Goal: Transaction & Acquisition: Purchase product/service

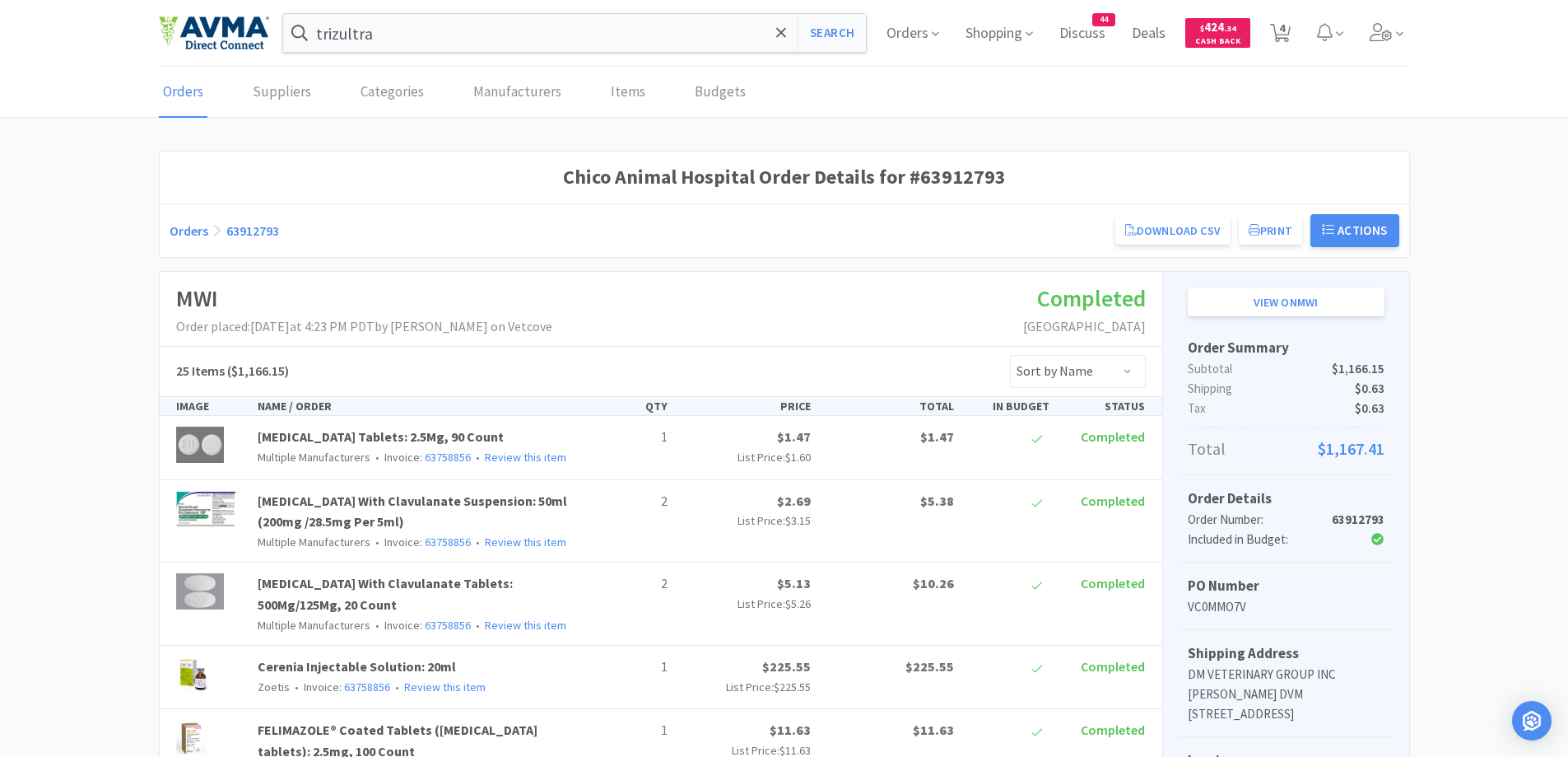
click at [465, 162] on h1 "Chico Animal Hospital Order Details for #63912793" at bounding box center [784, 177] width 1230 height 32
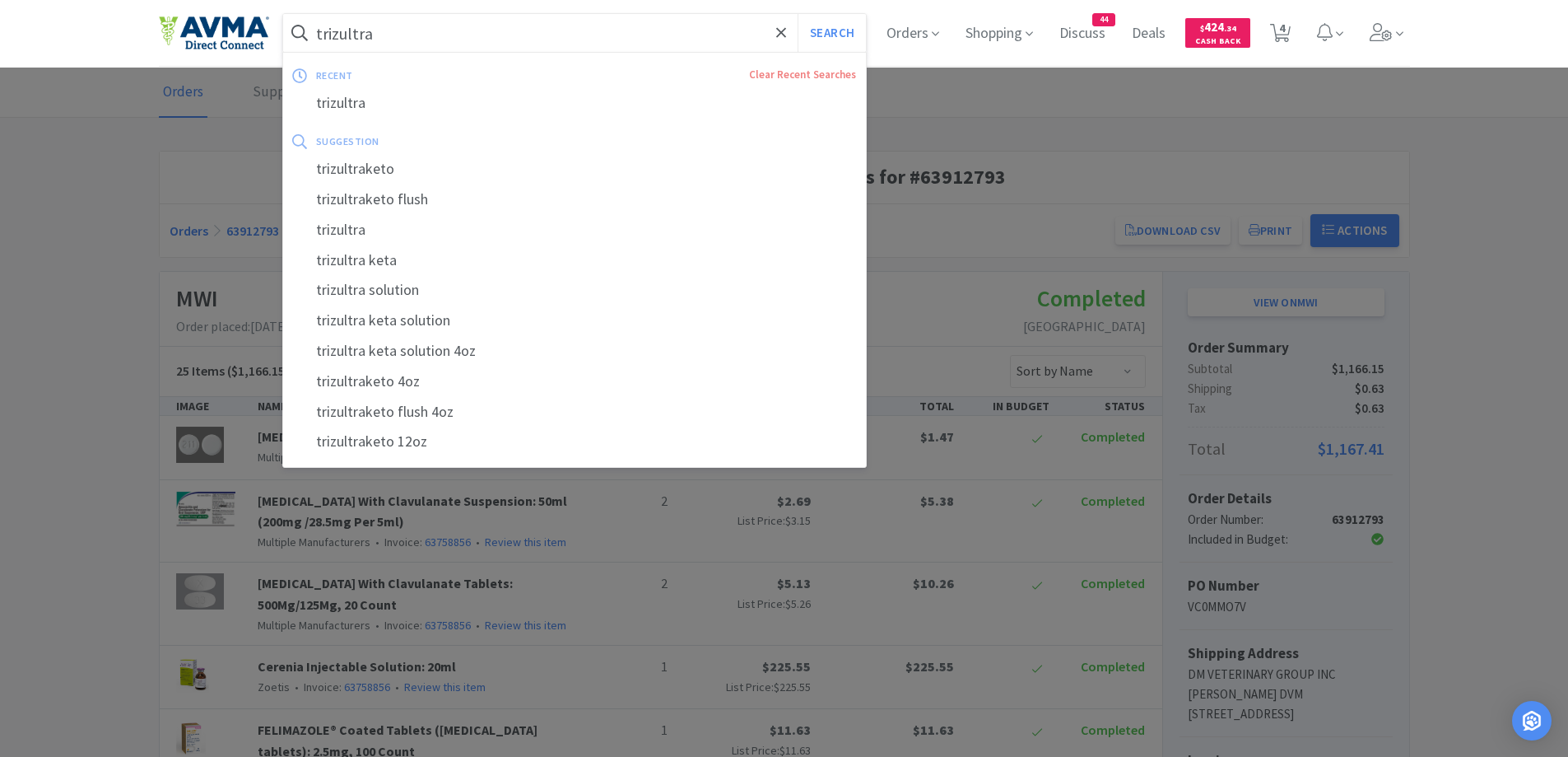
click at [421, 39] on input "trizultra" at bounding box center [575, 32] width 584 height 38
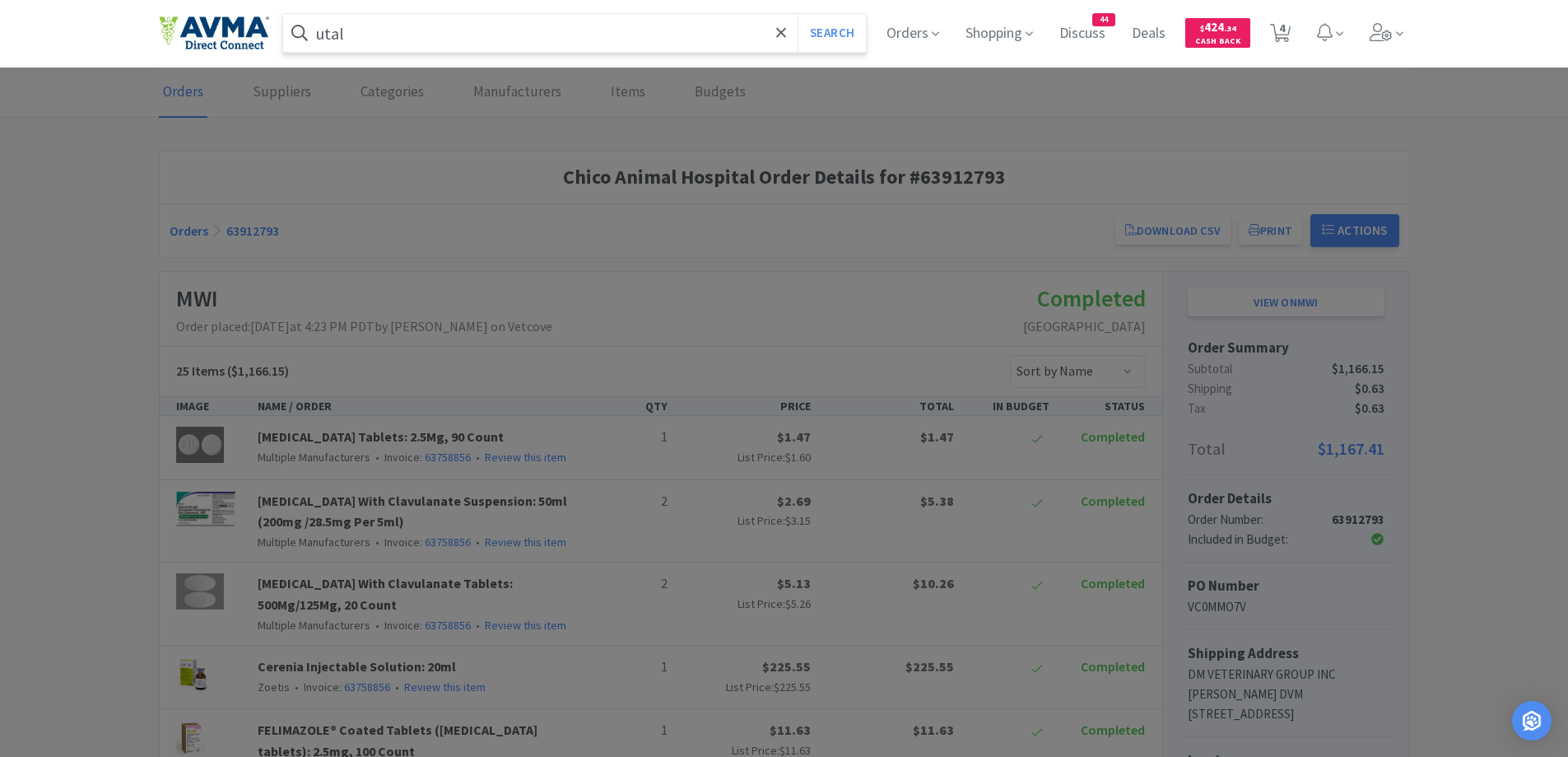
click at [399, 19] on input "utal" at bounding box center [575, 32] width 584 height 38
click at [400, 36] on input "utal" at bounding box center [575, 32] width 584 height 38
type input "utalice"
click at [798, 14] on button "Search" at bounding box center [832, 32] width 68 height 38
select select "2"
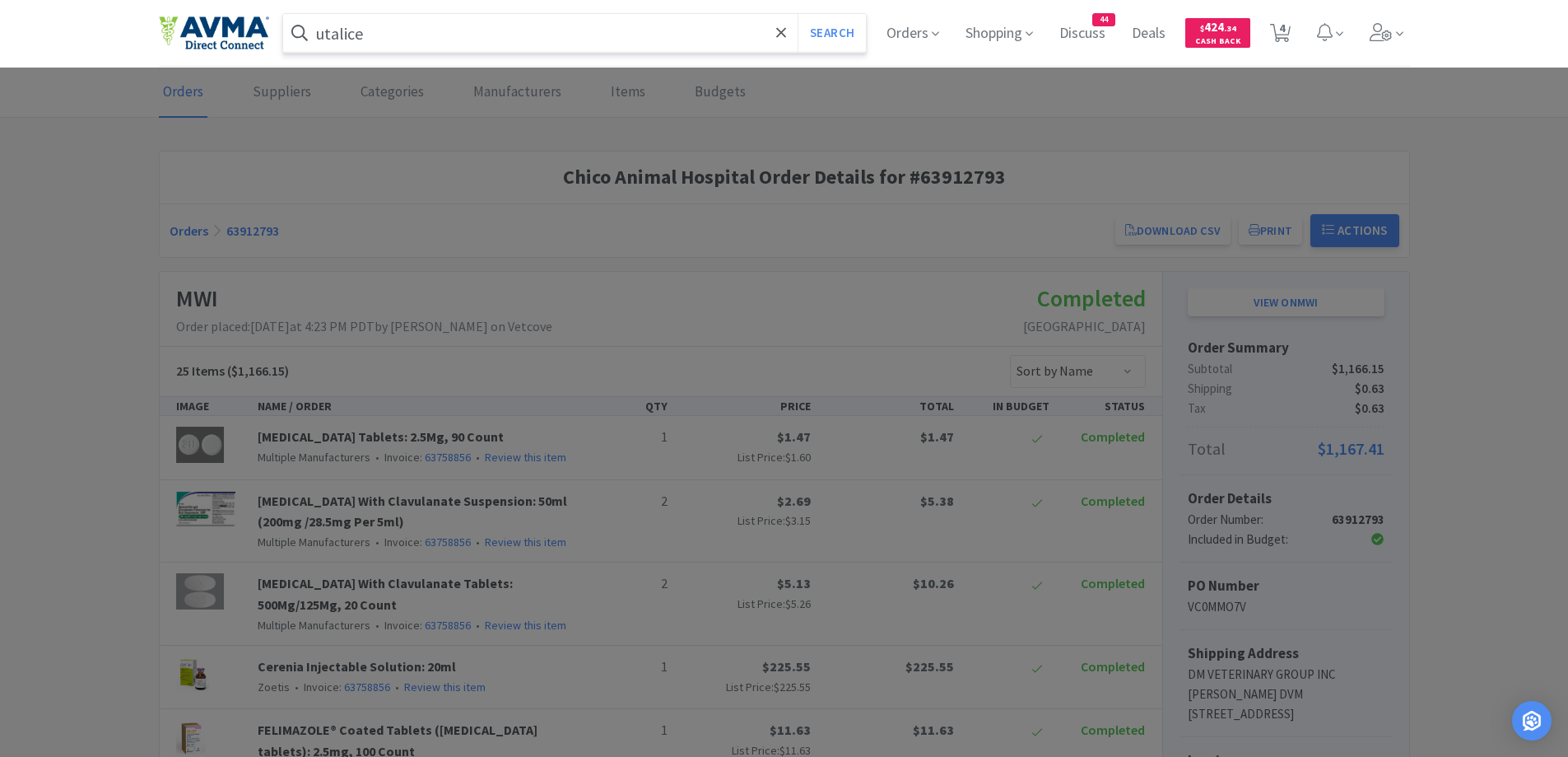
select select "3"
select select "1"
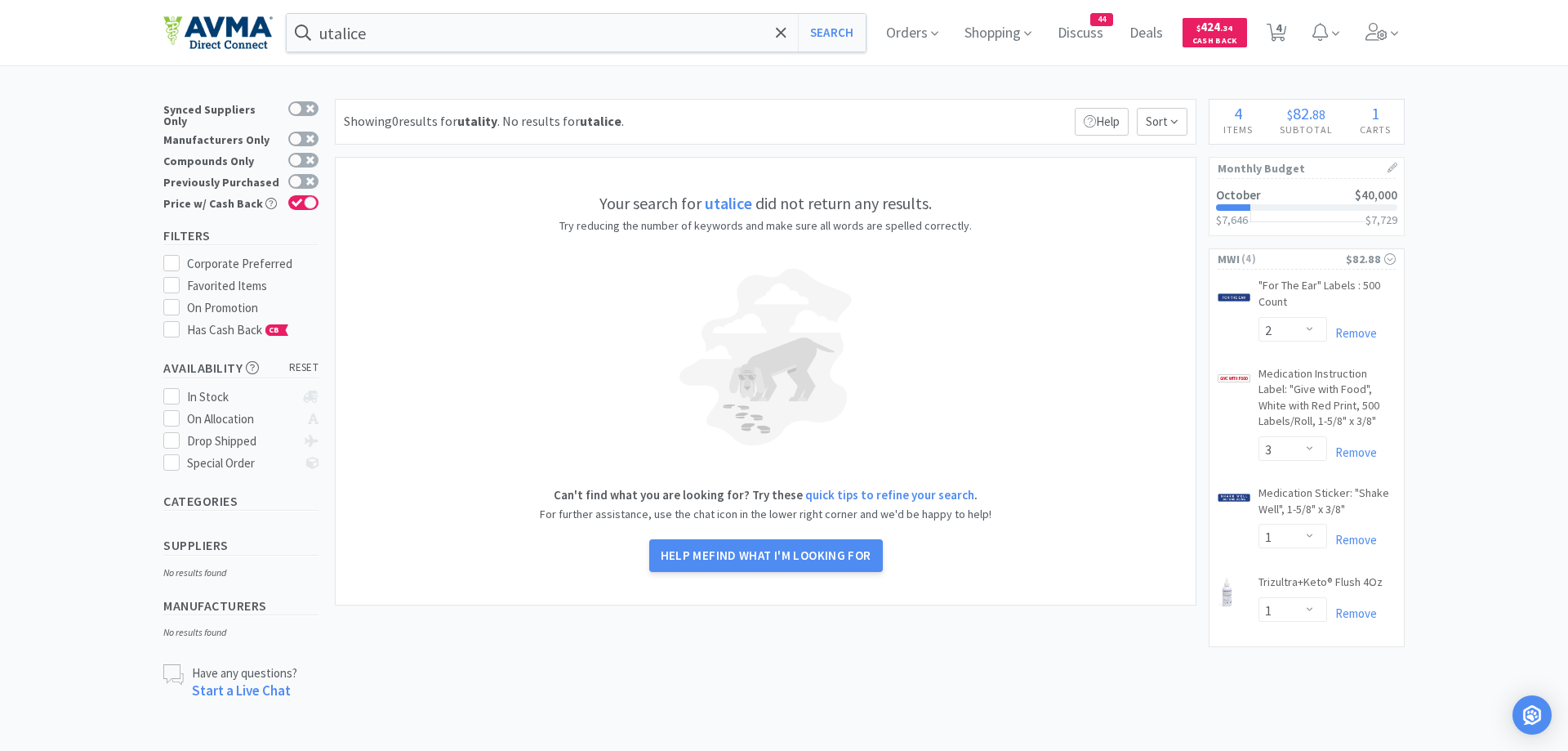
click at [700, 91] on div "utalice Search Orders Shopping Discuss Discuss 44 Deals Deals $ 424 . 34 Cash B…" at bounding box center [784, 350] width 1568 height 700
click at [790, 30] on span at bounding box center [781, 32] width 19 height 34
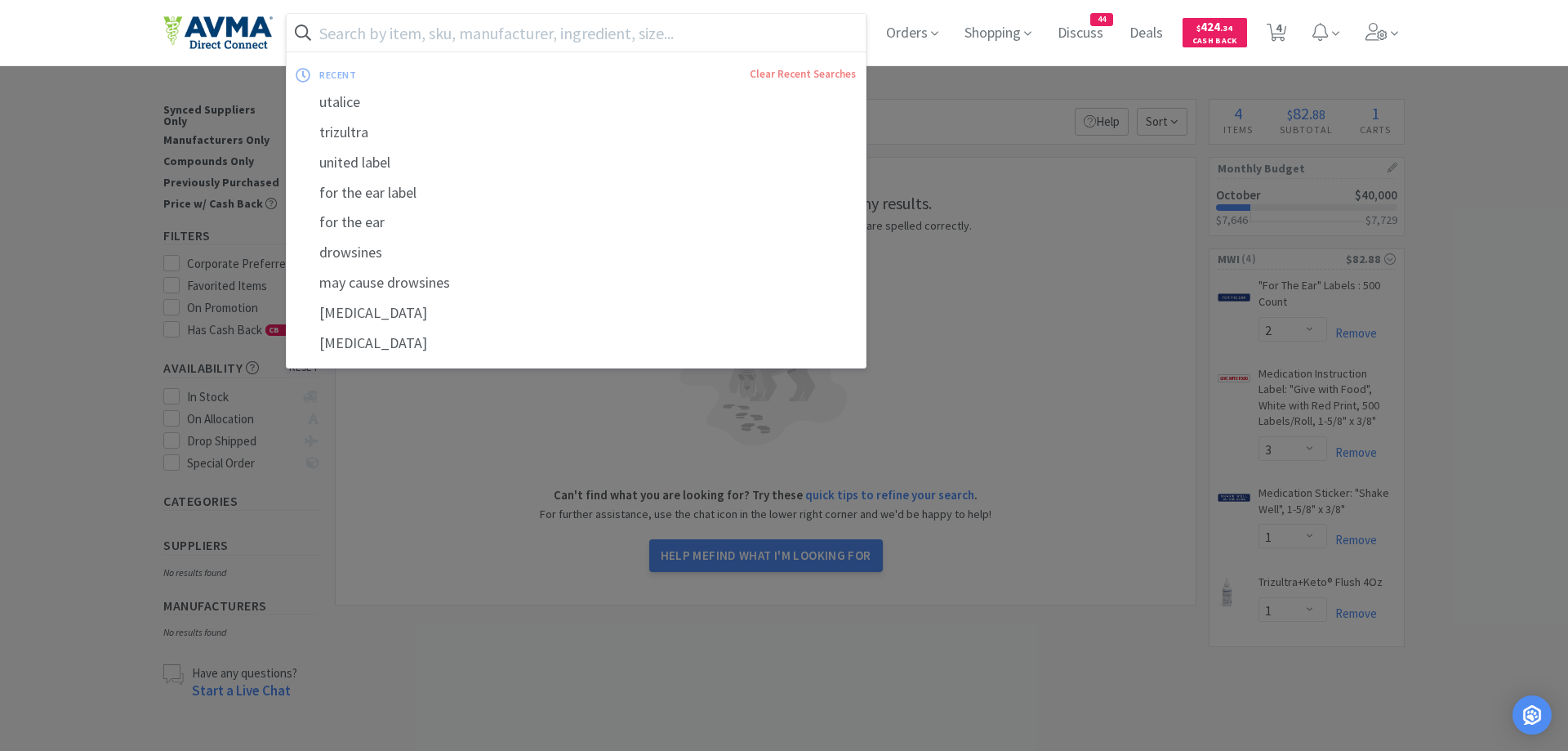
click at [85, 159] on div at bounding box center [784, 376] width 1568 height 751
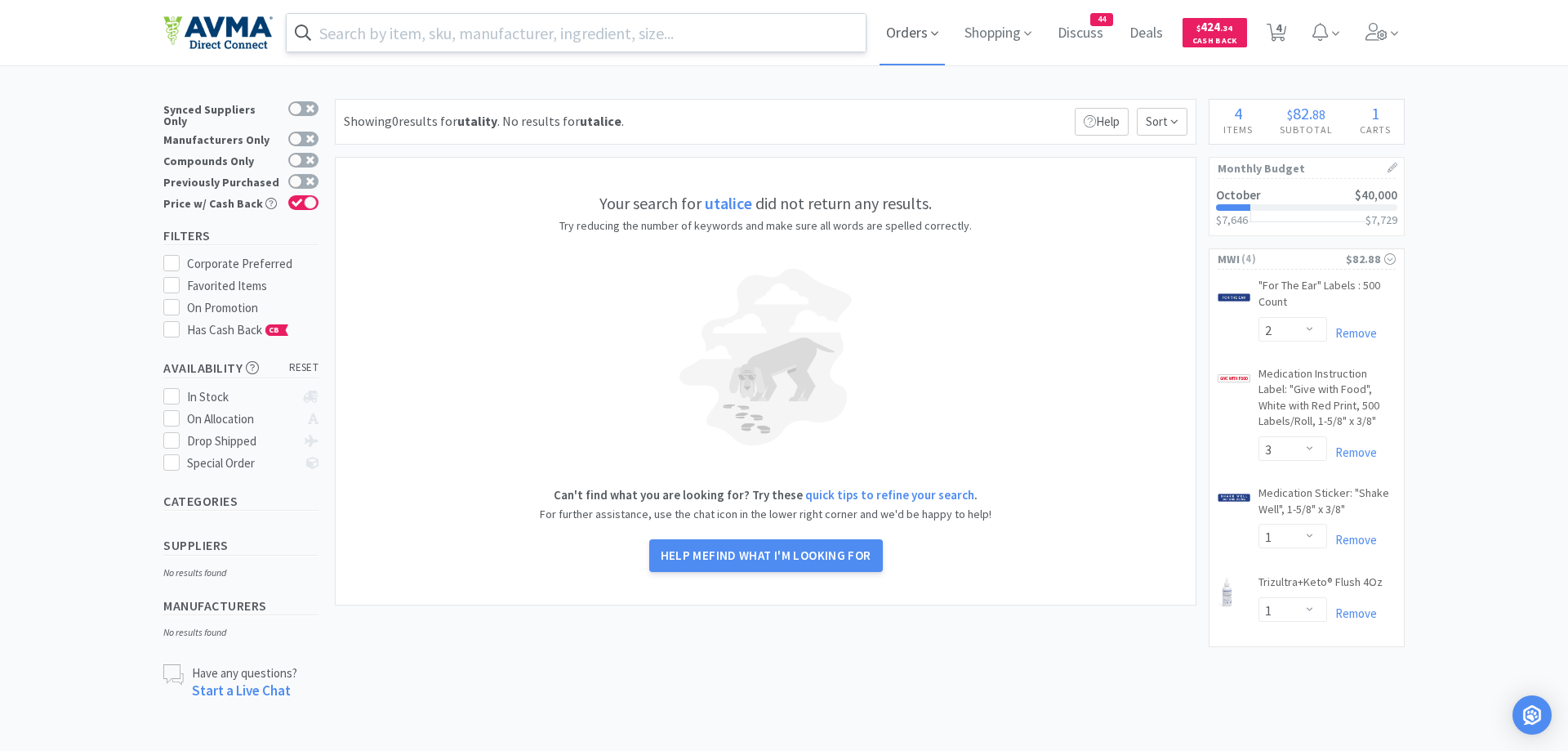
click at [916, 41] on span "Orders" at bounding box center [912, 32] width 65 height 65
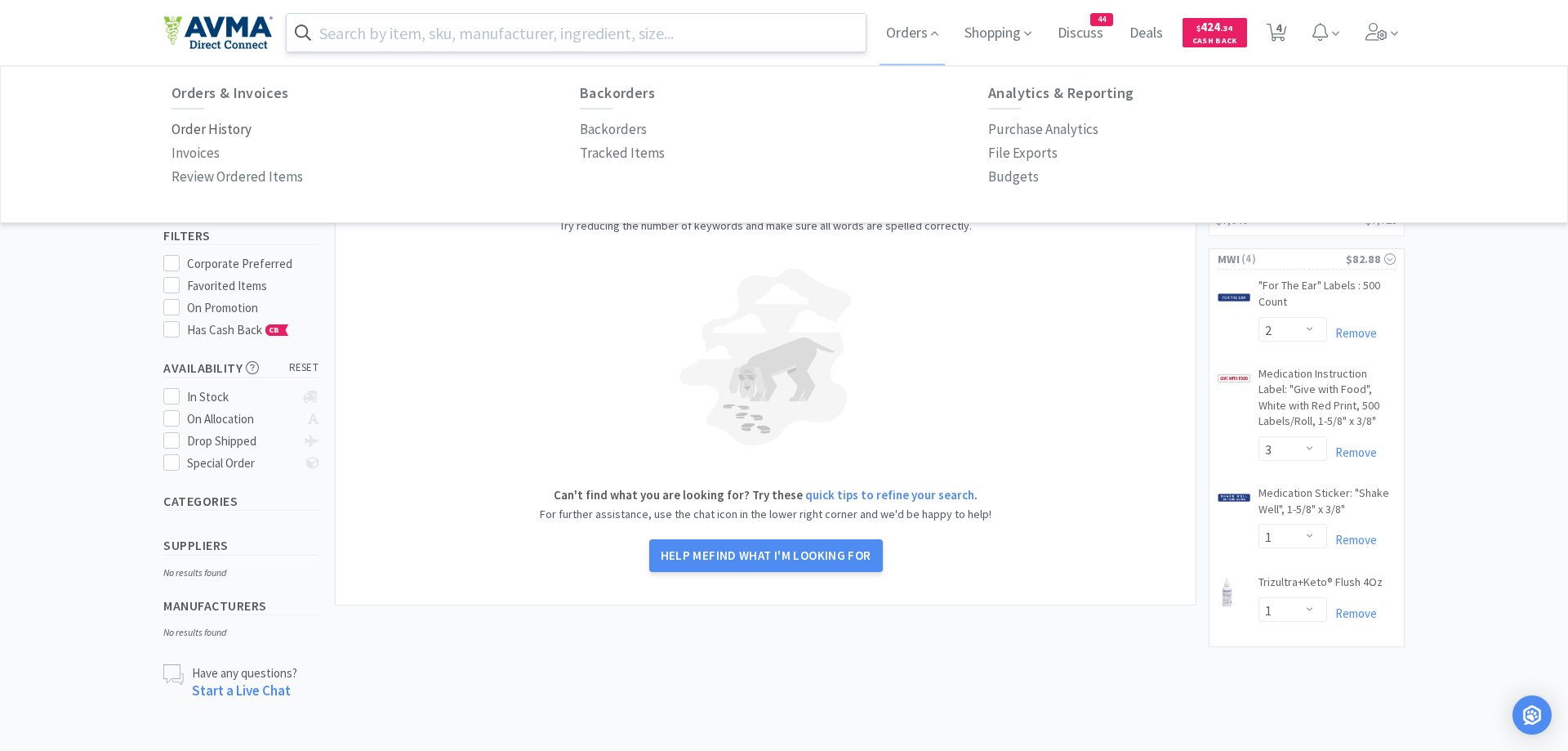
click at [204, 127] on p "Order History" at bounding box center [212, 129] width 80 height 22
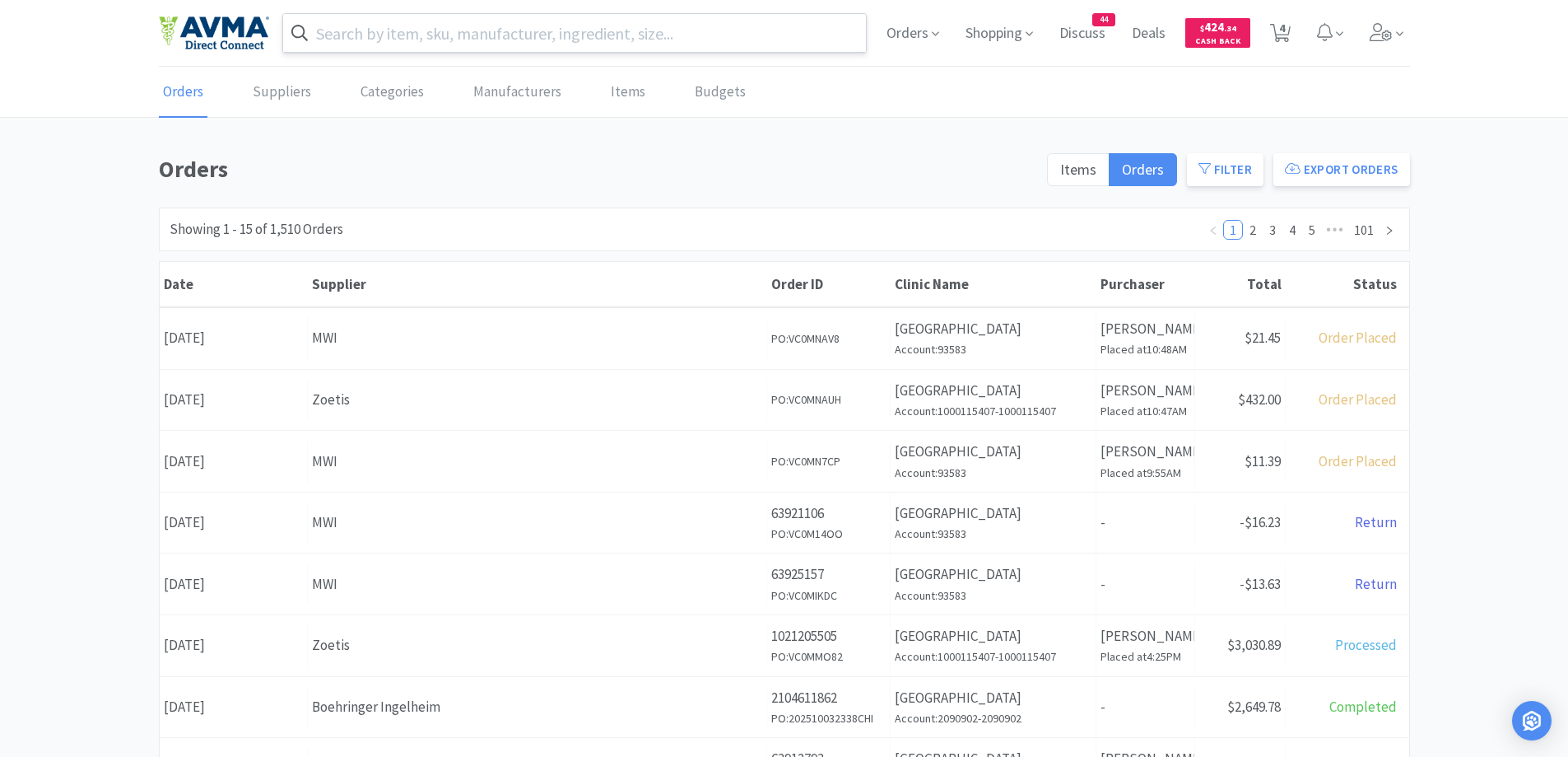
click at [1524, 271] on div "Orders Items Orders Filter Export Orders Filters Filter Suppliers All Suppliers…" at bounding box center [784, 719] width 1568 height 1136
click at [1445, 295] on div "Orders Items Orders Filter Export Orders Filters Filter Suppliers All Suppliers…" at bounding box center [784, 719] width 1568 height 1136
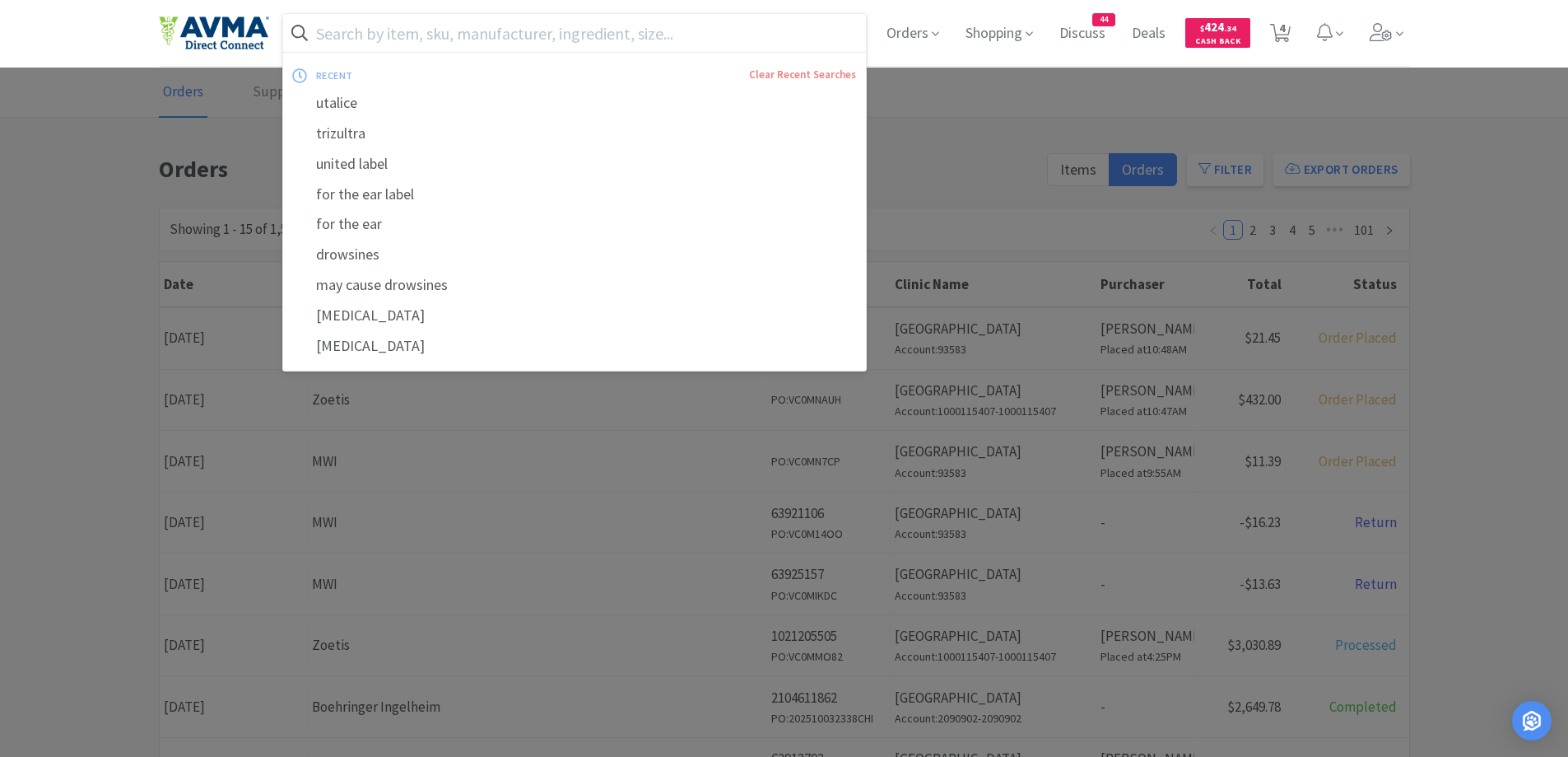
click at [536, 46] on input "text" at bounding box center [575, 32] width 584 height 38
type input "u"
click at [166, 216] on div at bounding box center [784, 378] width 1568 height 757
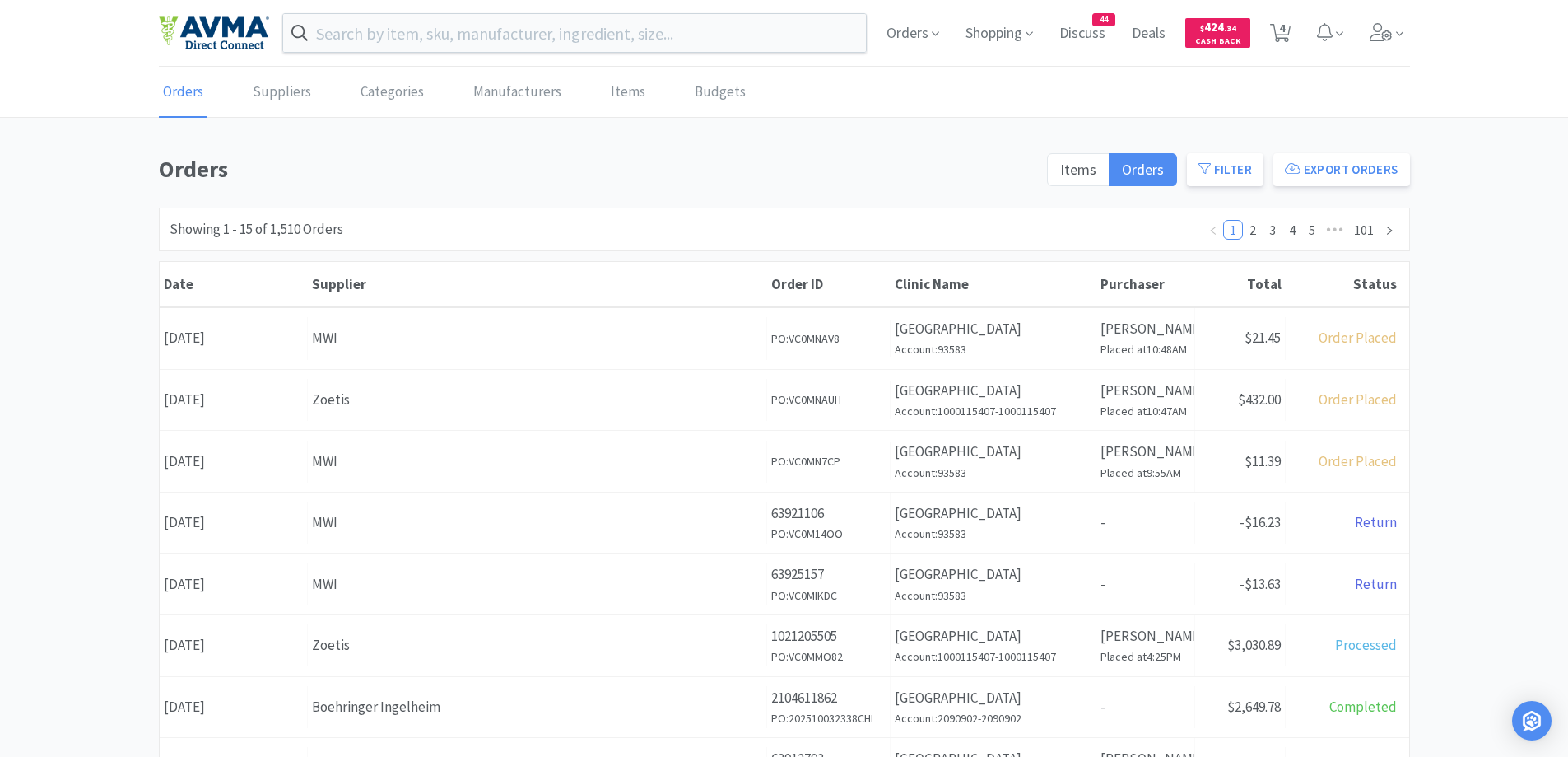
click at [382, 138] on div "Orders Suppliers Categories Manufacturers Items Budgets Orders Items Orders Fil…" at bounding box center [784, 677] width 1568 height 1220
click at [479, 24] on input "text" at bounding box center [575, 32] width 584 height 38
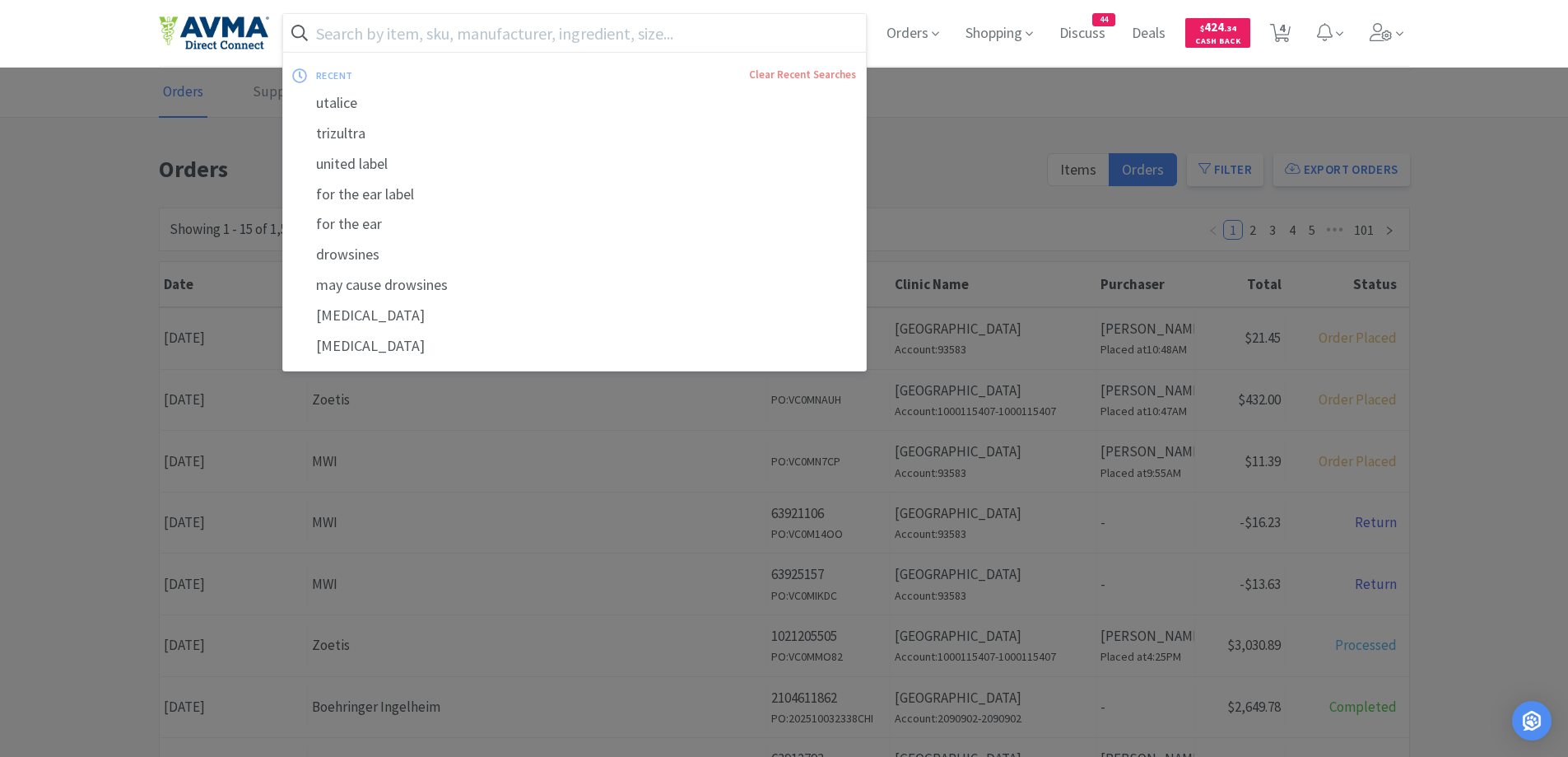
click at [83, 202] on div at bounding box center [784, 378] width 1568 height 757
click at [381, 28] on input "text" at bounding box center [575, 32] width 584 height 38
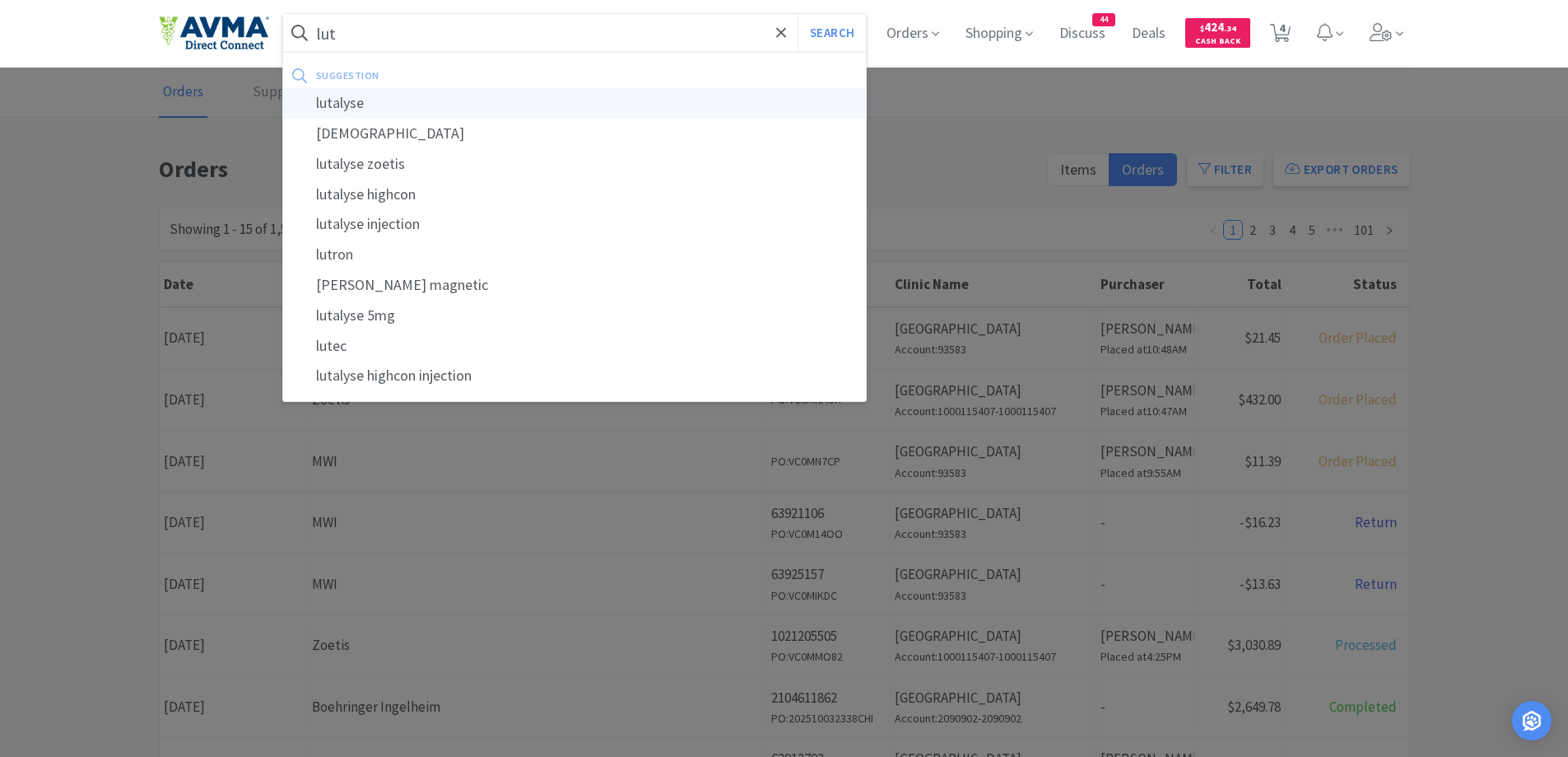
type input "lutalyse"
select select "2"
select select "3"
select select "1"
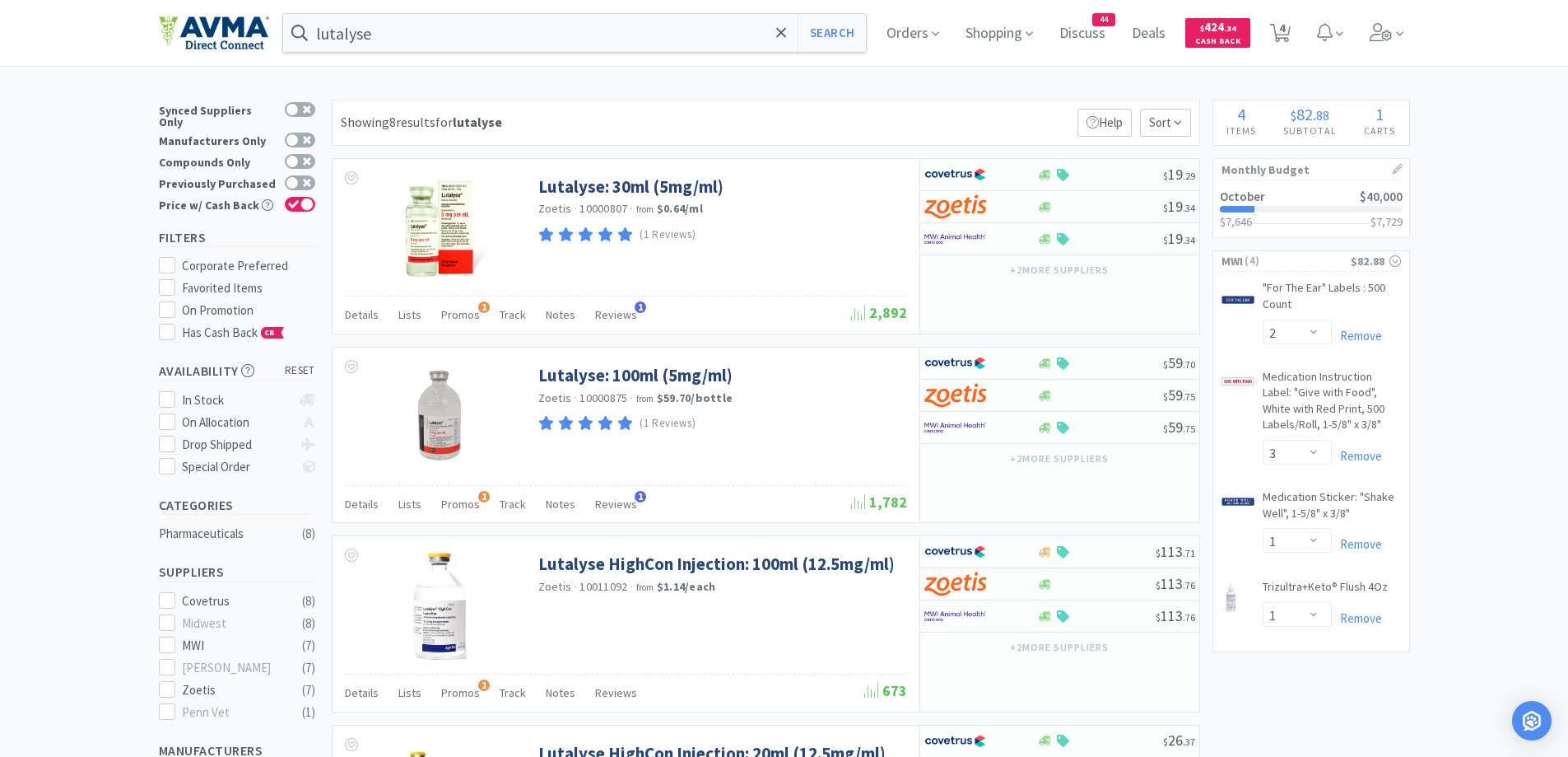
click at [876, 109] on div "Showing 8 results for lutalyse Filters Help Sort" at bounding box center [766, 122] width 868 height 47
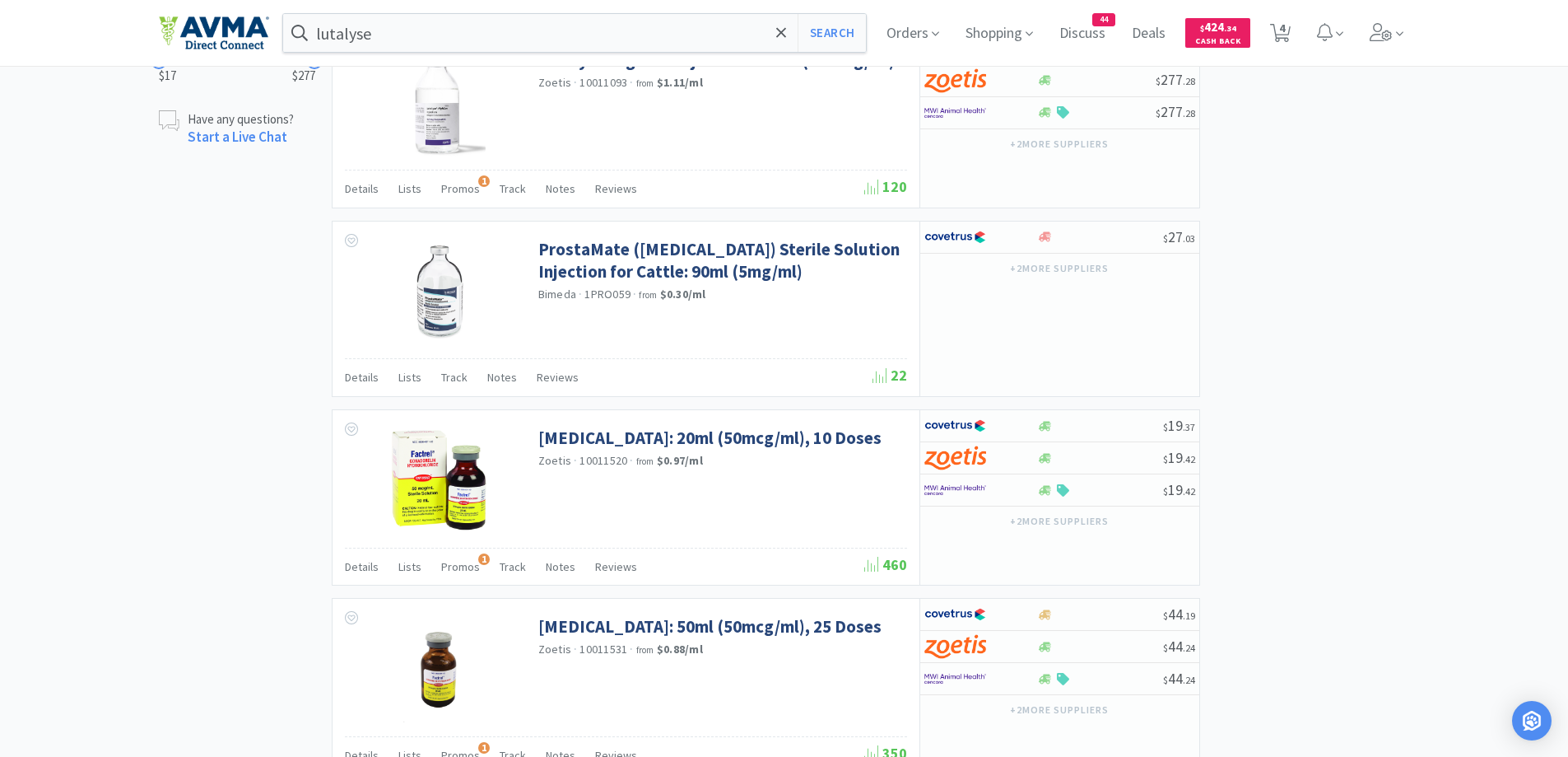
scroll to position [840, 0]
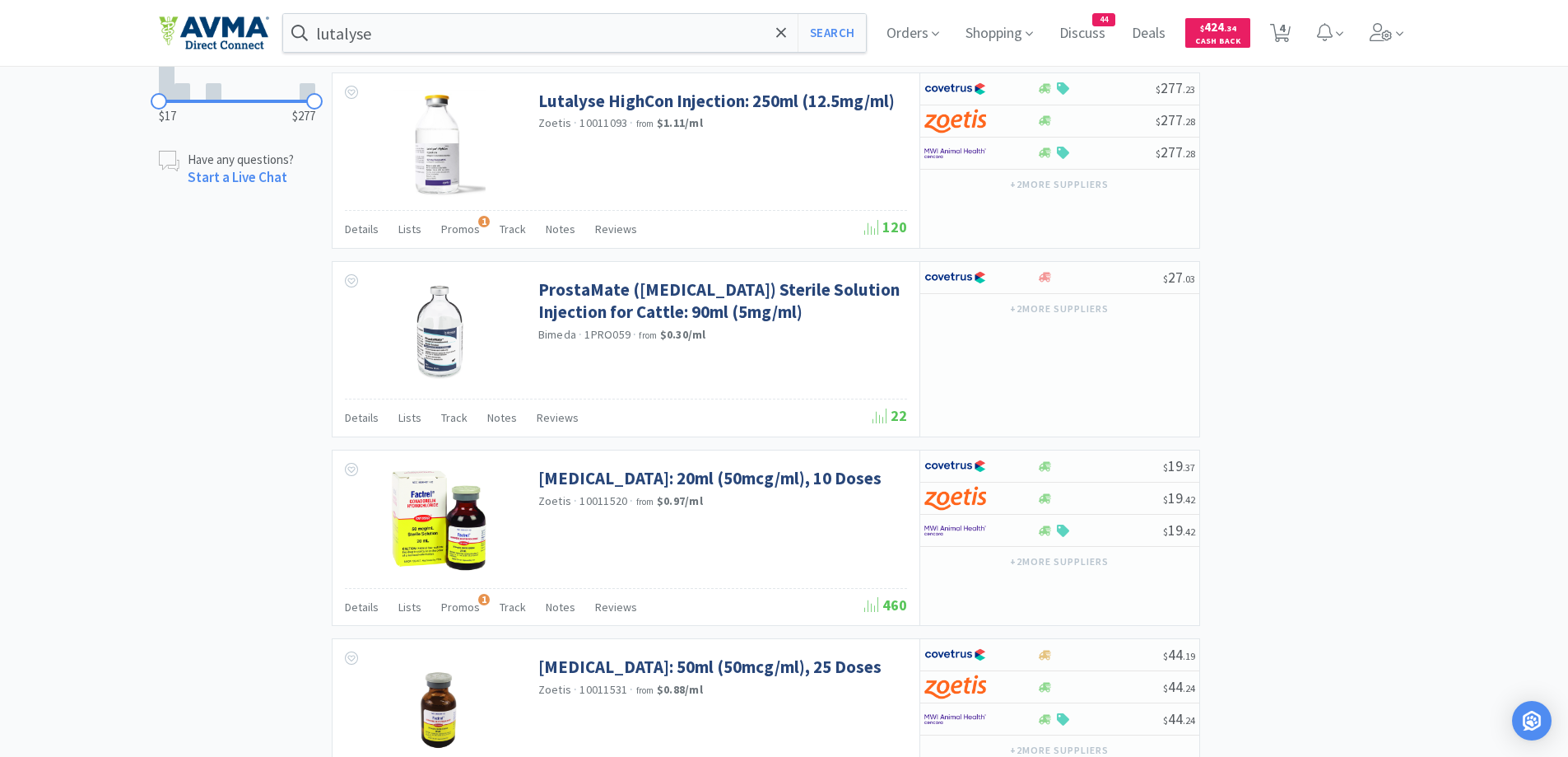
click at [1469, 287] on div "× Filter Results Synced Suppliers Only Manufacturers Only Compounds Only Previo…" at bounding box center [784, 65] width 1568 height 1613
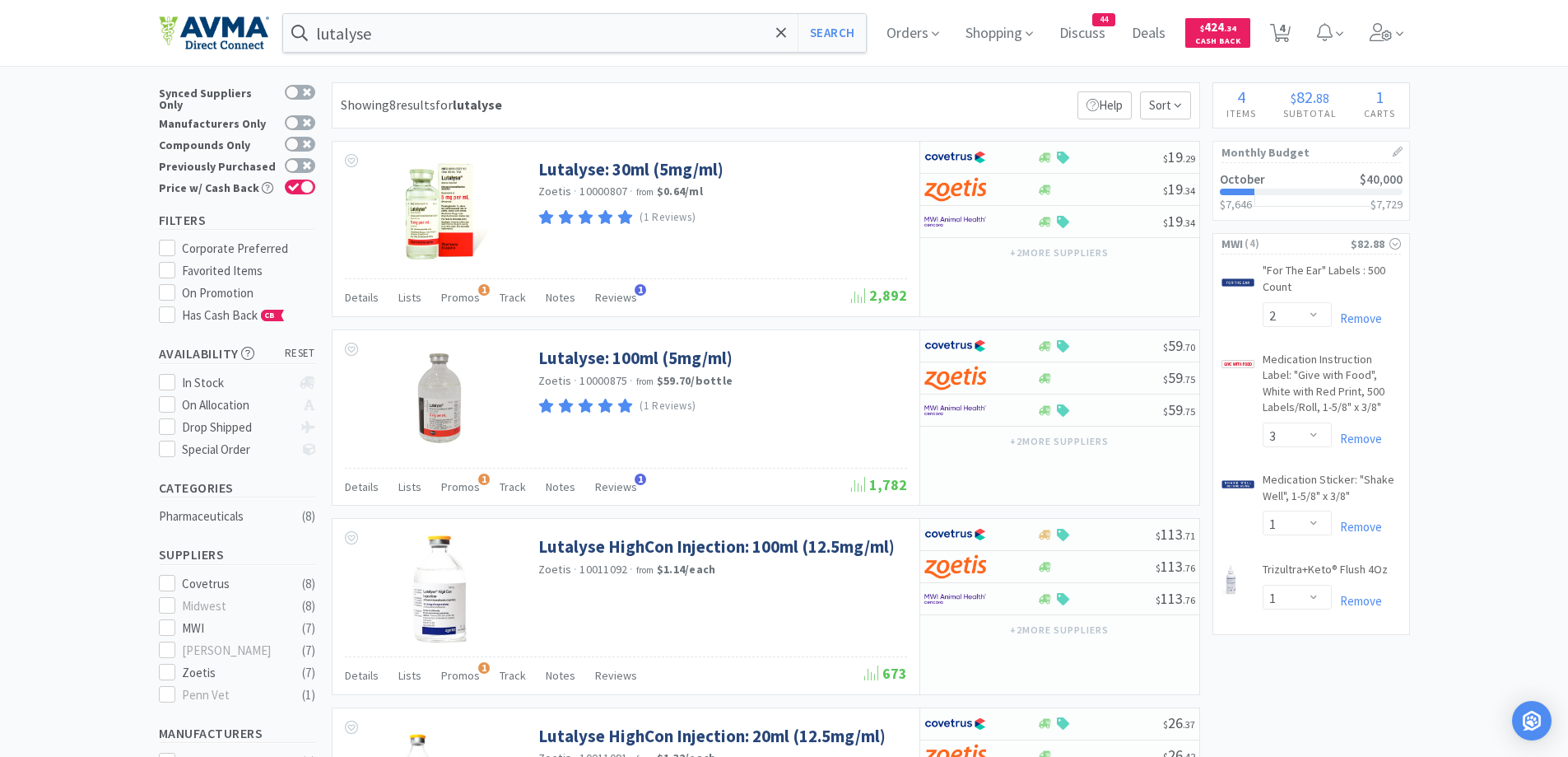
scroll to position [0, 0]
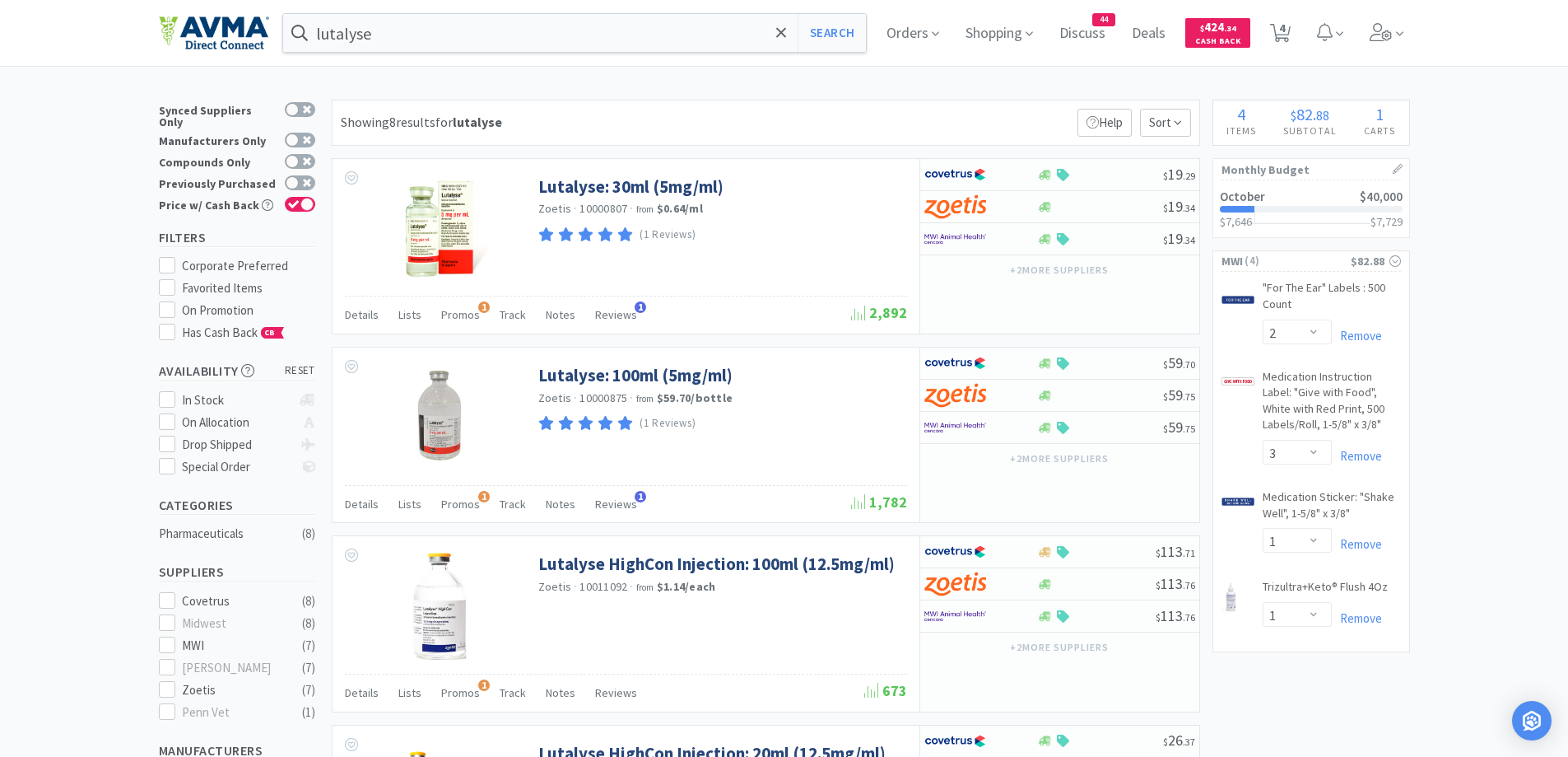
click at [646, 126] on div "Showing 8 results for lutalyse Filters Help Sort" at bounding box center [766, 122] width 868 height 47
click at [1007, 426] on div at bounding box center [969, 428] width 90 height 28
select select "1"
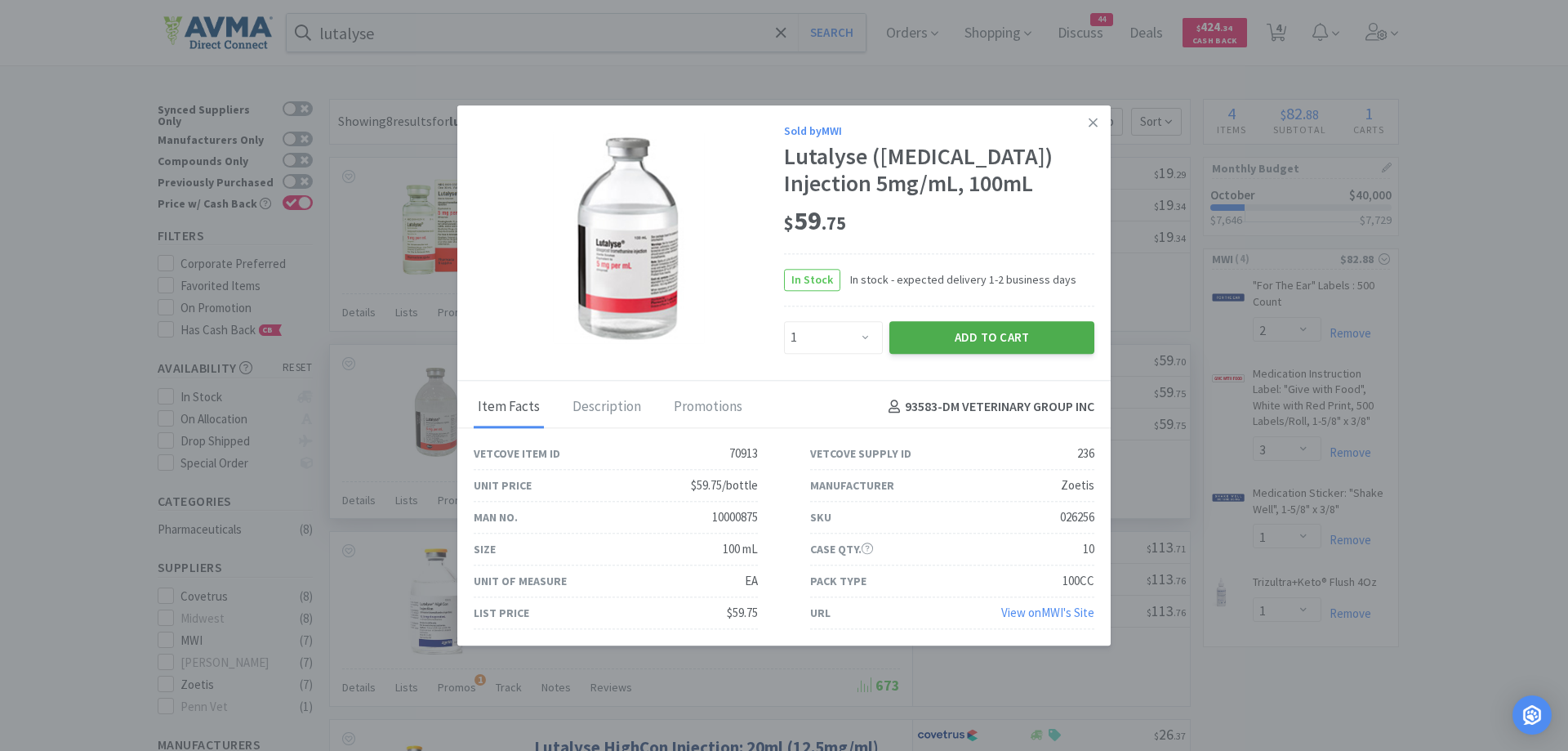
click at [990, 354] on button "Add to Cart" at bounding box center [991, 337] width 205 height 33
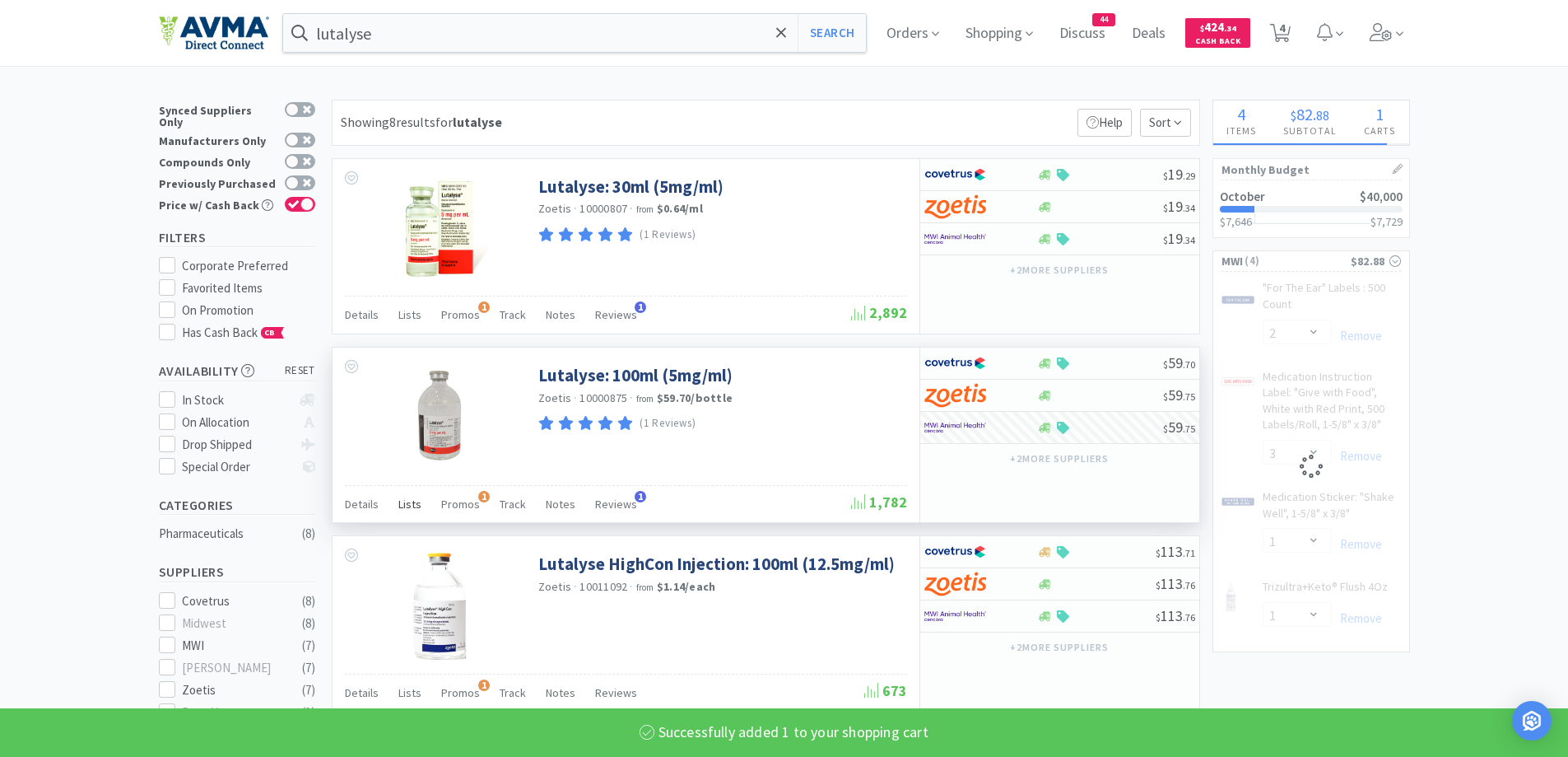
select select "1"
select select "3"
select select "1"
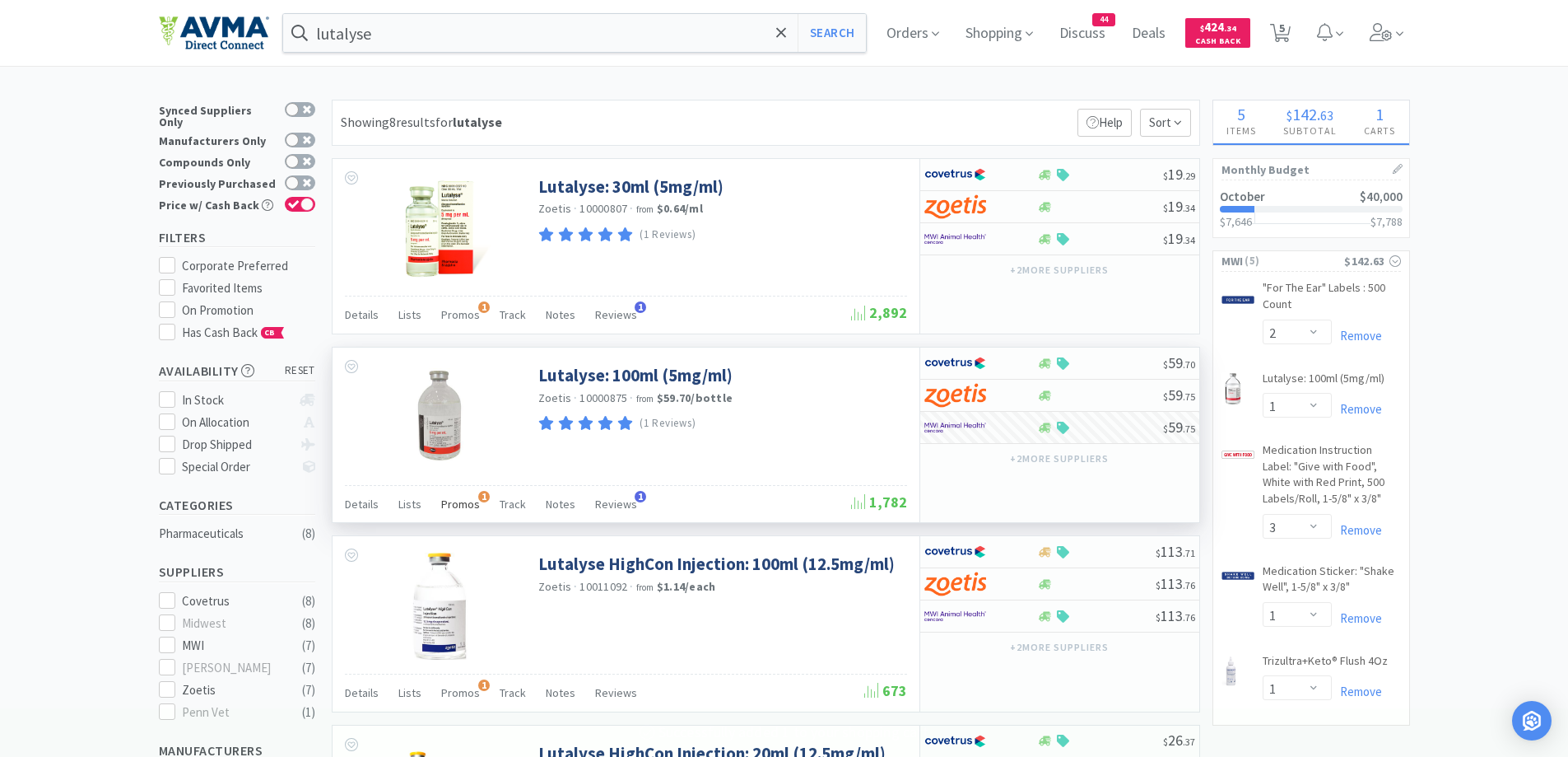
click at [469, 514] on div "Promos 1" at bounding box center [461, 507] width 39 height 32
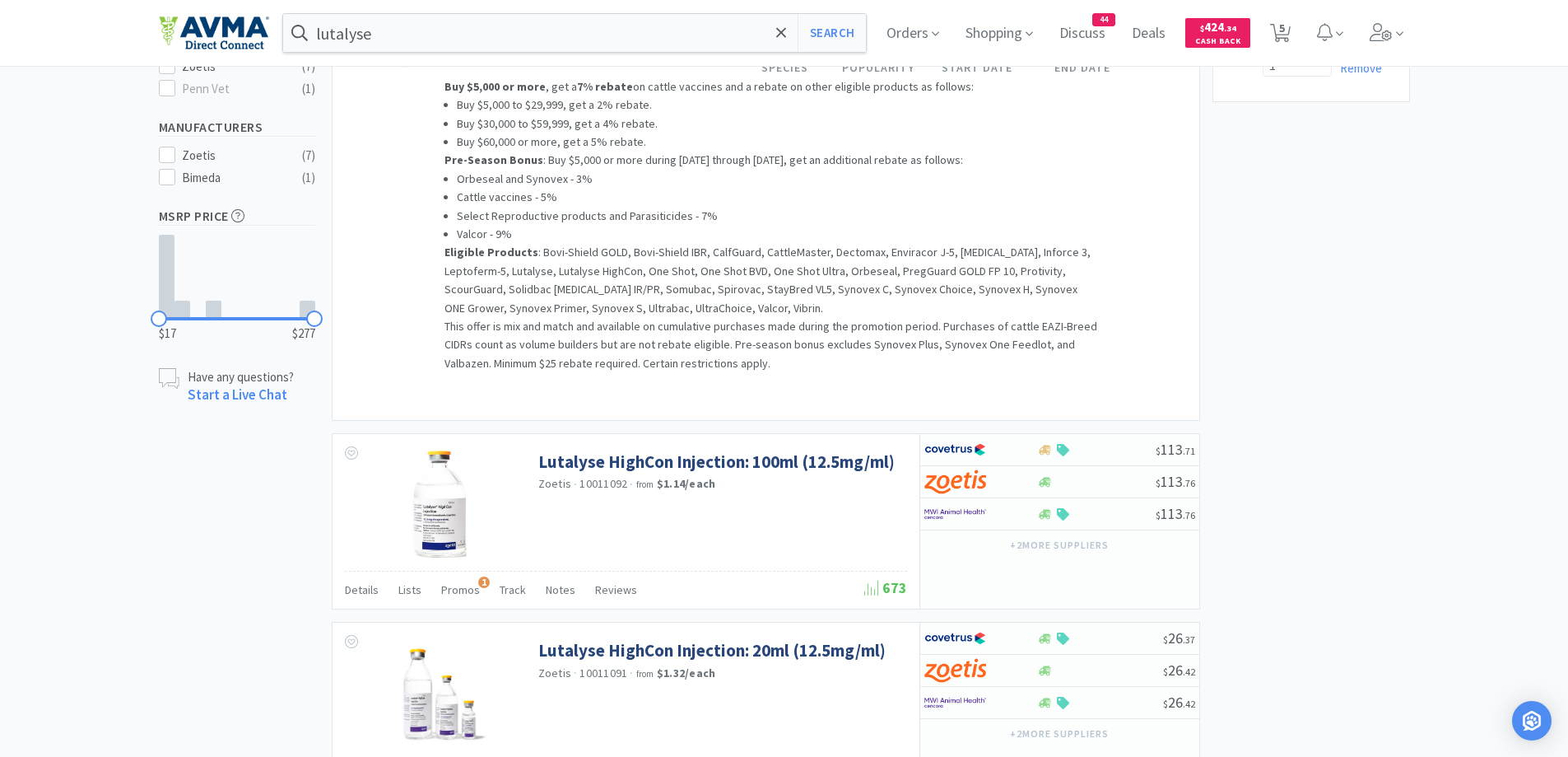
scroll to position [659, 0]
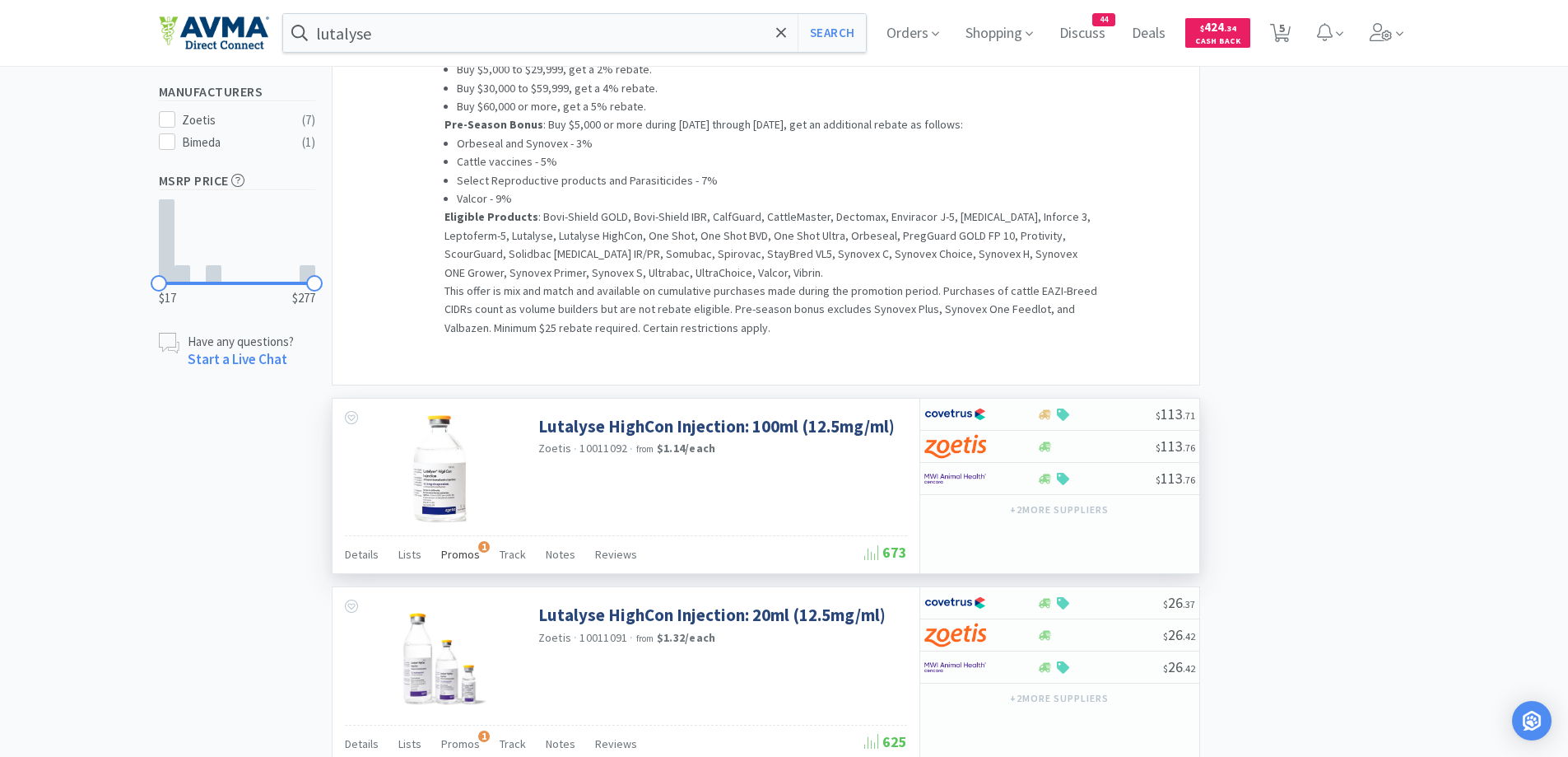
click at [456, 557] on span "Promos" at bounding box center [461, 554] width 39 height 15
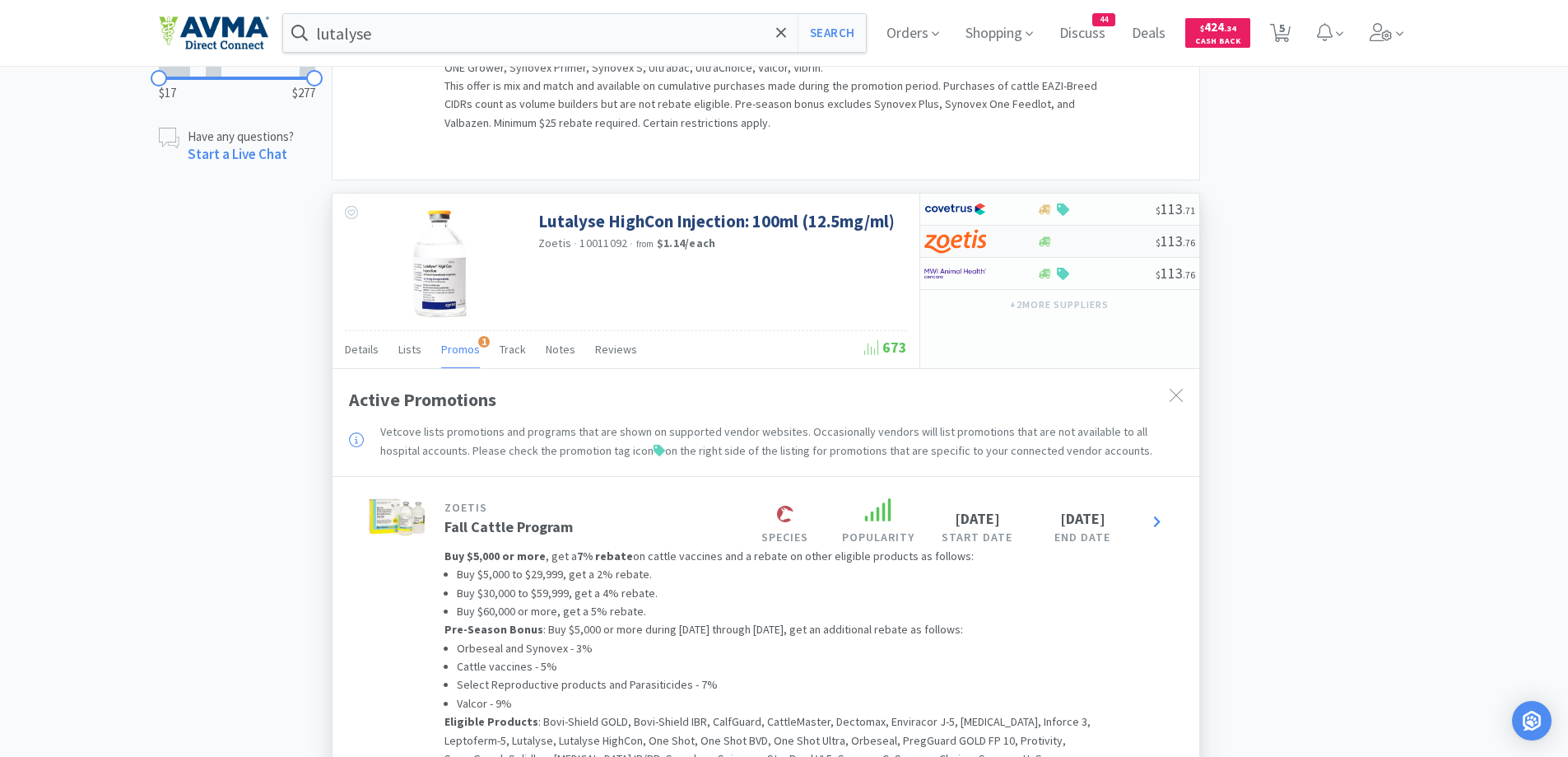
scroll to position [824, 0]
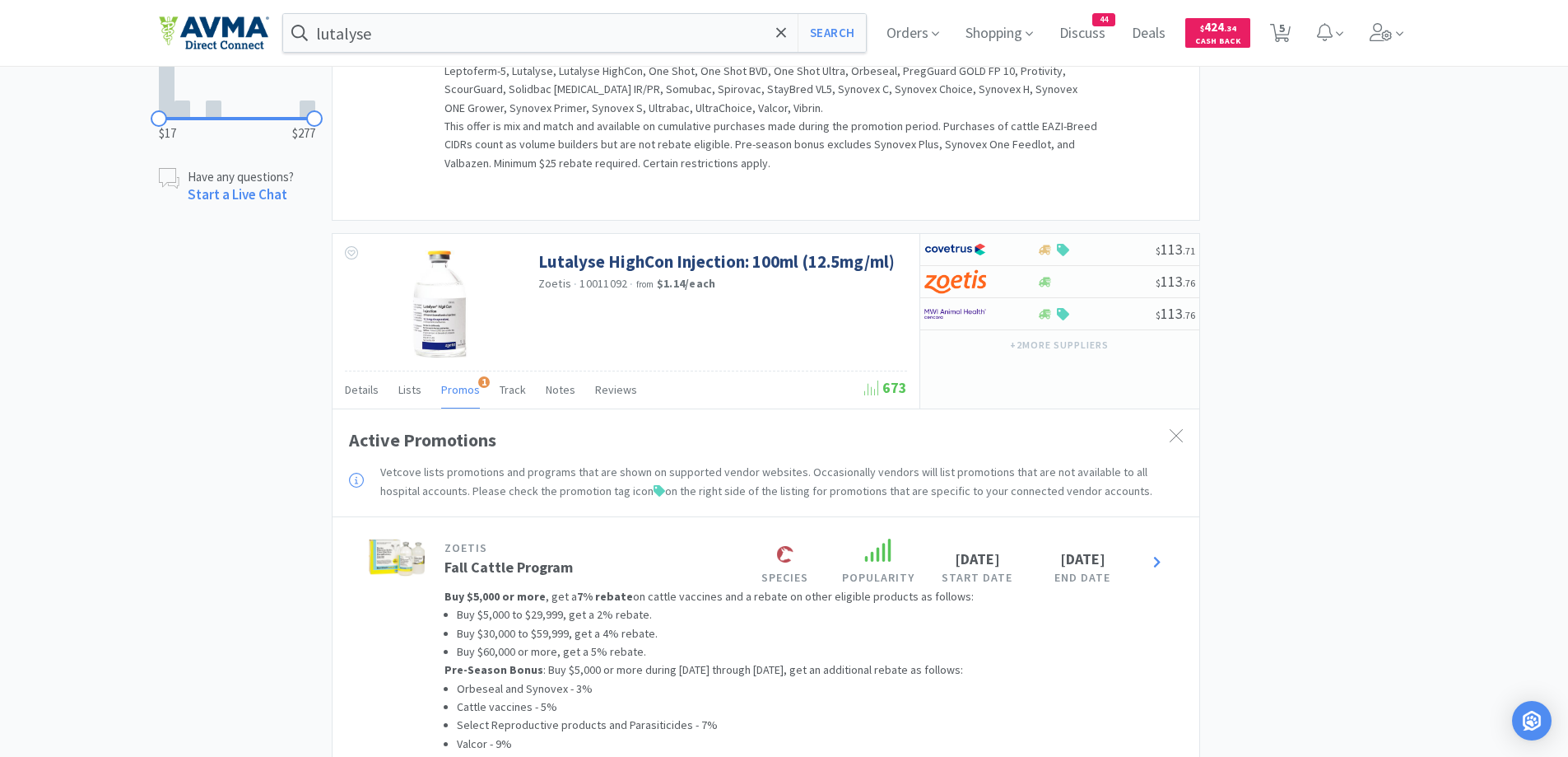
click at [1319, 391] on div "× Filter Results Synced Suppliers Only Manufacturers Only Compounds Only Previo…" at bounding box center [784, 603] width 1251 height 2655
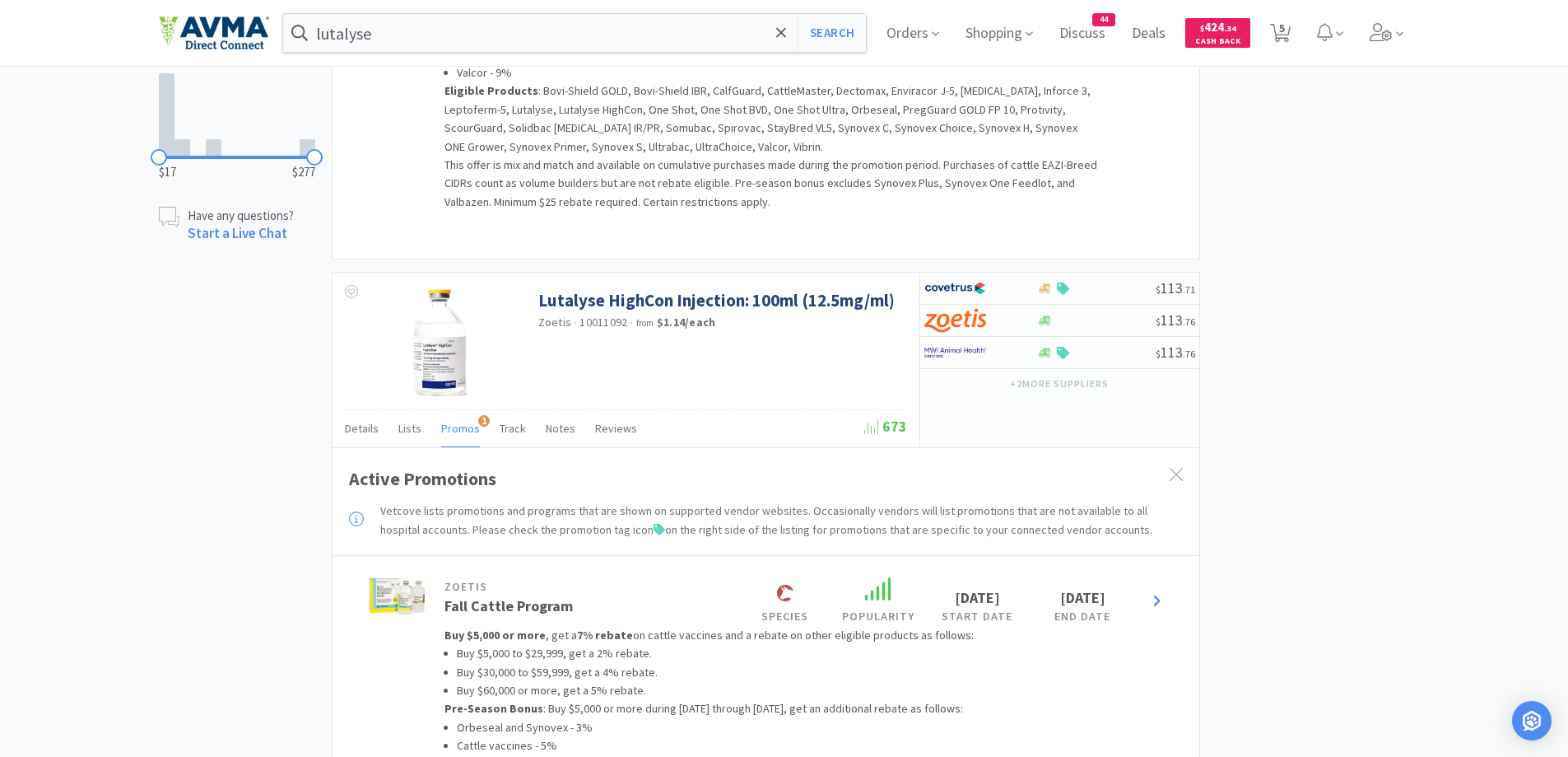
scroll to position [730, 0]
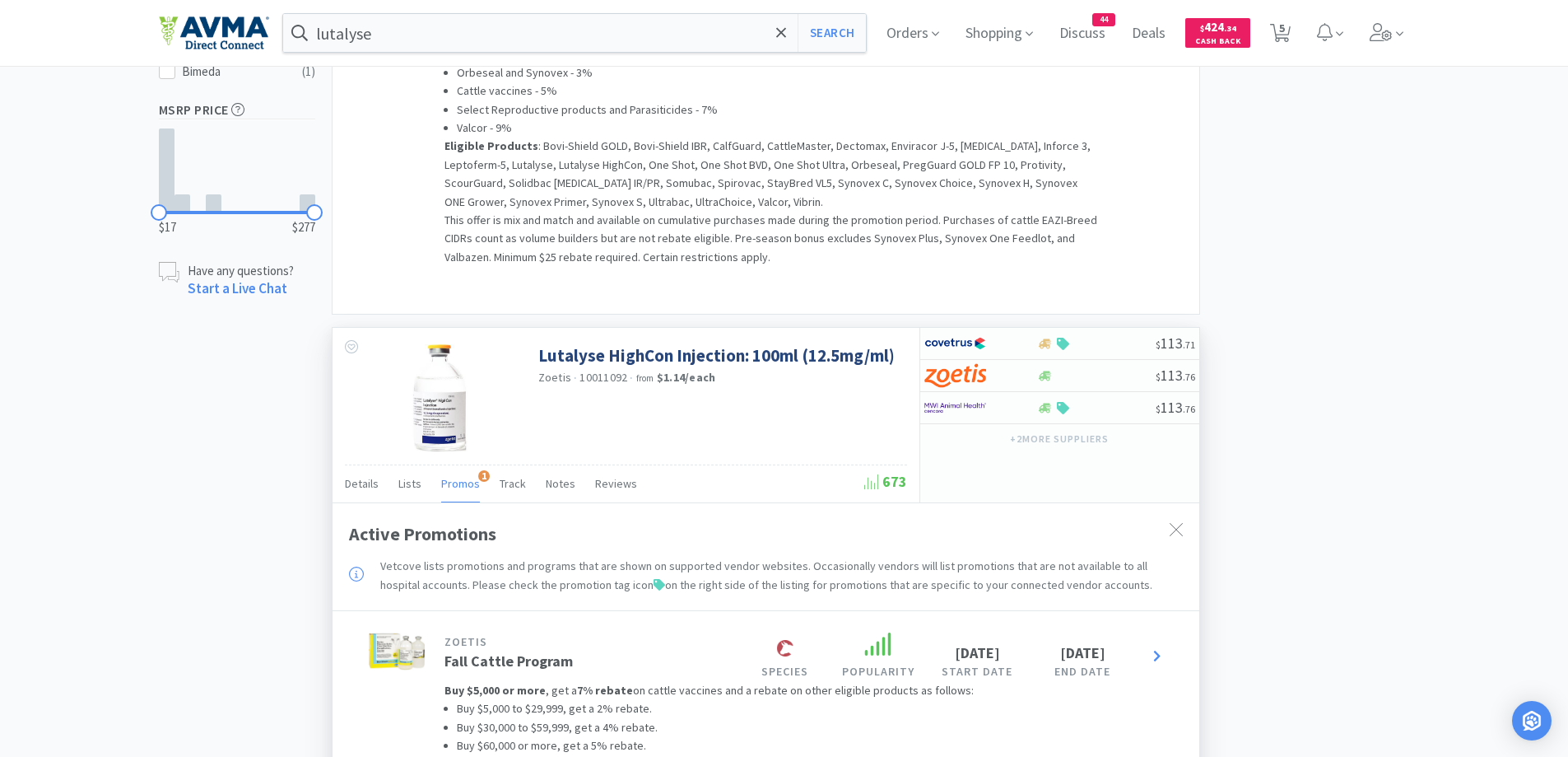
click at [1169, 530] on div at bounding box center [1176, 529] width 30 height 38
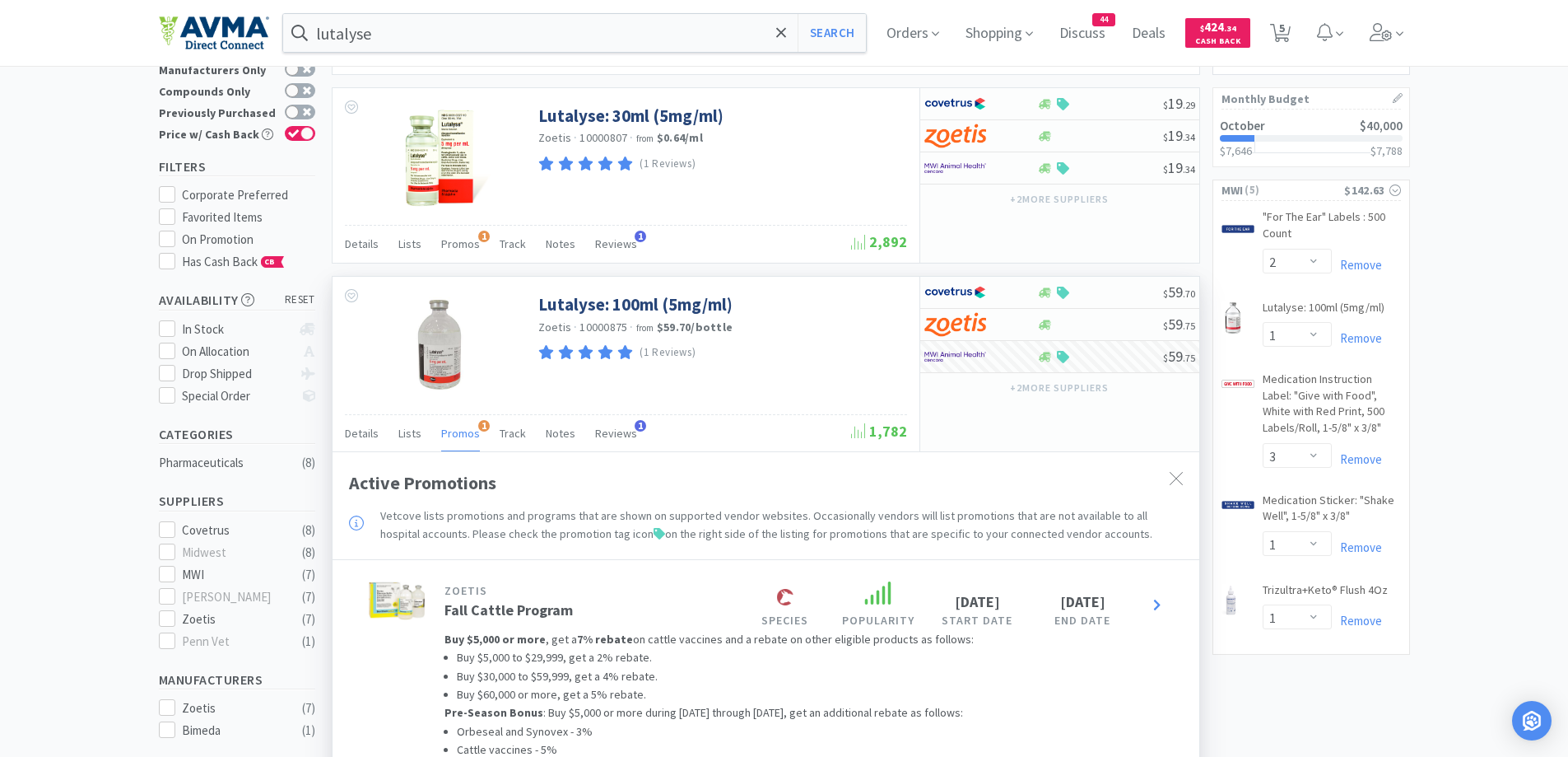
scroll to position [0, 0]
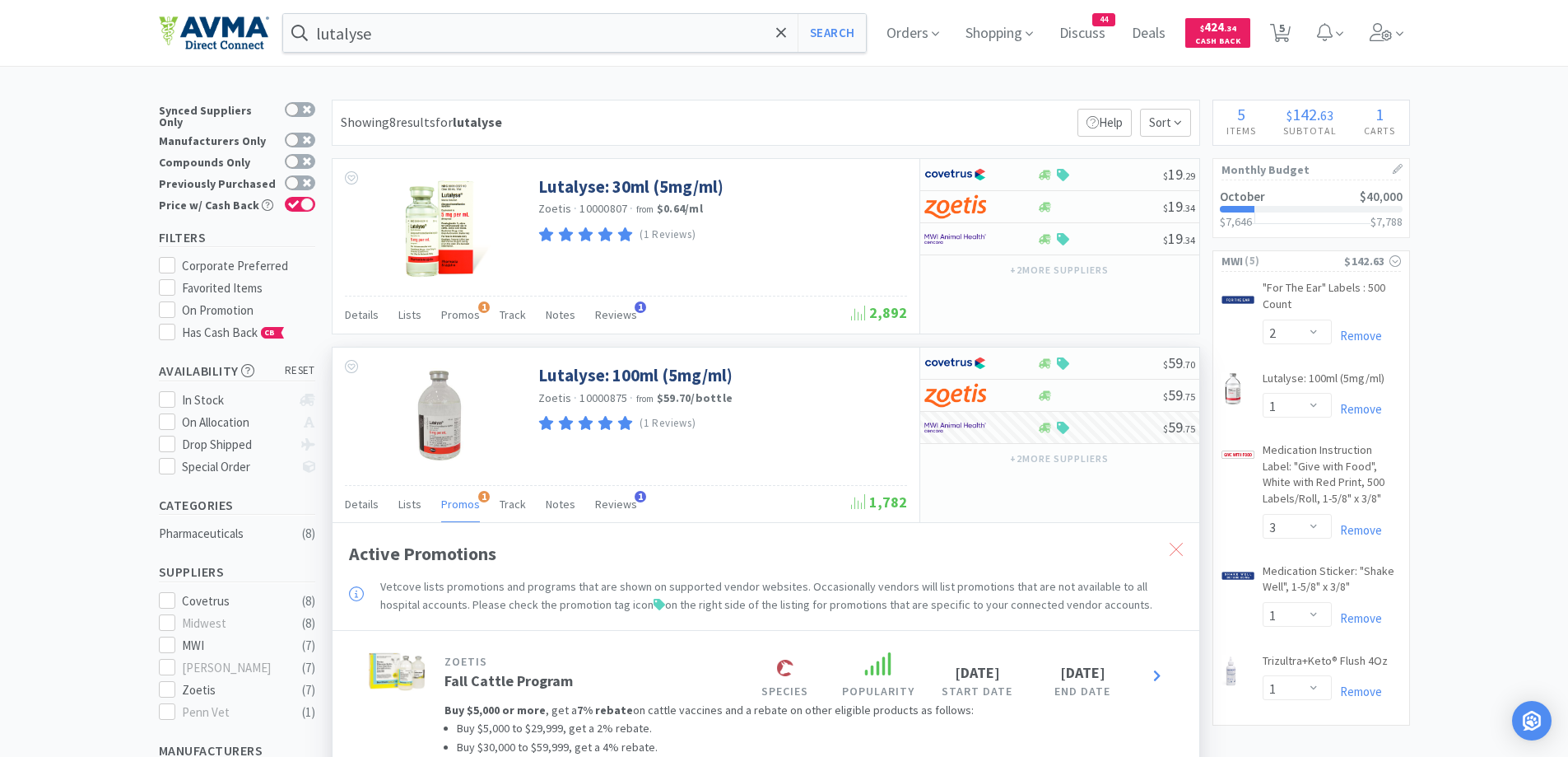
click at [1184, 544] on div at bounding box center [1176, 549] width 30 height 38
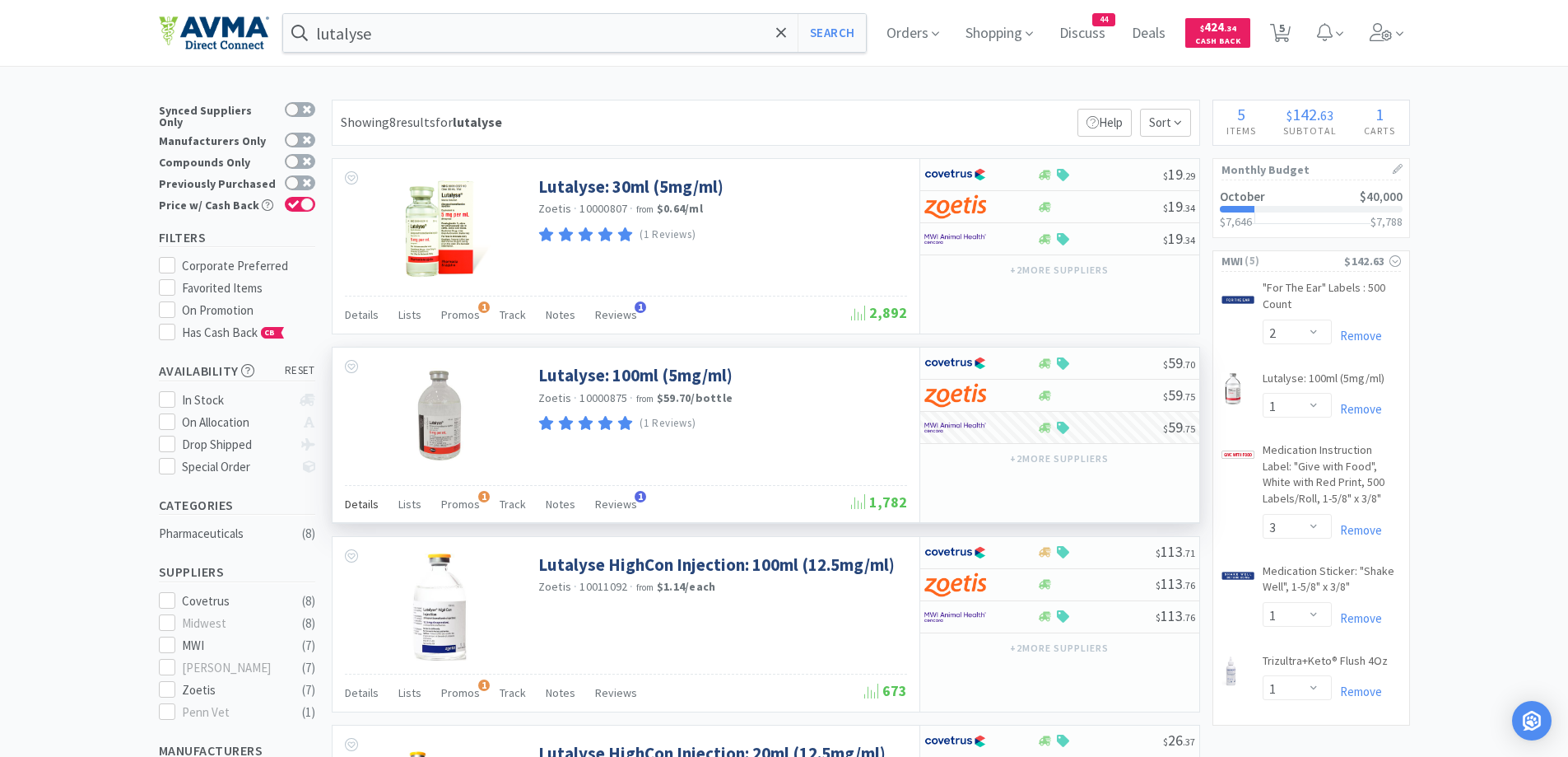
click at [362, 498] on span "Details" at bounding box center [362, 503] width 33 height 15
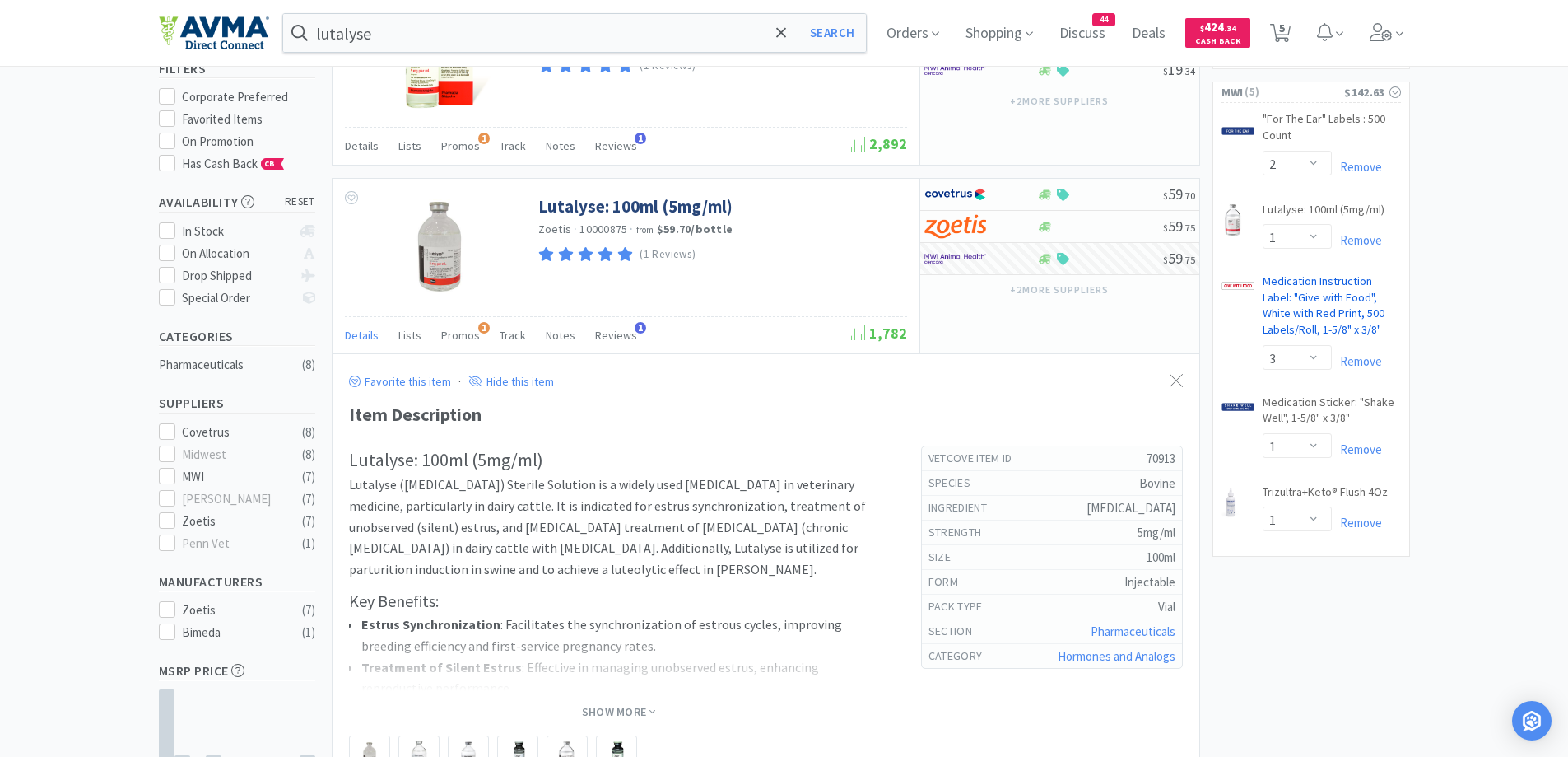
scroll to position [329, 0]
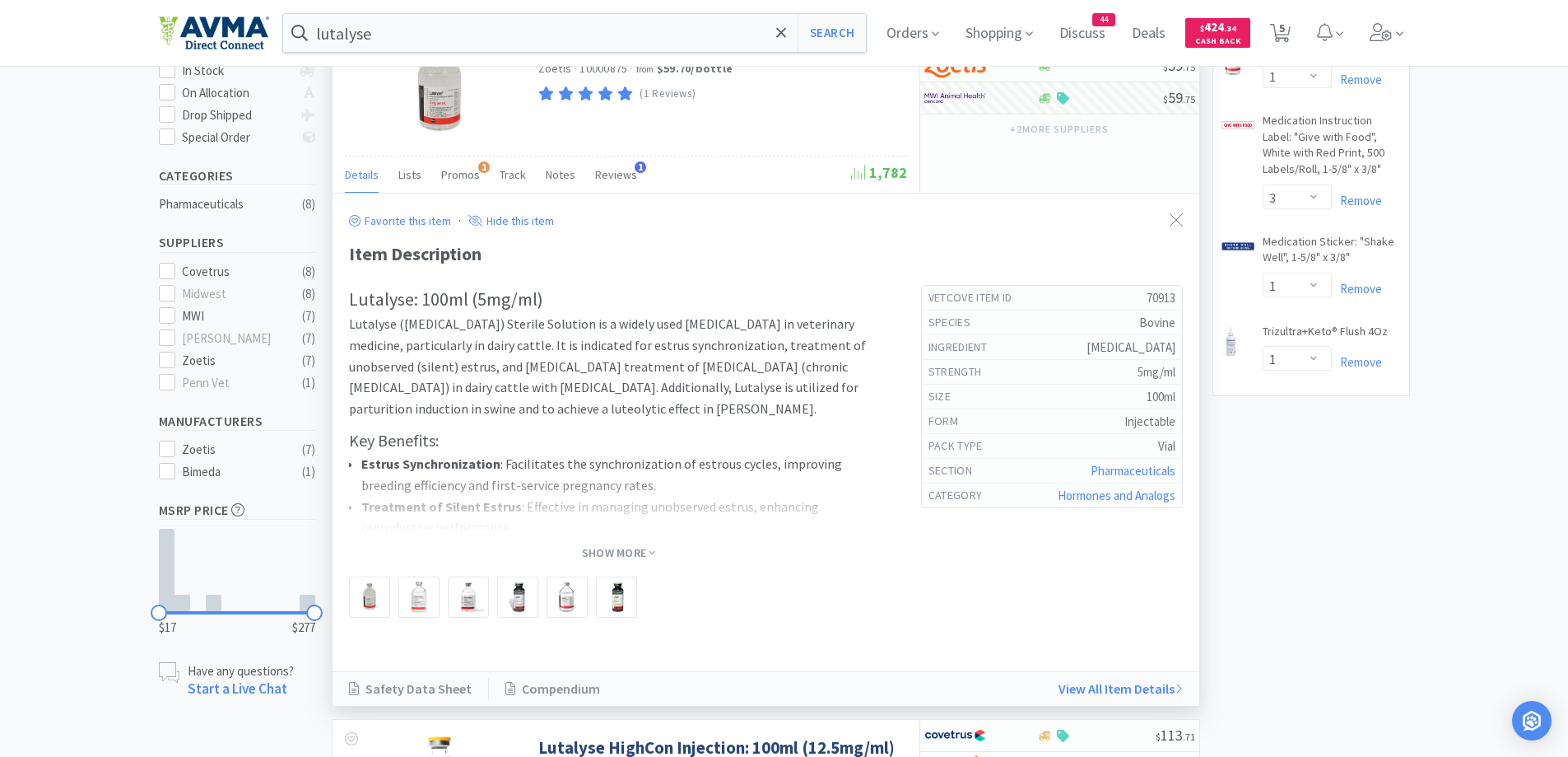
click at [626, 544] on span "Show More" at bounding box center [618, 552] width 73 height 21
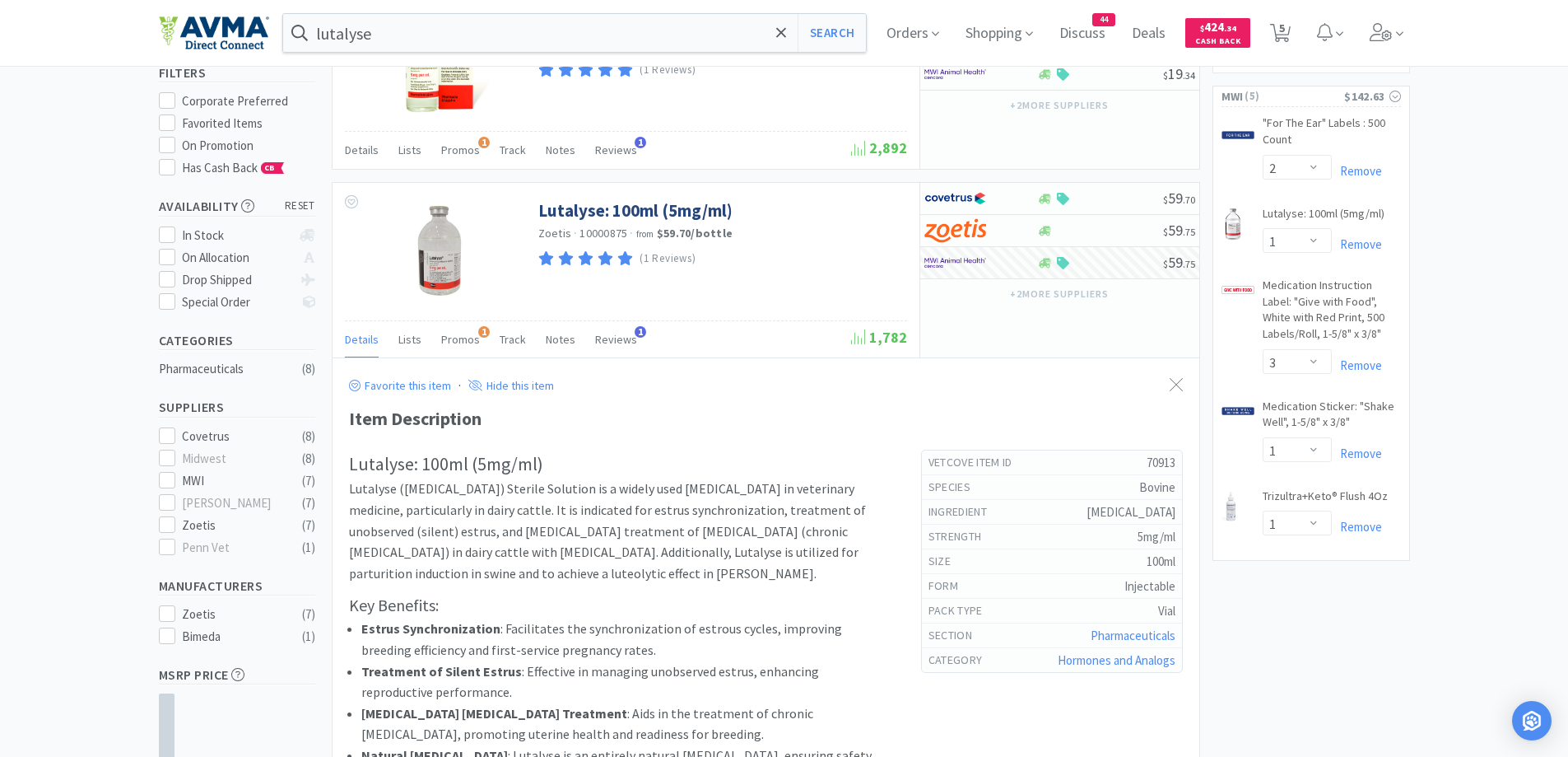
scroll to position [0, 0]
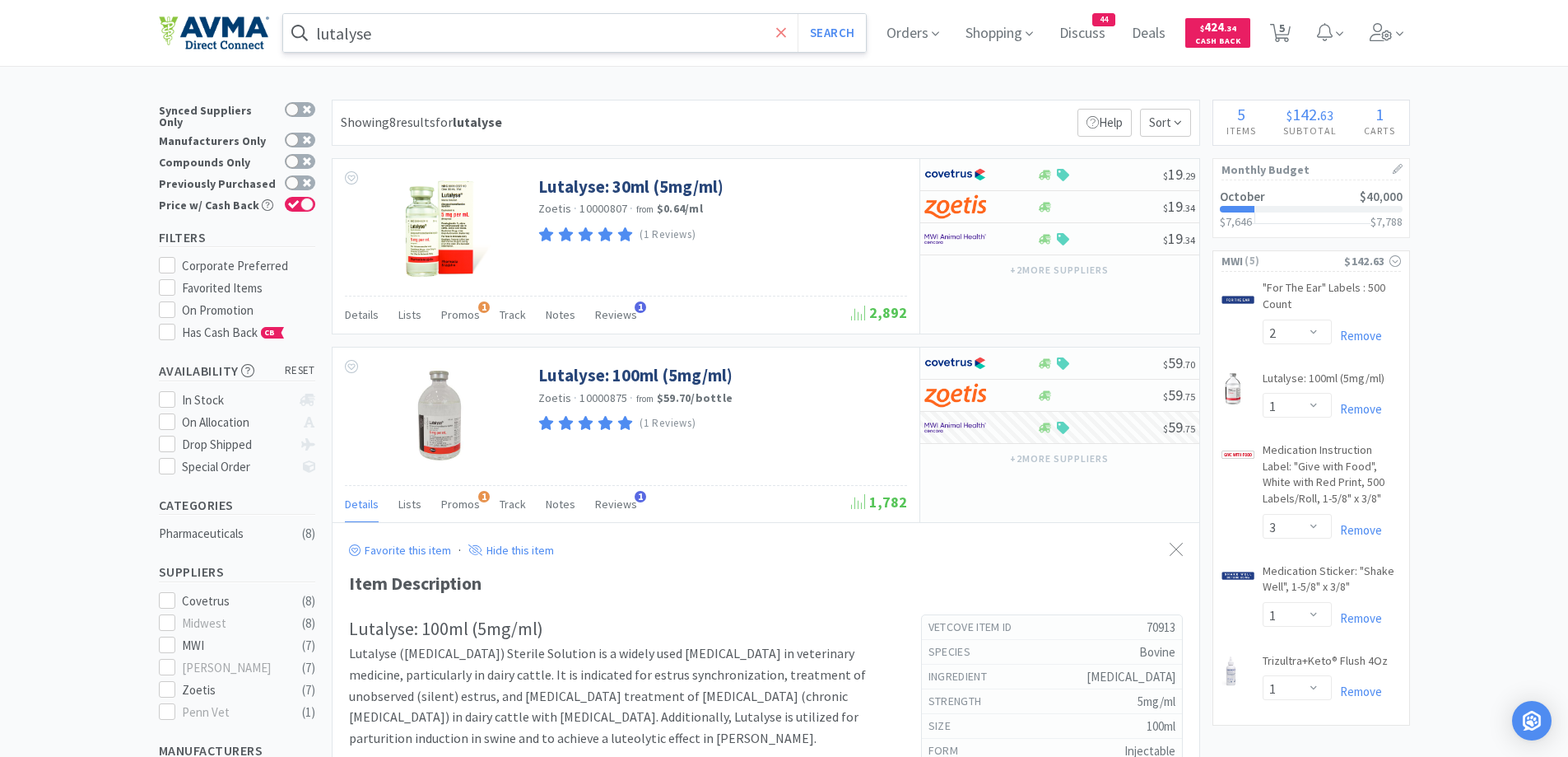
click at [787, 33] on icon at bounding box center [781, 32] width 11 height 17
click at [953, 94] on div at bounding box center [784, 378] width 1568 height 757
click at [1176, 535] on div at bounding box center [1176, 549] width 30 height 38
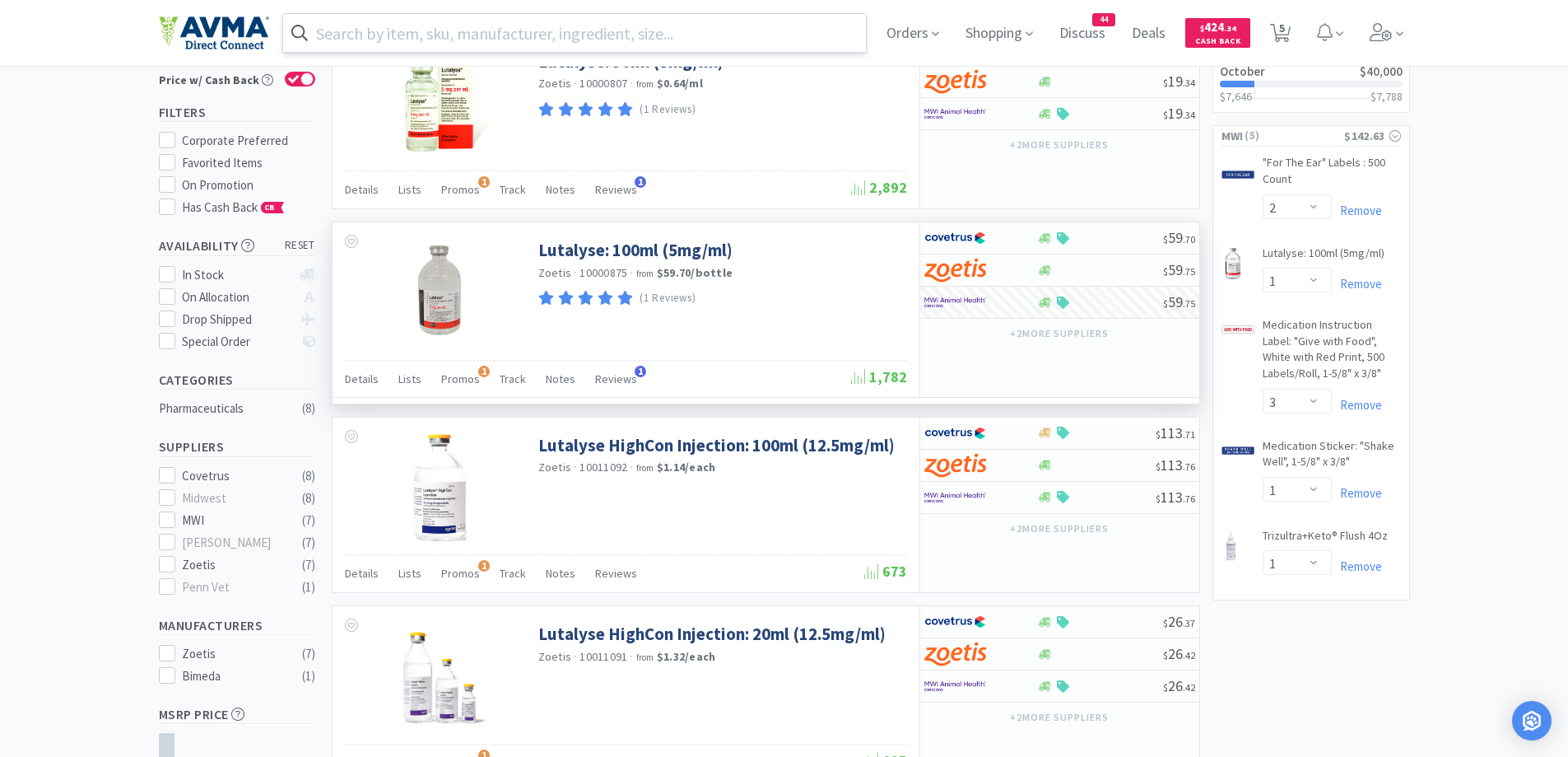
scroll to position [165, 0]
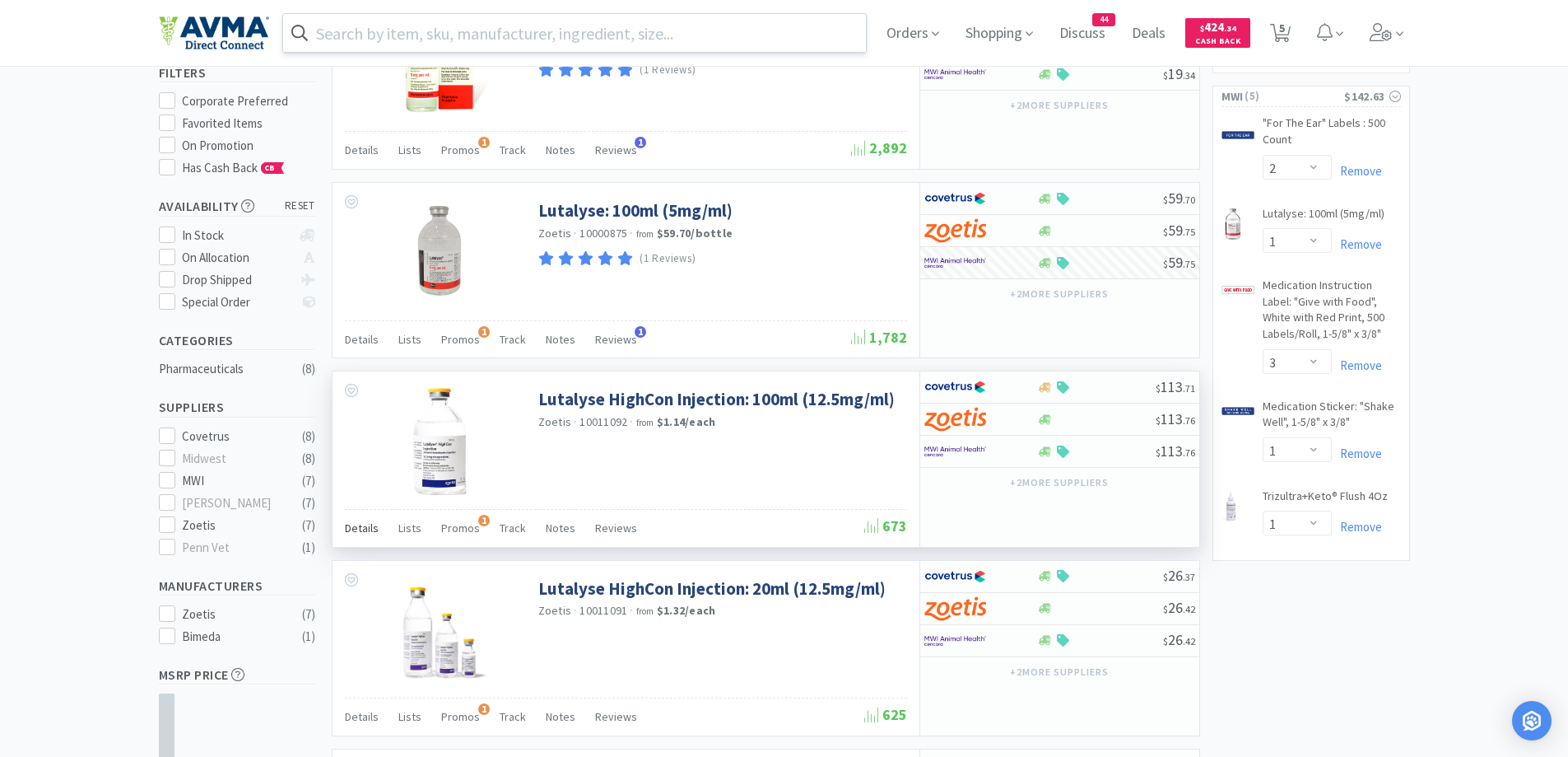
click at [357, 524] on span "Details" at bounding box center [362, 528] width 33 height 15
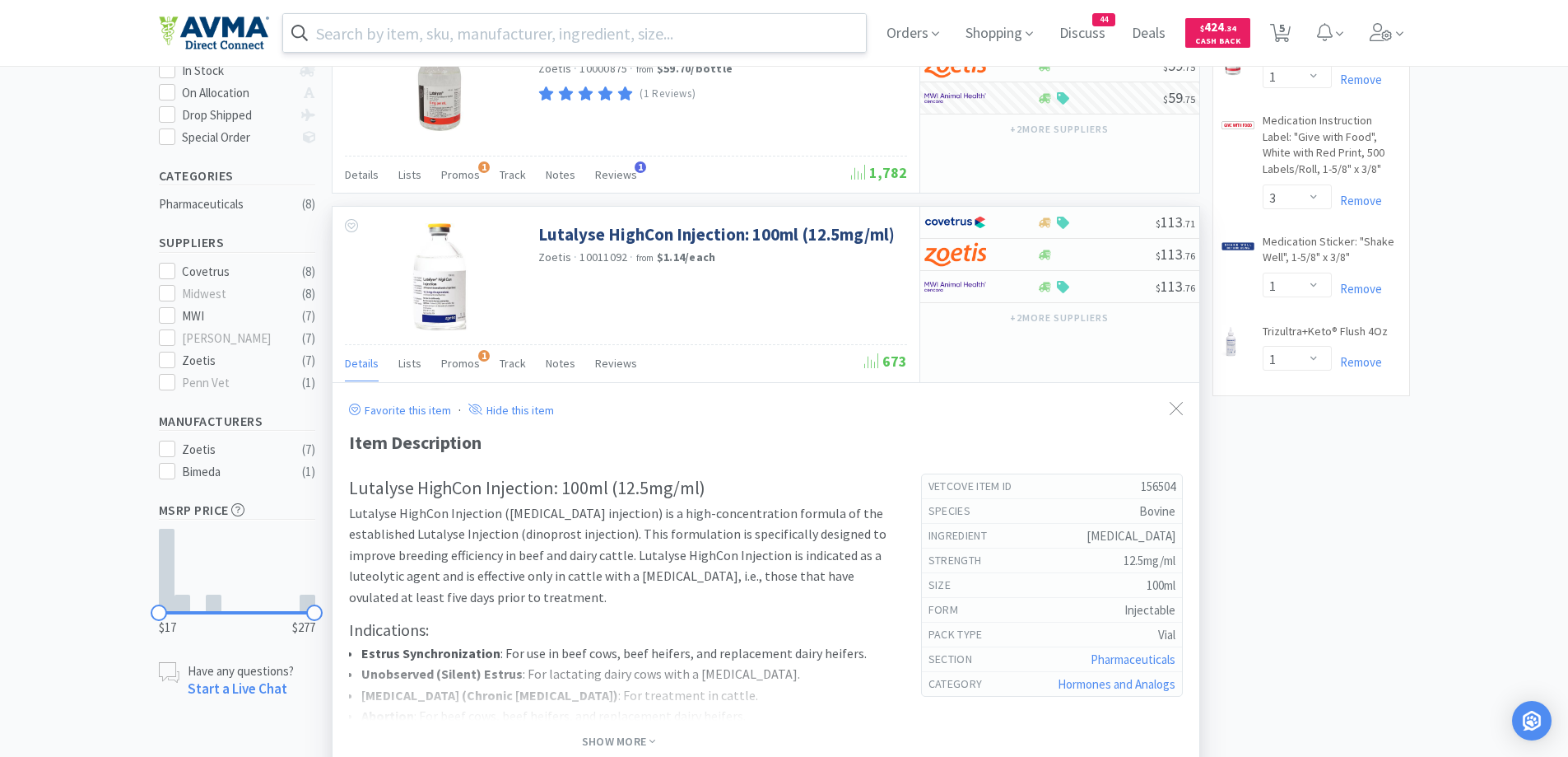
scroll to position [494, 0]
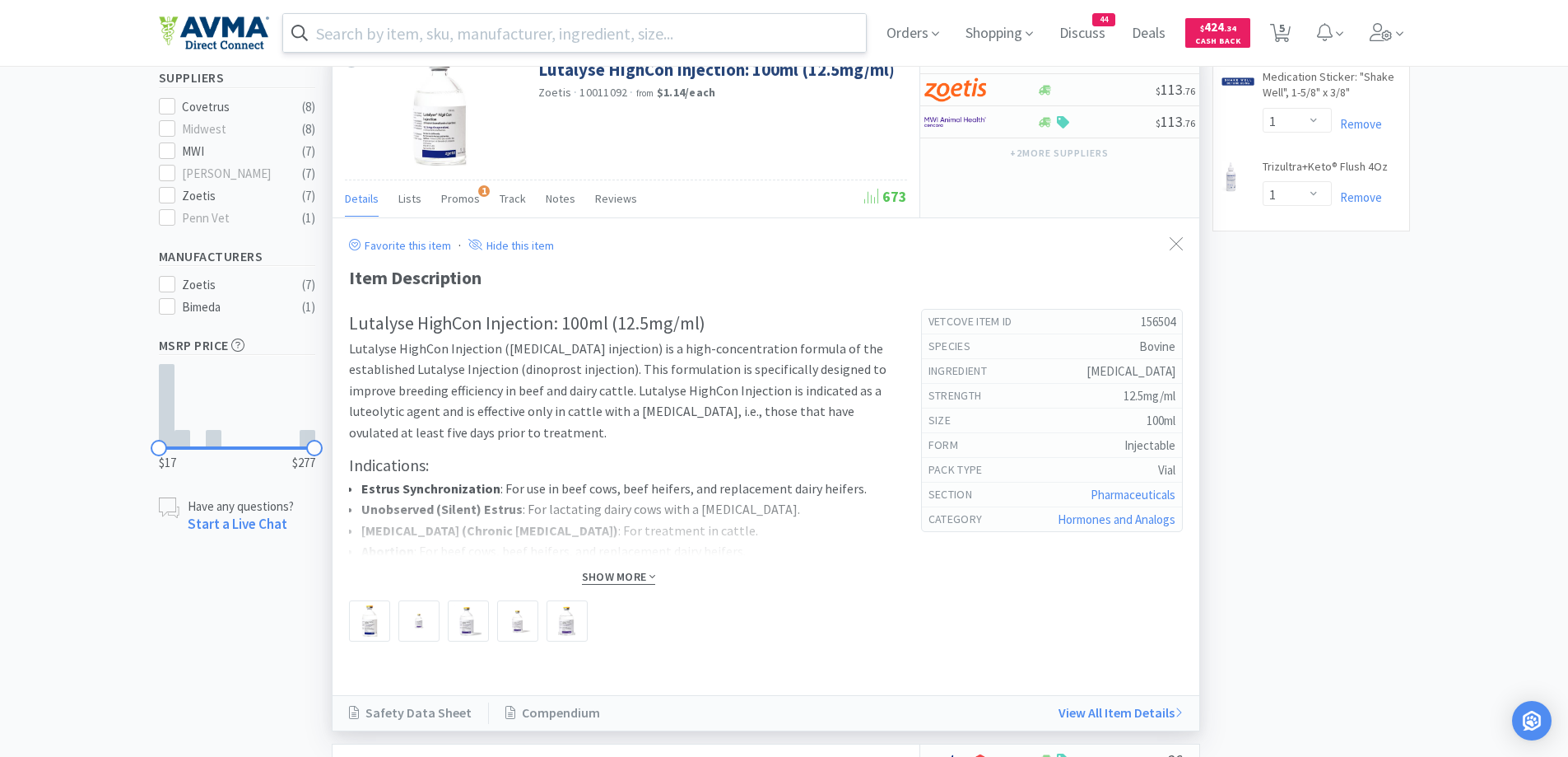
click at [597, 579] on span "Show More" at bounding box center [618, 577] width 73 height 16
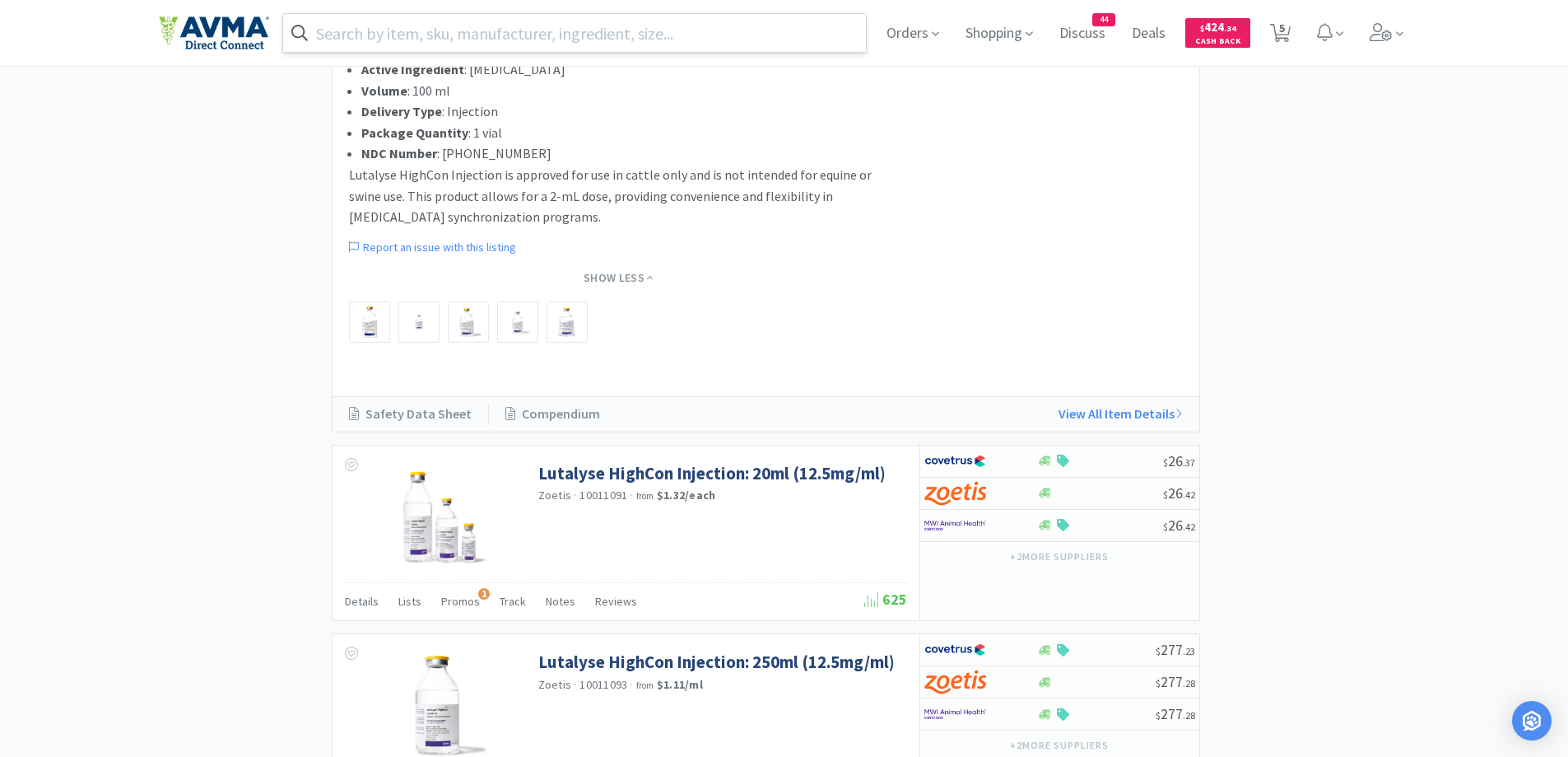
scroll to position [1317, 0]
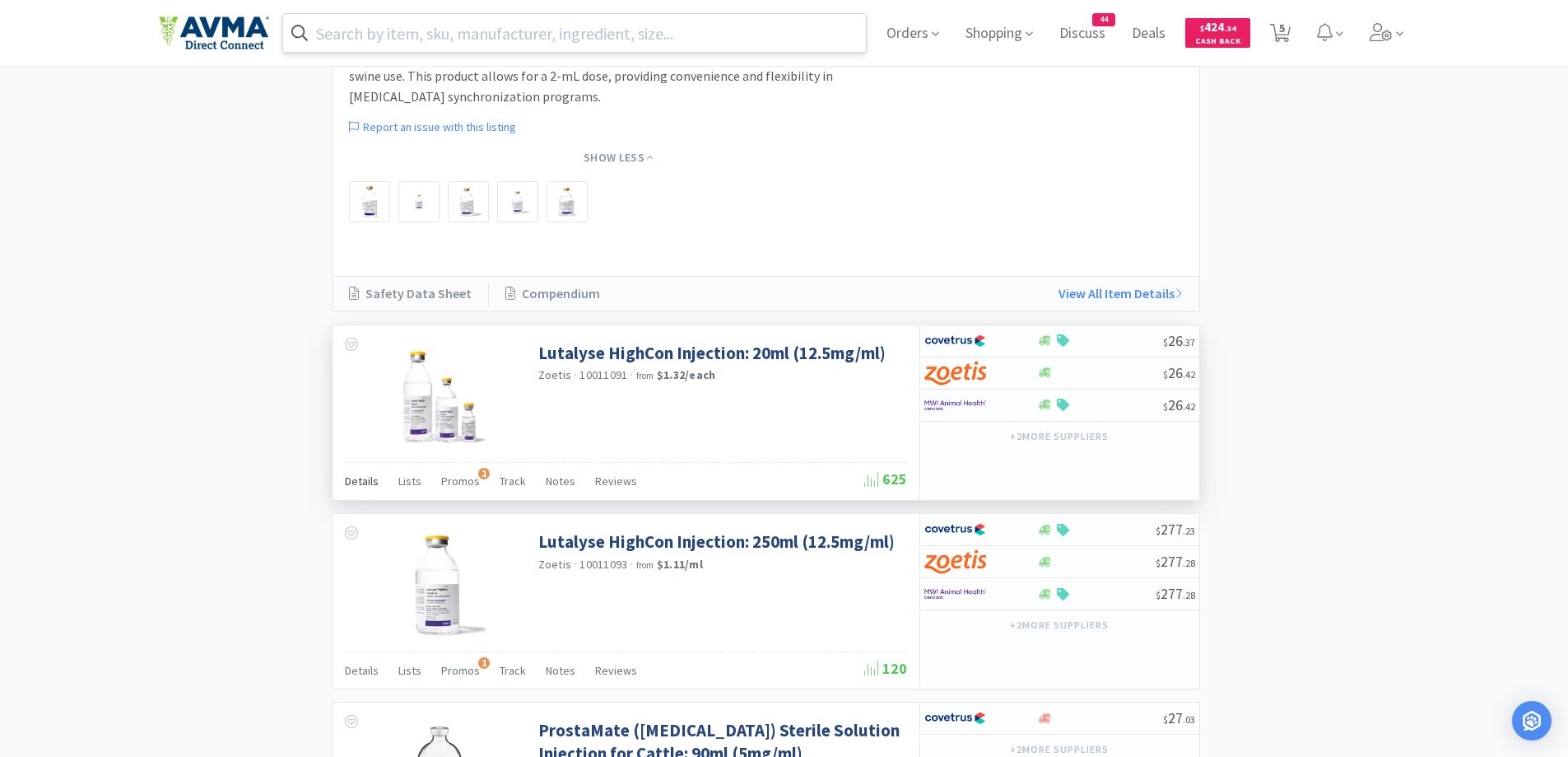
click at [349, 489] on div "Details" at bounding box center [362, 484] width 33 height 32
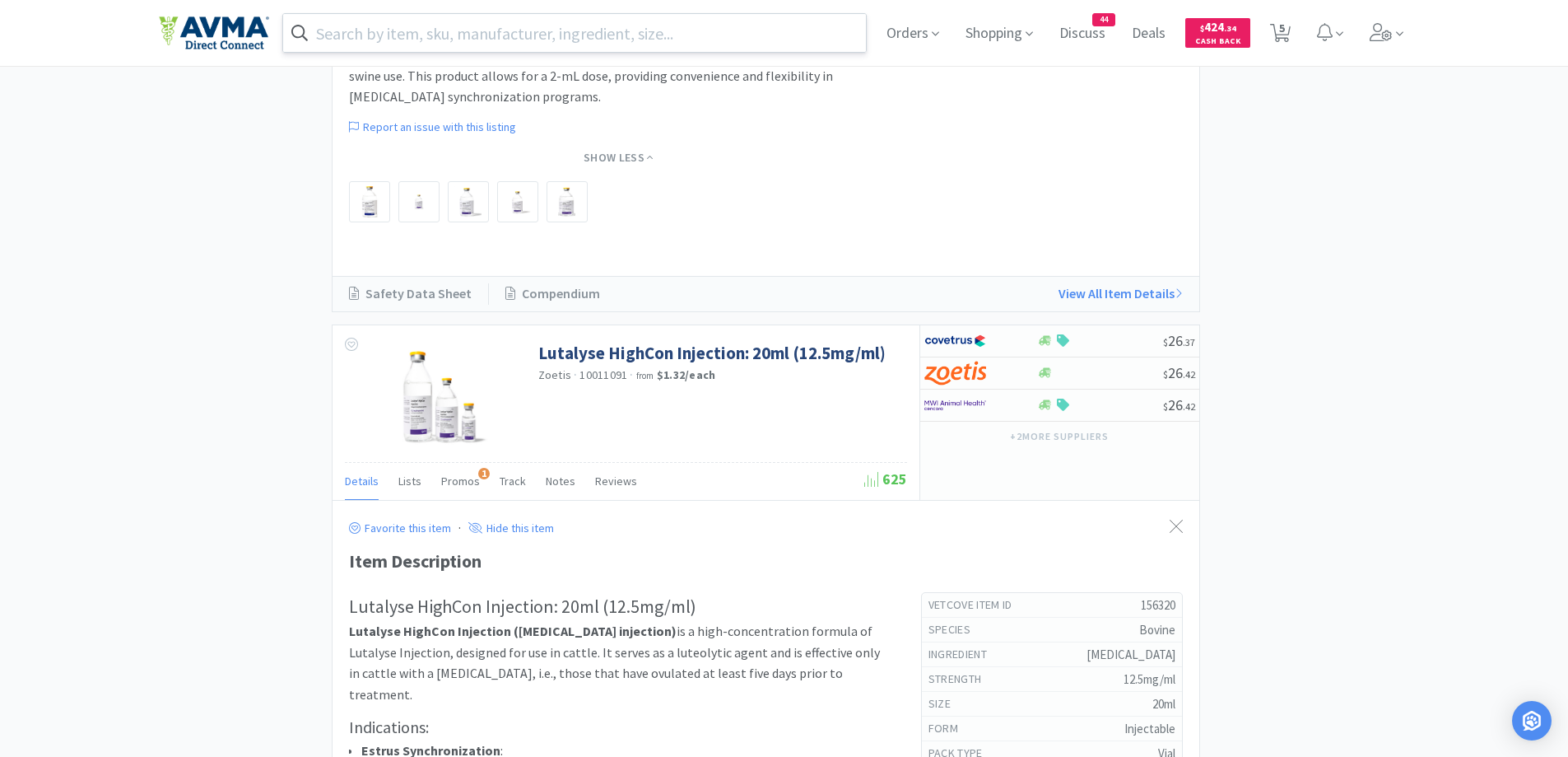
scroll to position [1482, 0]
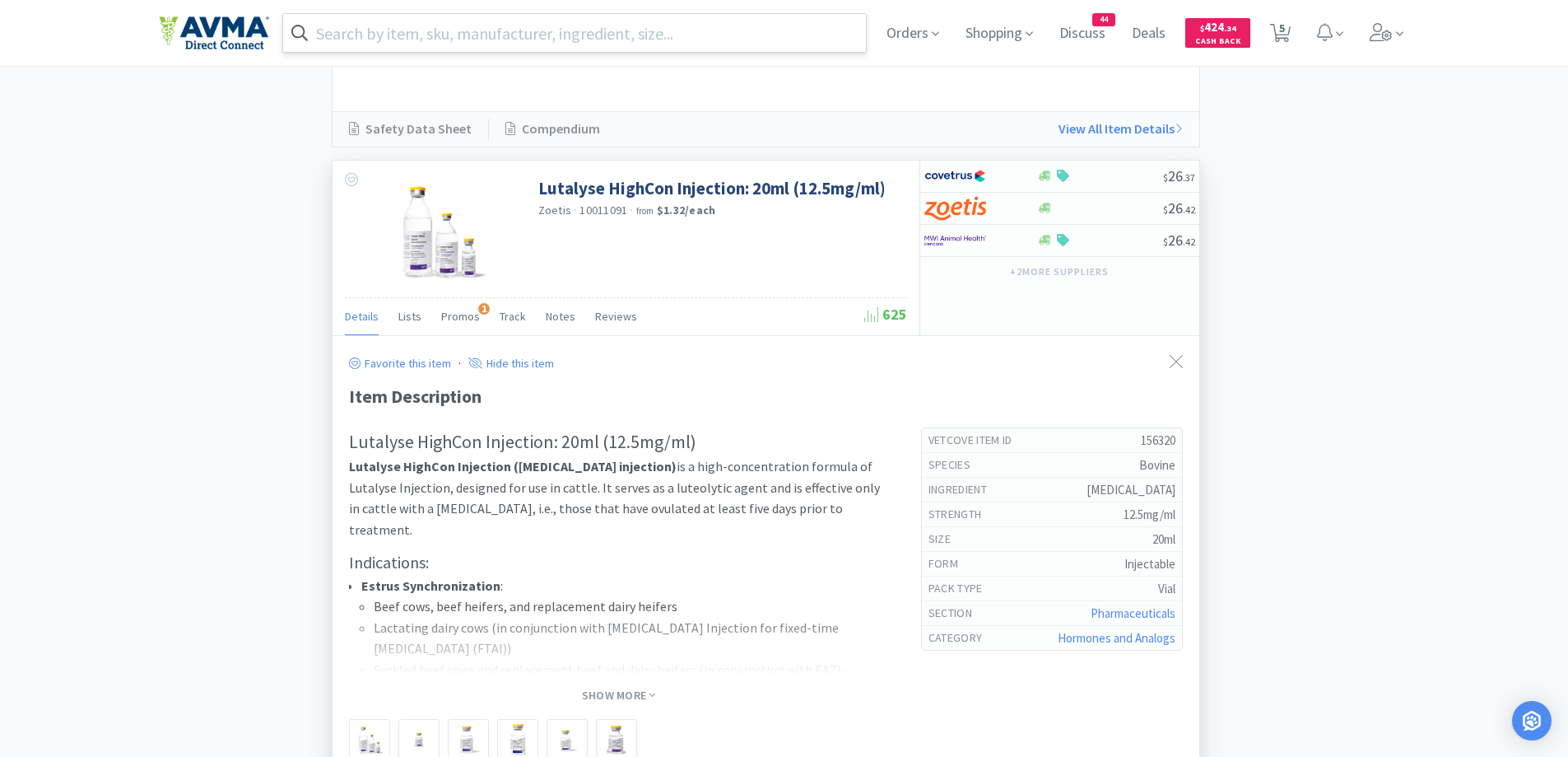
click at [616, 682] on div "Show More" at bounding box center [619, 690] width 539 height 32
click at [611, 690] on span "Show More" at bounding box center [618, 696] width 73 height 16
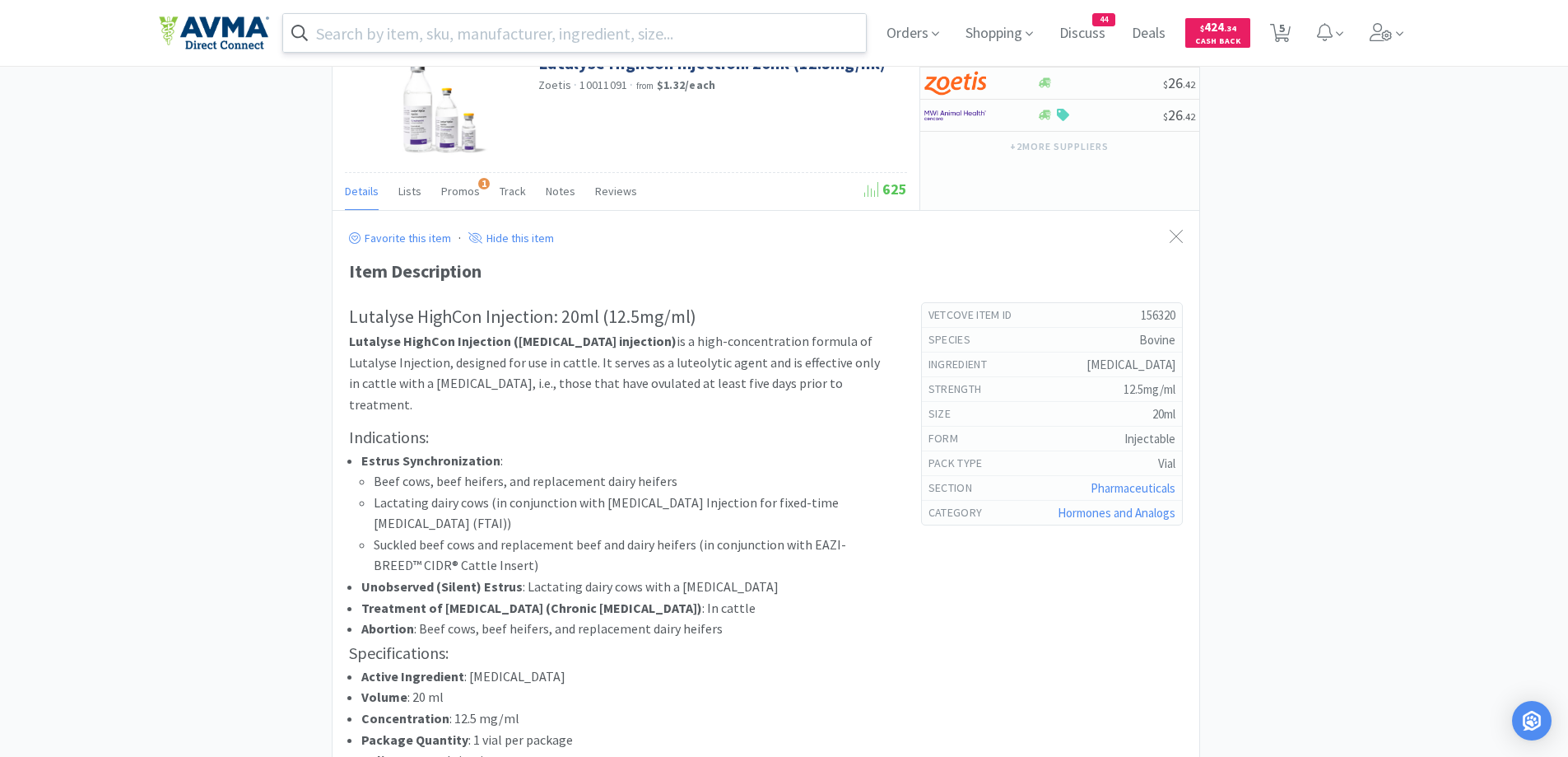
scroll to position [1647, 0]
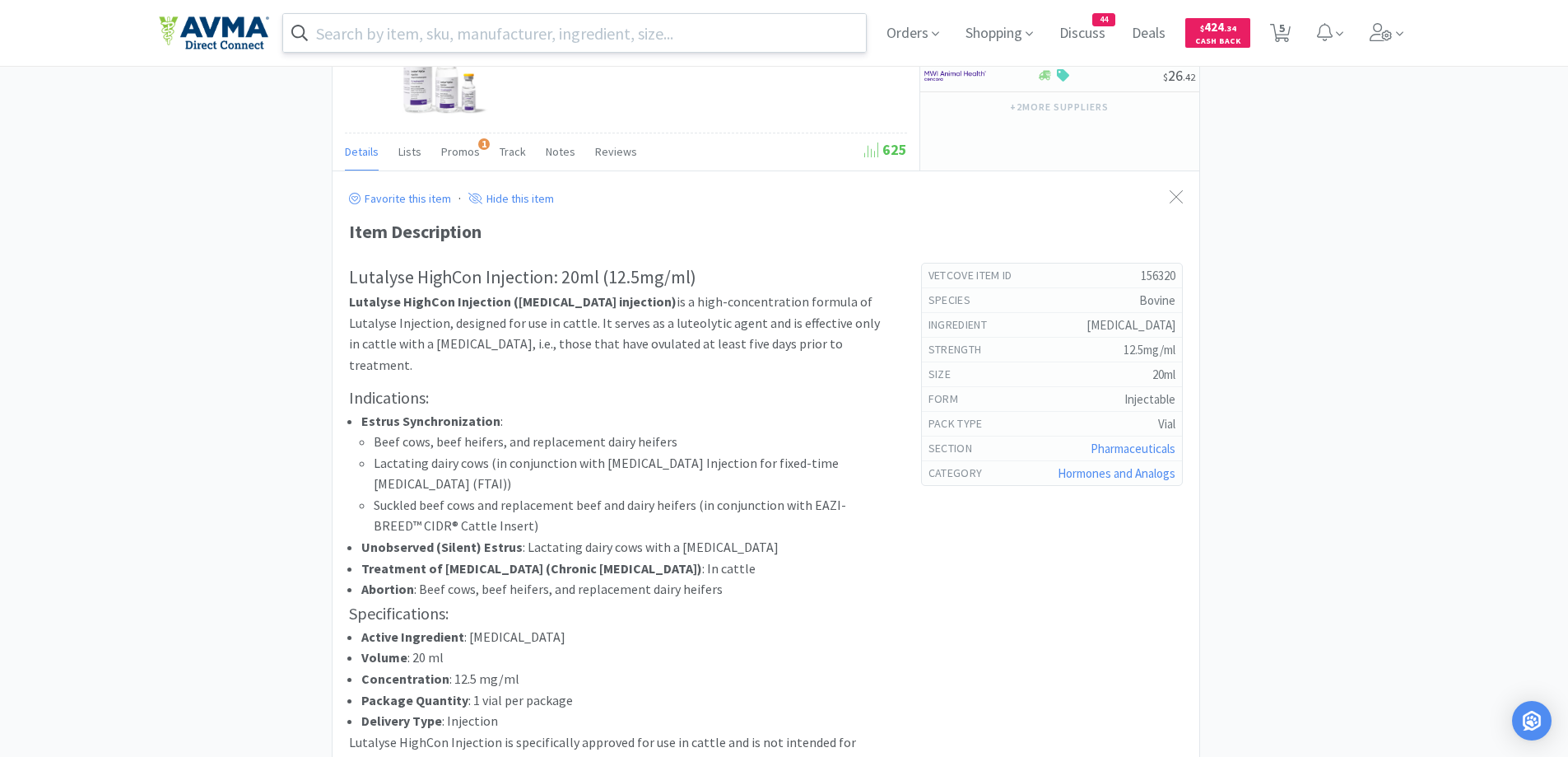
click at [170, 335] on div "× Filter Results Synced Suppliers Only Manufacturers Only Compounds Only Previo…" at bounding box center [784, 132] width 1251 height 3359
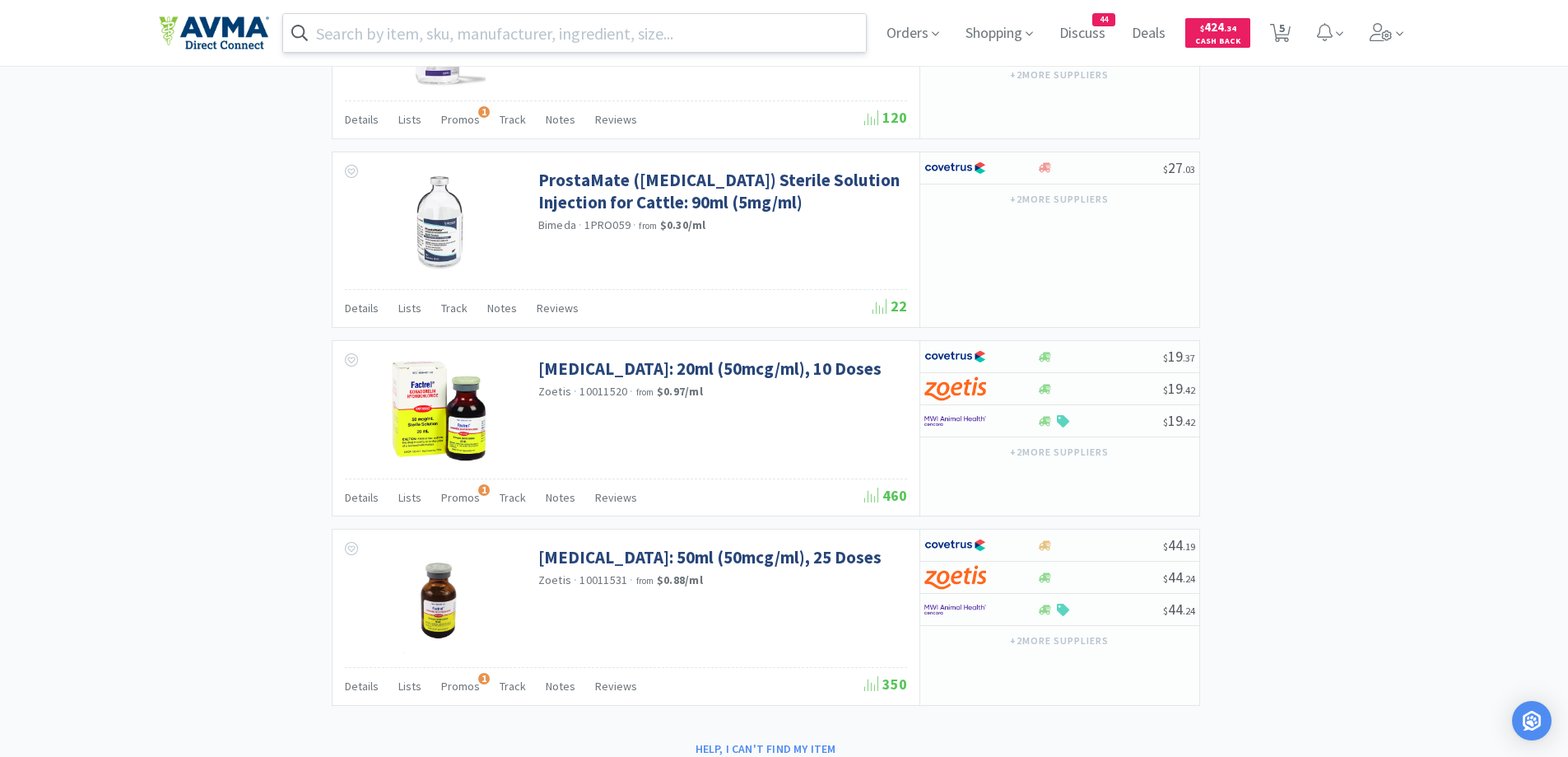
scroll to position [2729, 0]
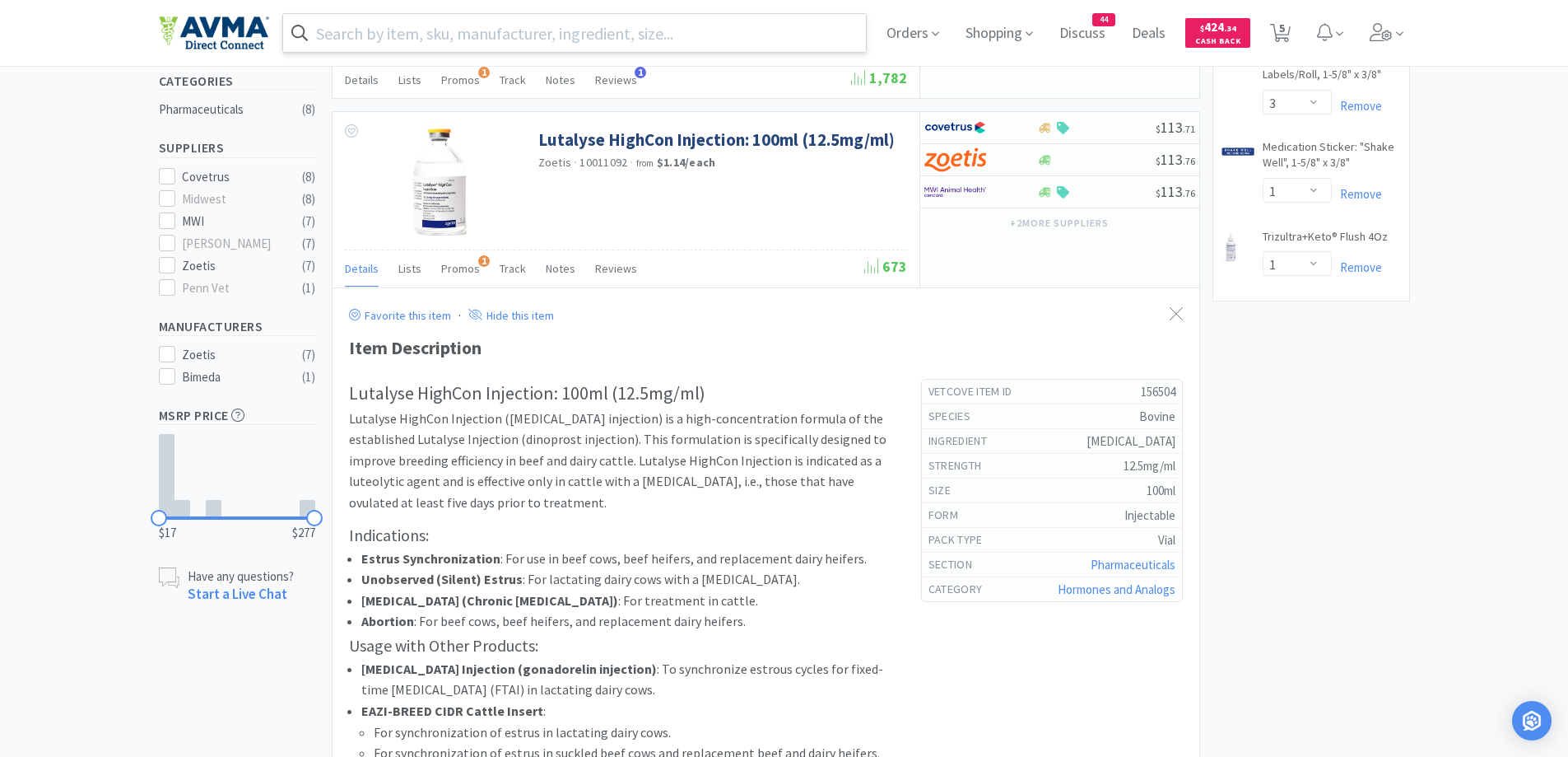
scroll to position [0, 0]
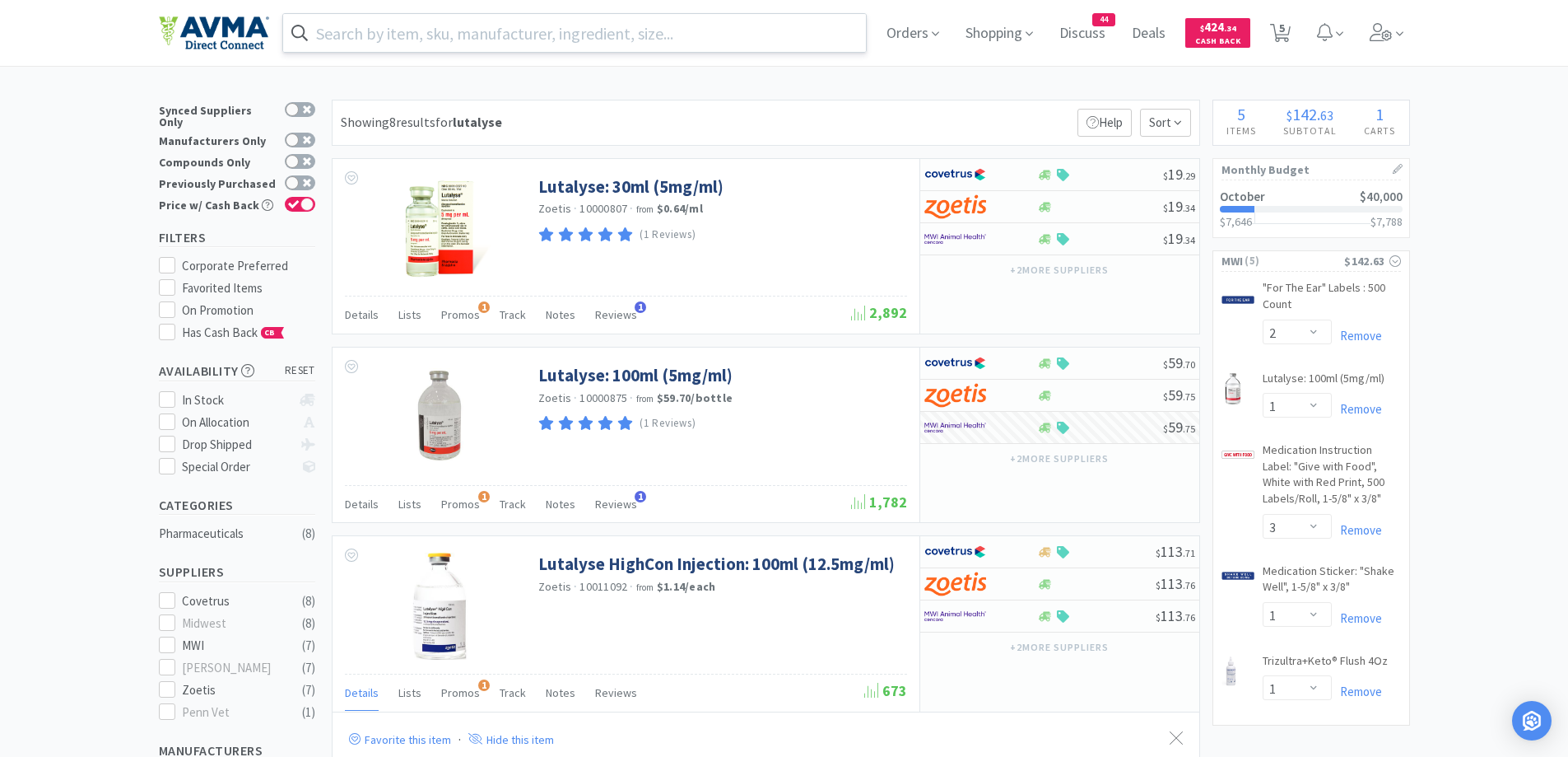
drag, startPoint x: 622, startPoint y: 73, endPoint x: 720, endPoint y: 81, distance: 98.3
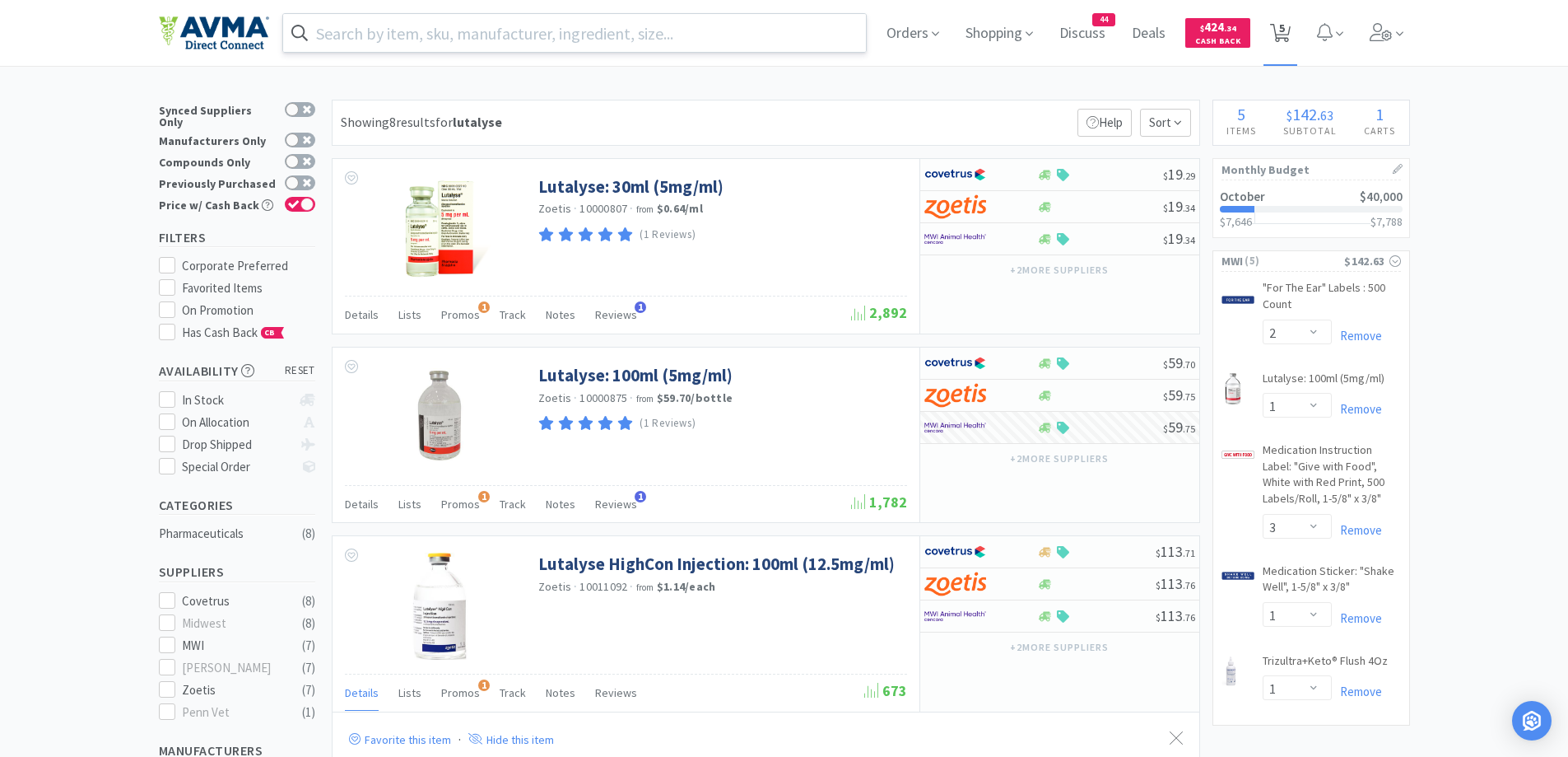
click at [1284, 20] on span "5" at bounding box center [1280, 32] width 33 height 66
select select "2"
select select "1"
select select "3"
select select "1"
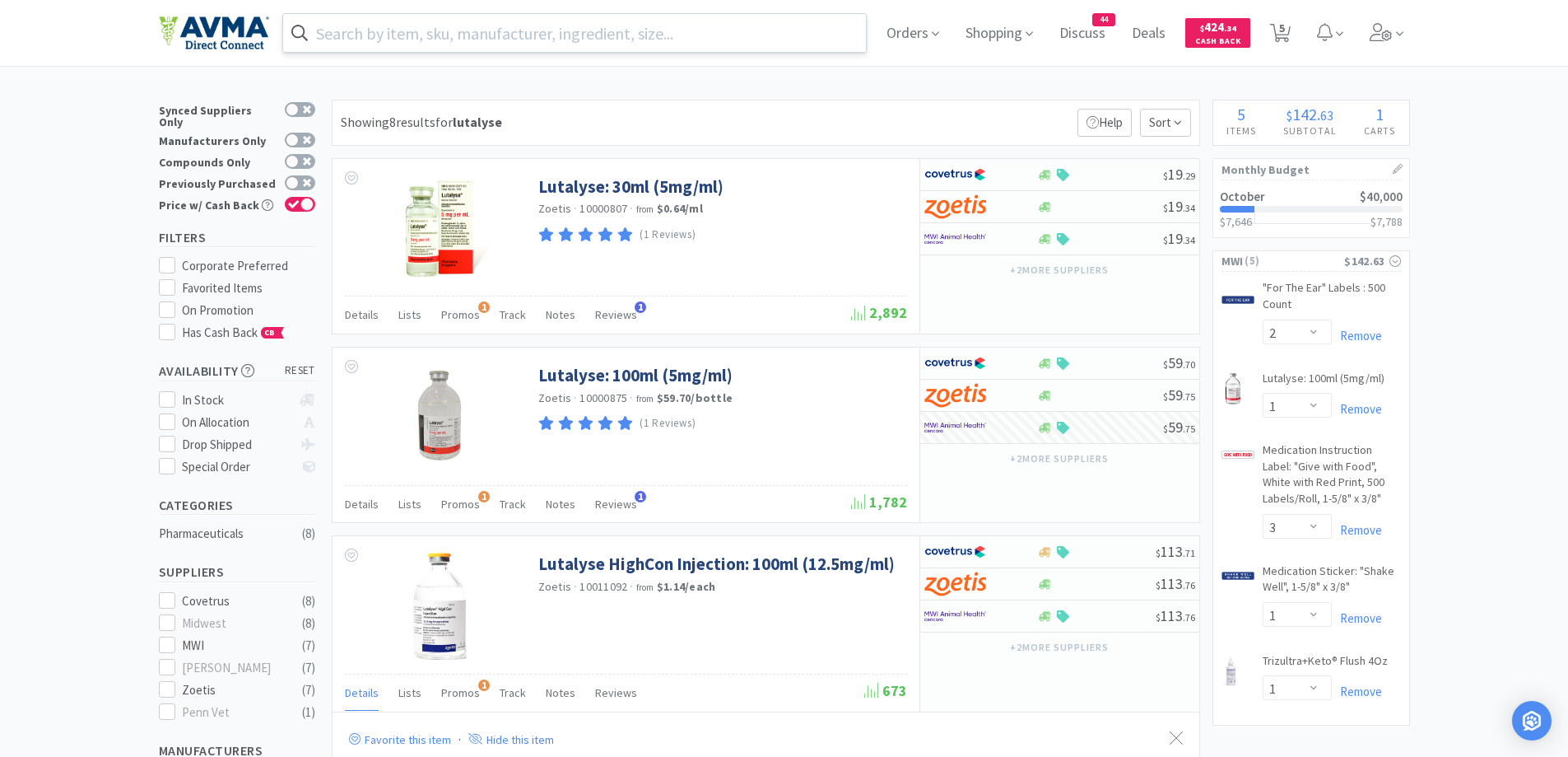
select select "1"
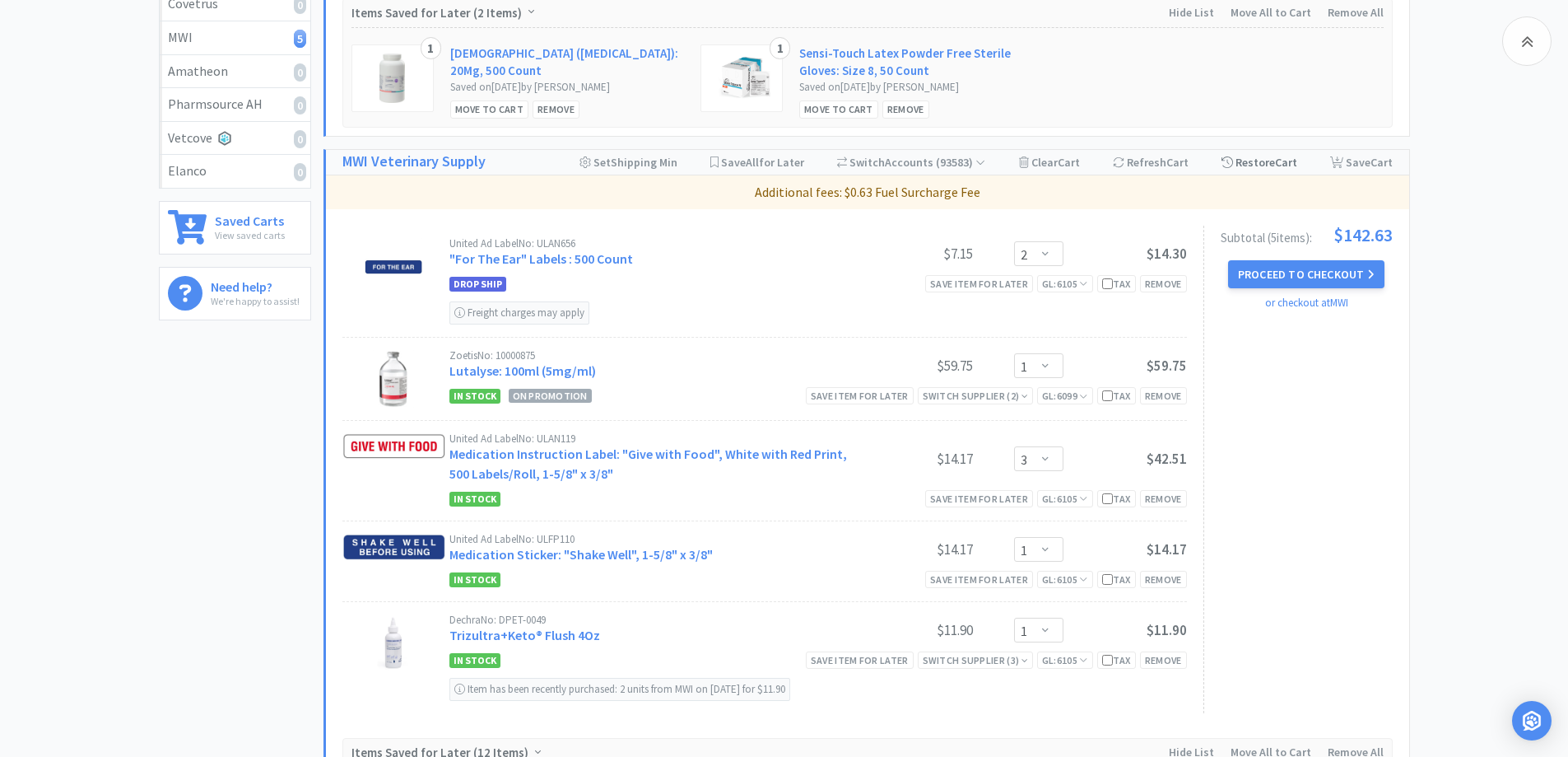
scroll to position [494, 0]
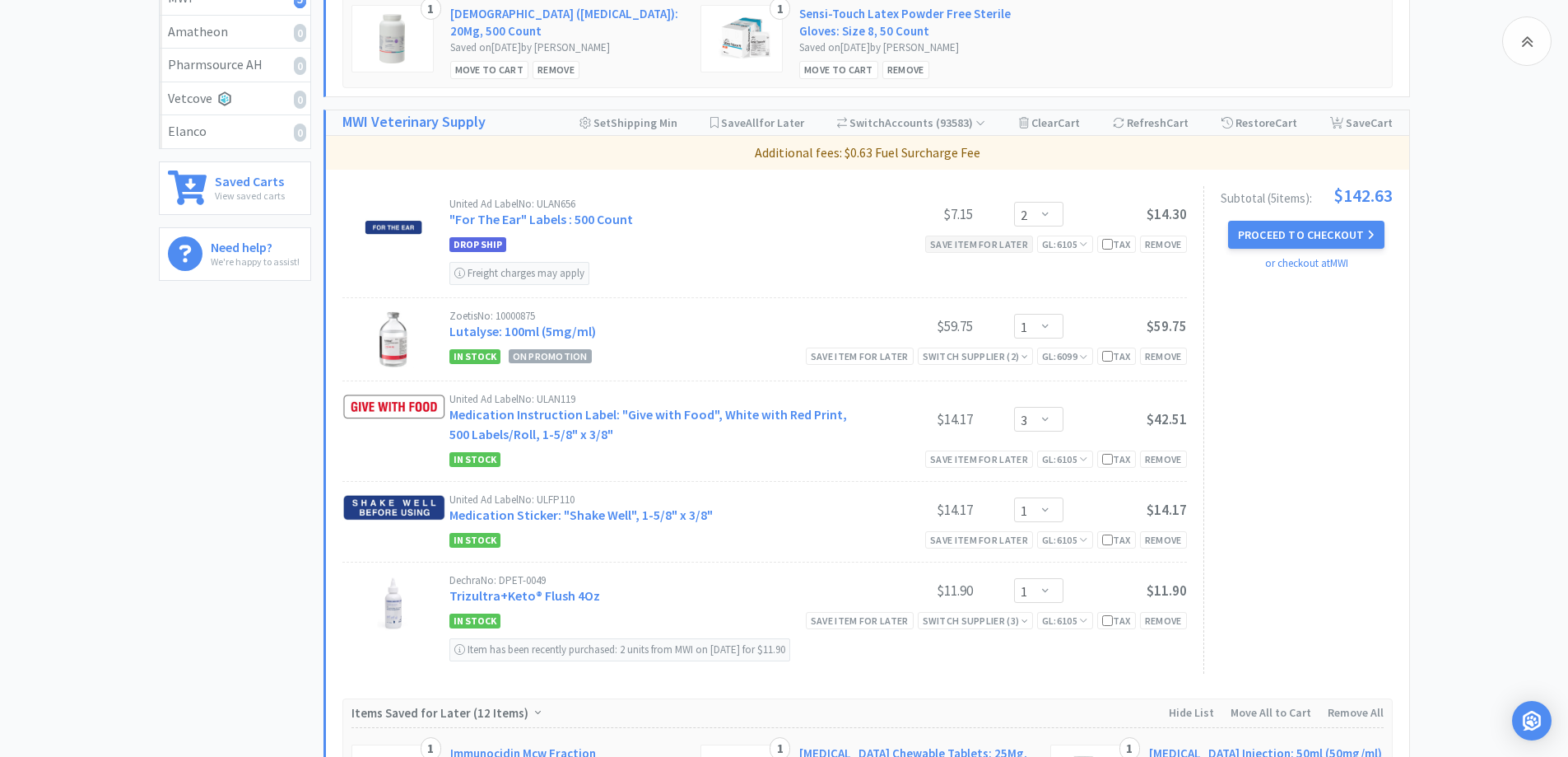
click at [983, 248] on div "Save item for later" at bounding box center [979, 244] width 108 height 18
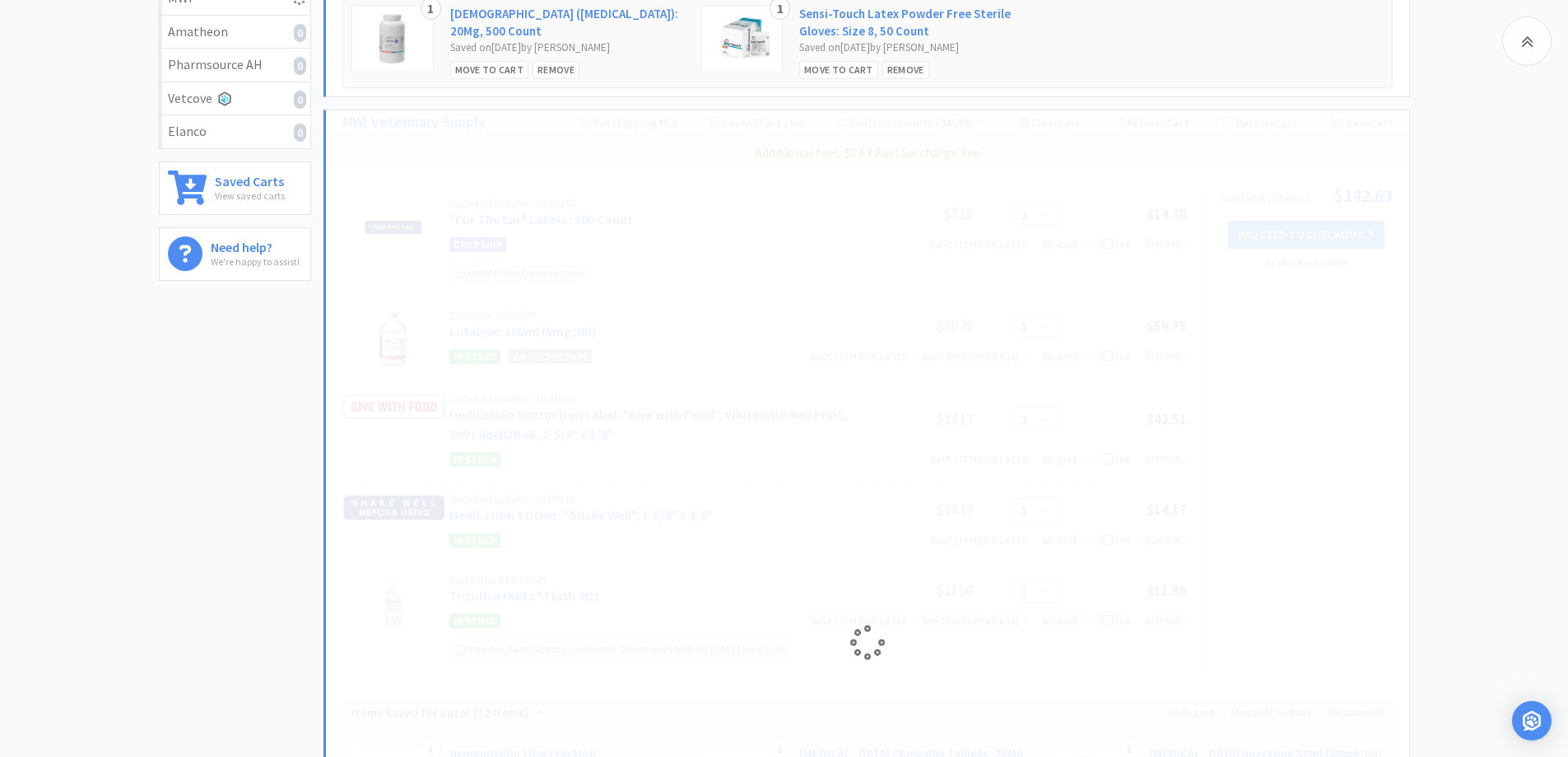
select select "1"
select select "3"
select select "1"
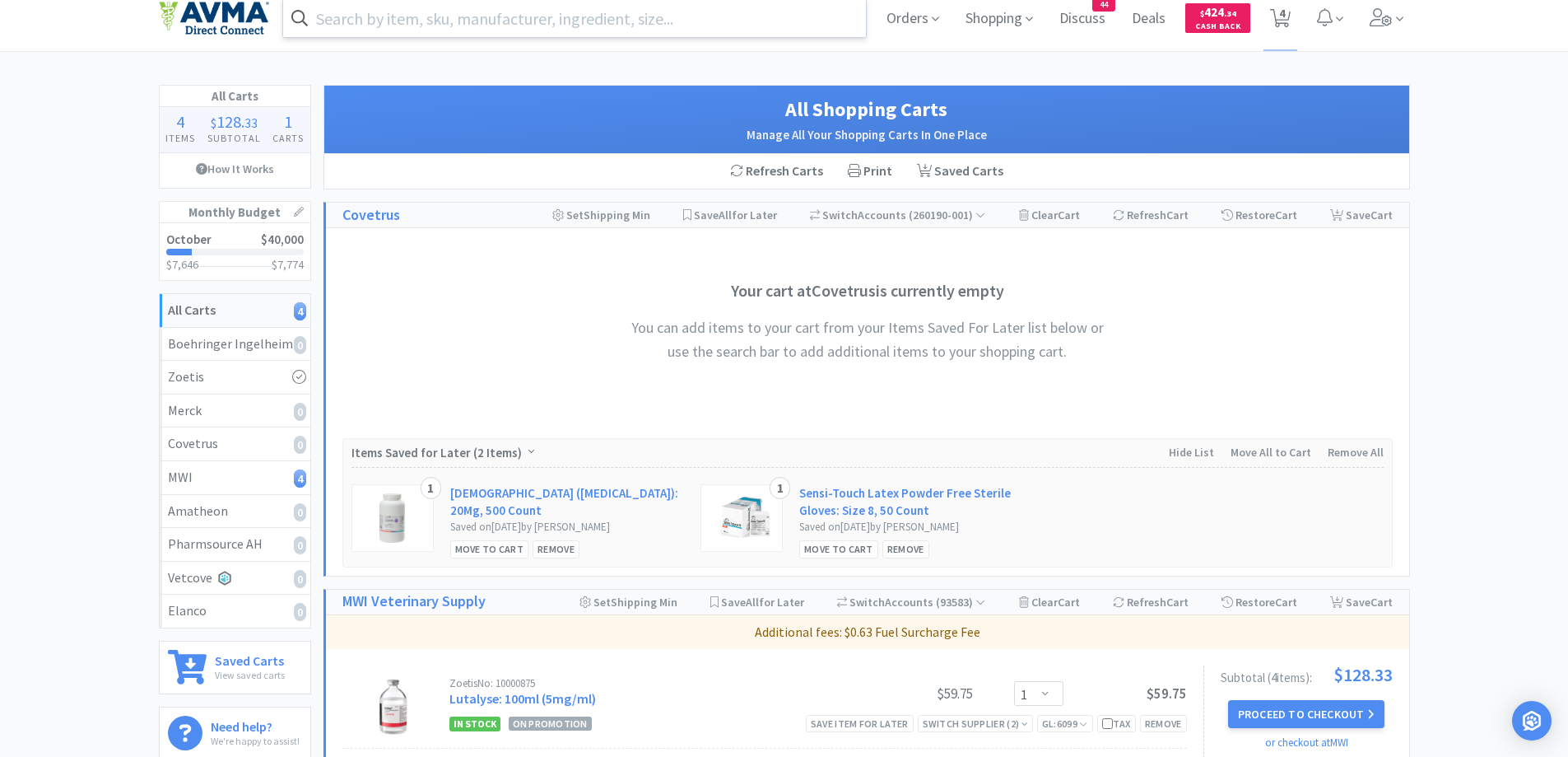
scroll to position [0, 0]
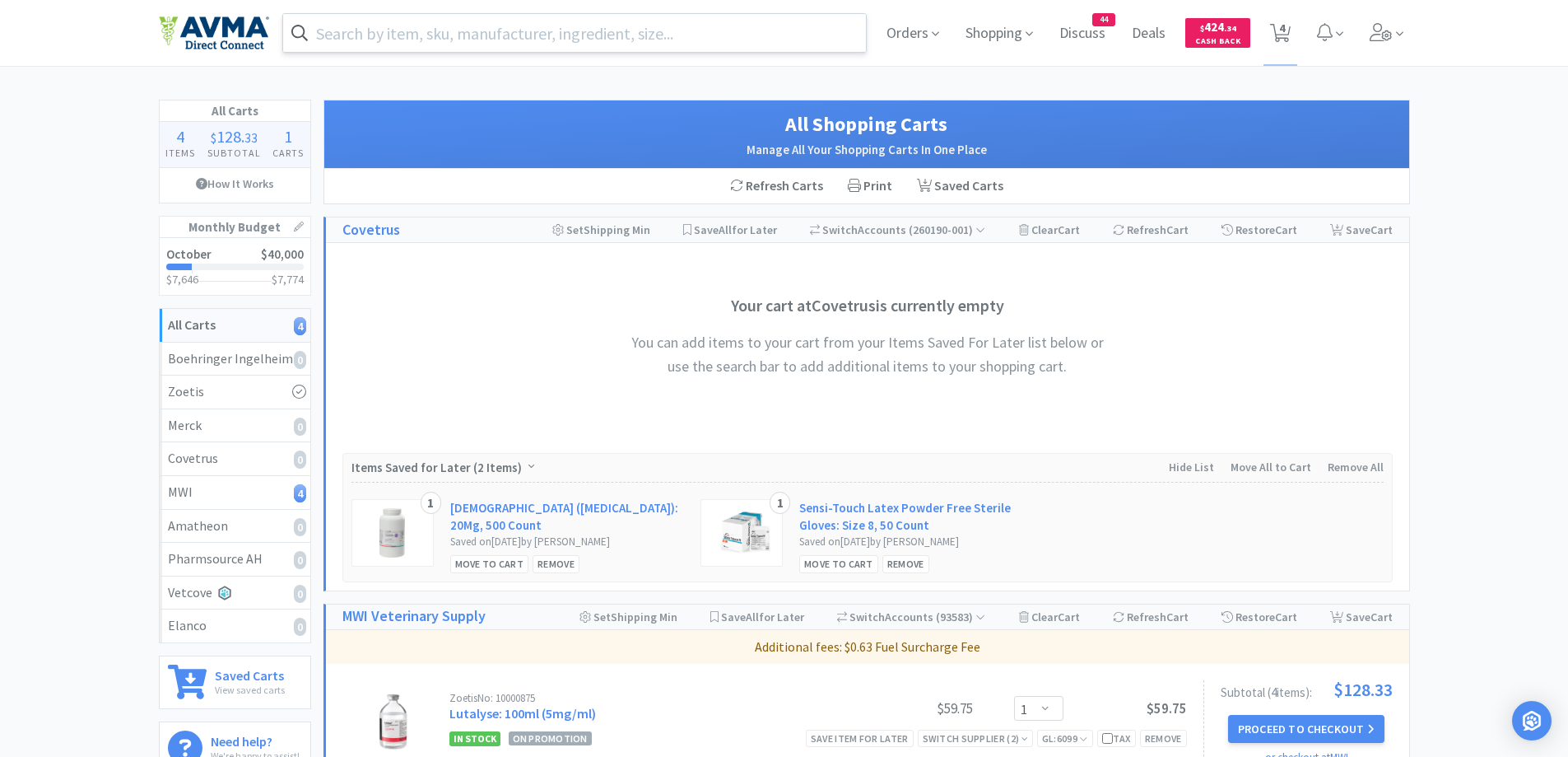
click at [587, 36] on input "text" at bounding box center [575, 32] width 584 height 38
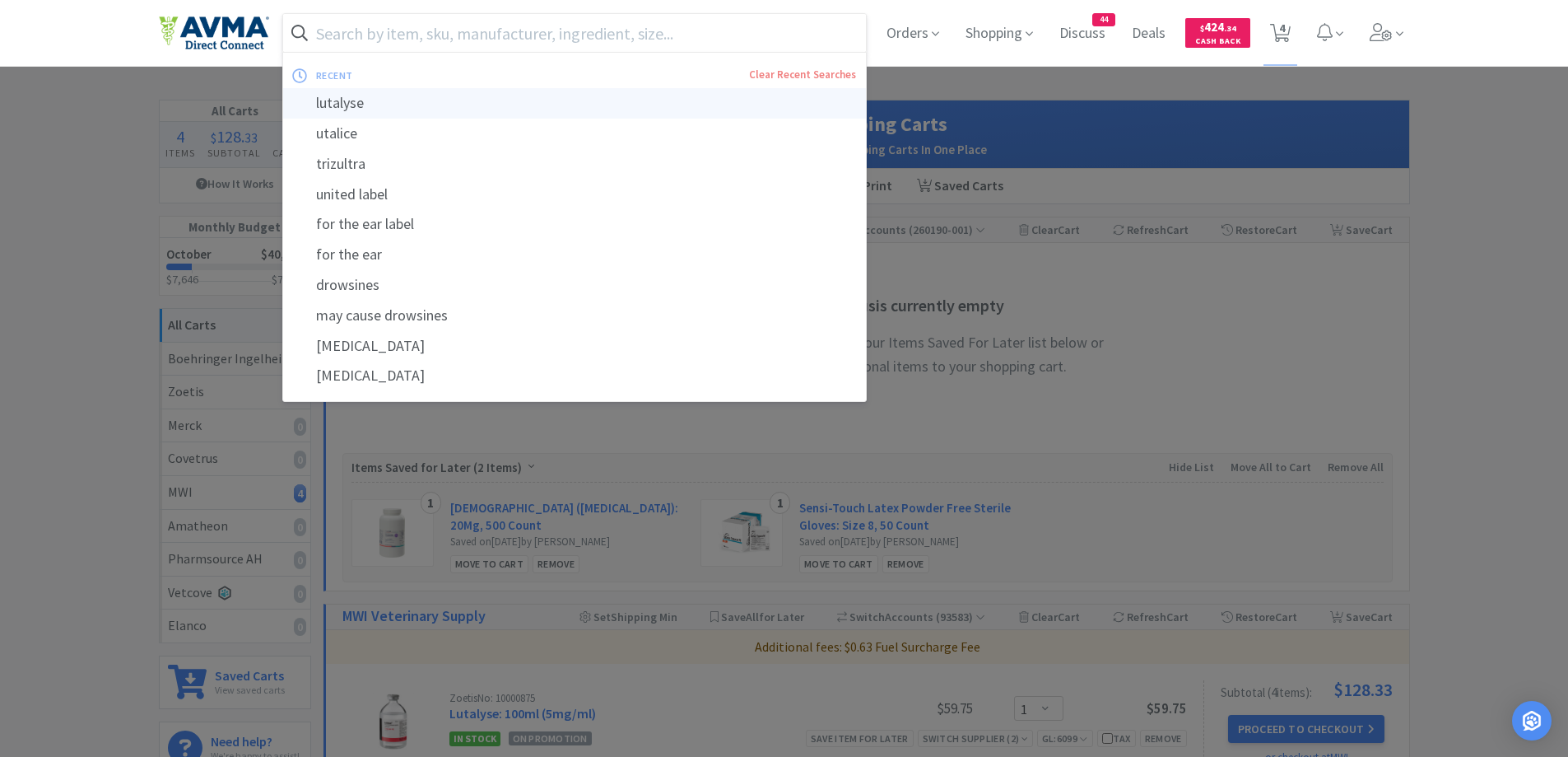
click at [442, 115] on div "lutalyse" at bounding box center [575, 103] width 584 height 31
type input "lutalyse"
select select "1"
select select "3"
select select "1"
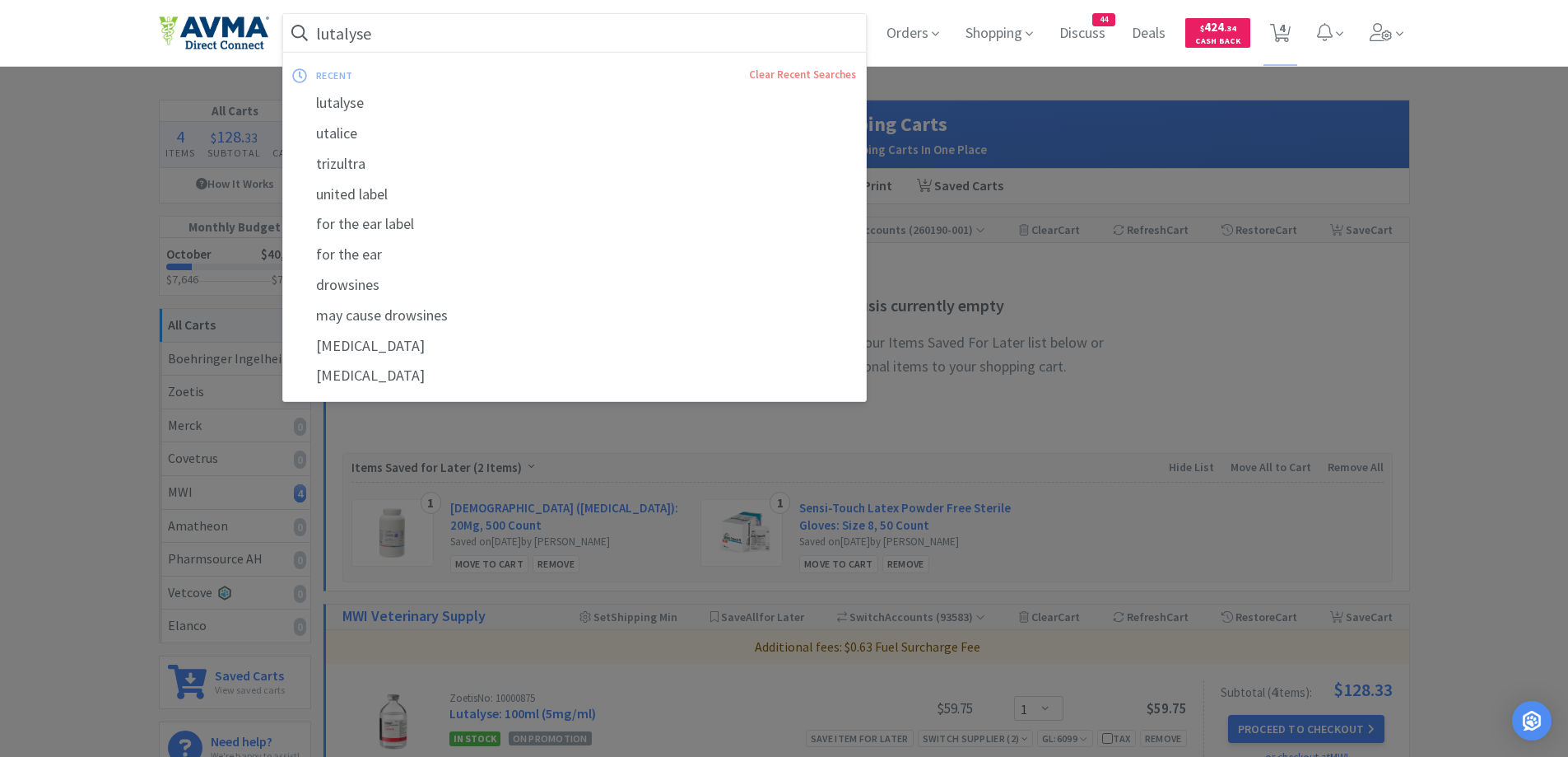
select select "1"
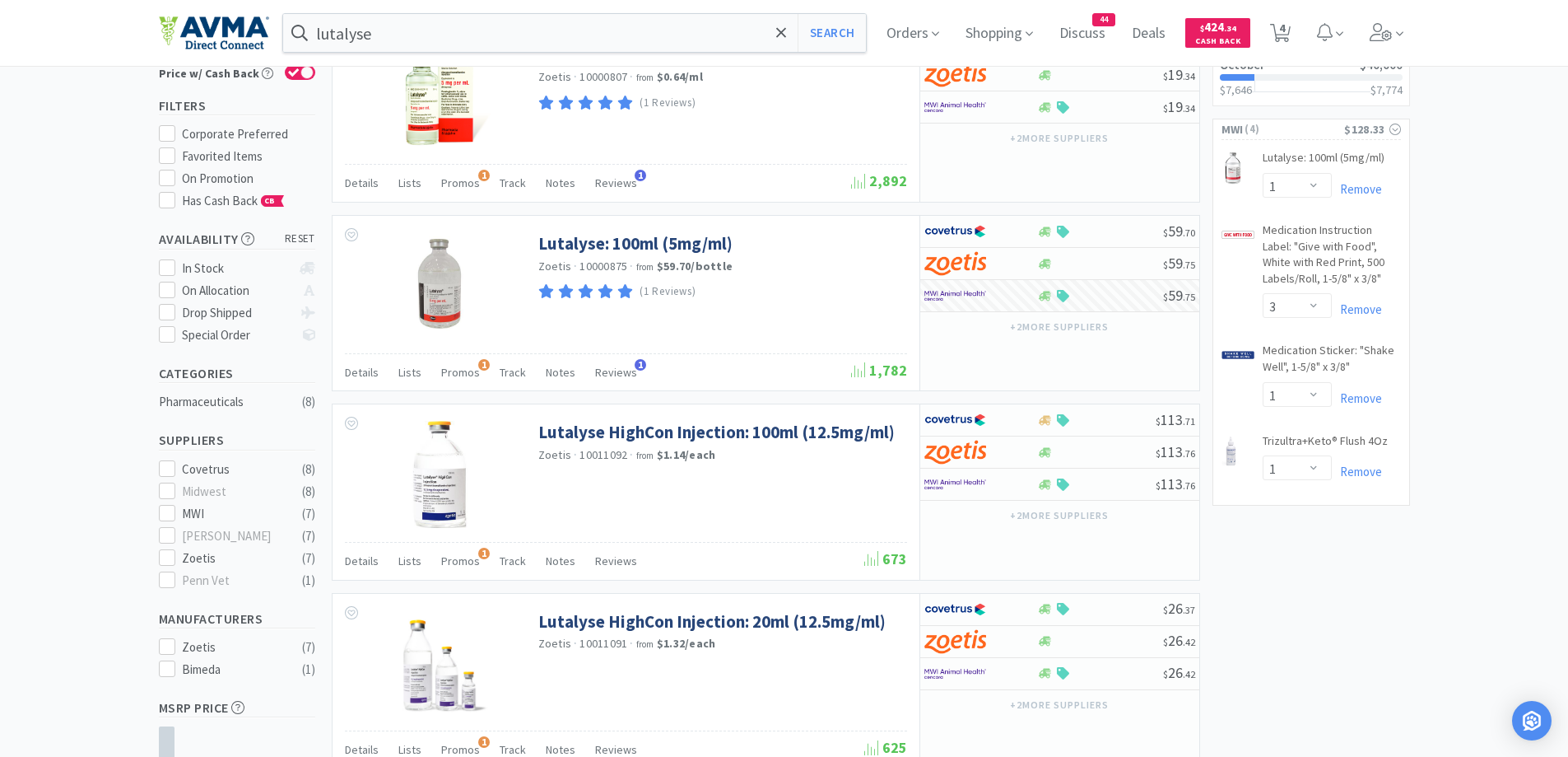
scroll to position [165, 0]
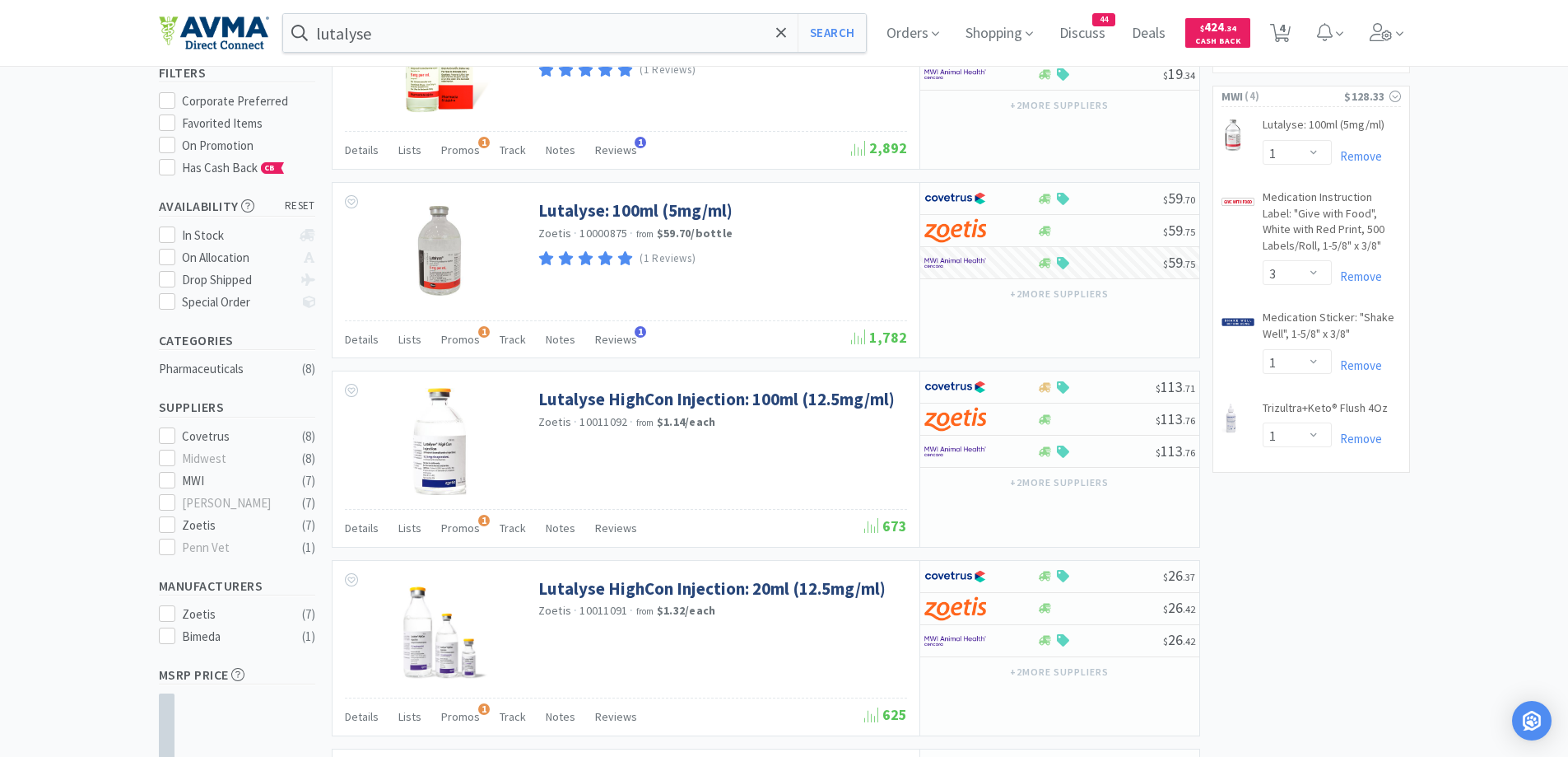
click at [1499, 320] on div "× Filter Results Synced Suppliers Only Manufacturers Only Compounds Only Previo…" at bounding box center [784, 741] width 1568 height 1613
click at [370, 340] on span "Details" at bounding box center [362, 339] width 33 height 15
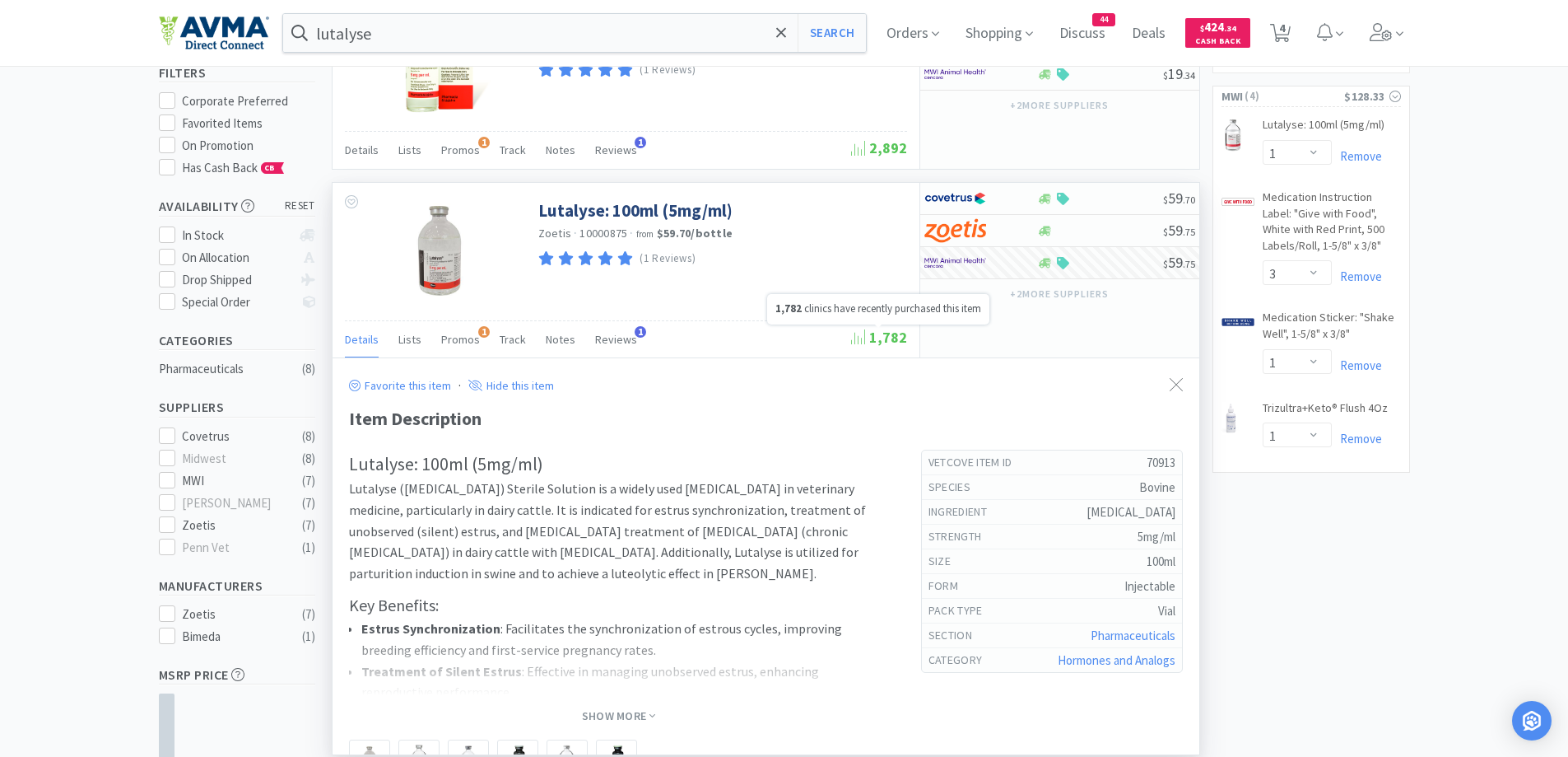
scroll to position [329, 0]
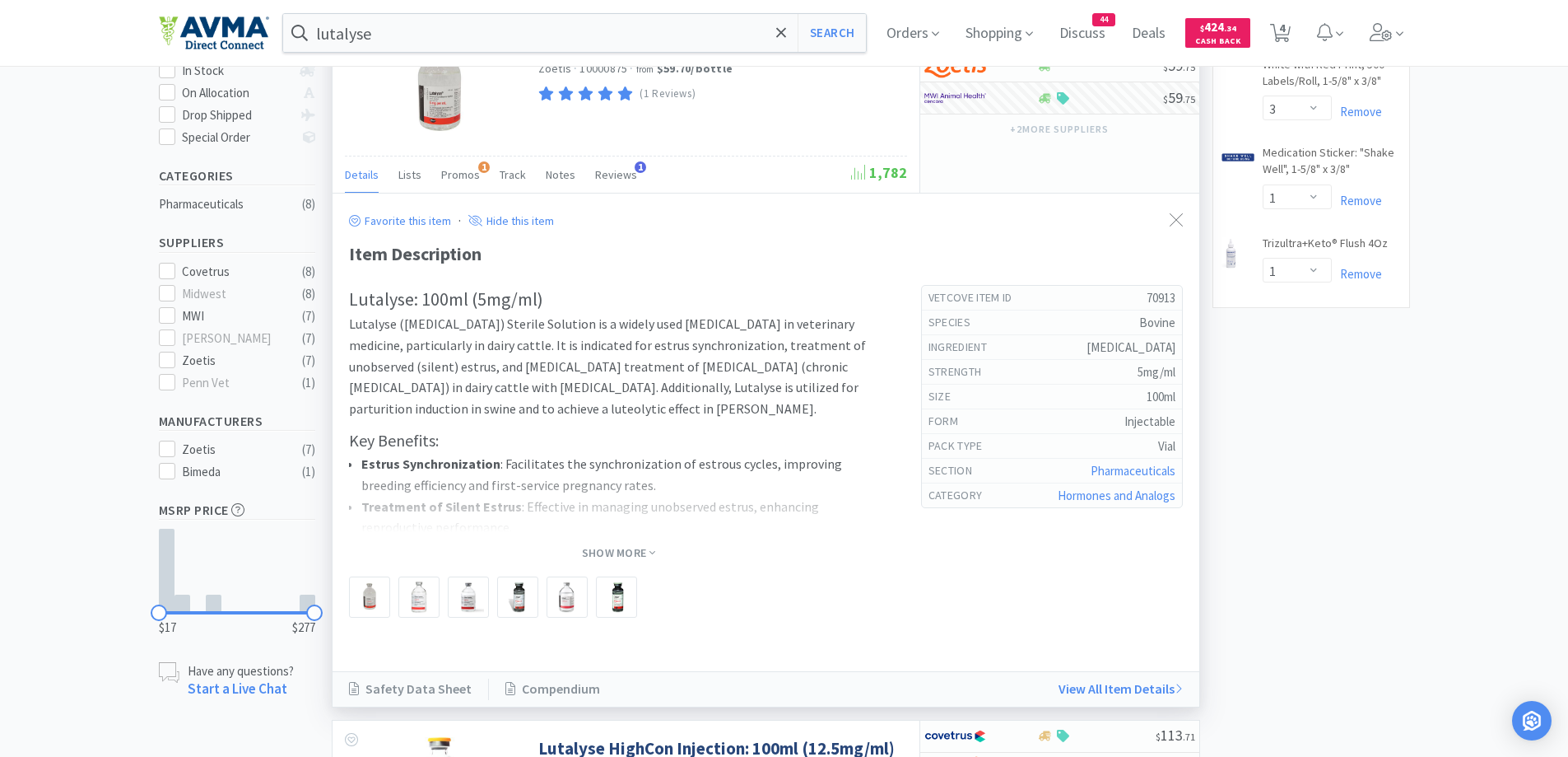
click at [604, 544] on span "Show More" at bounding box center [618, 552] width 73 height 21
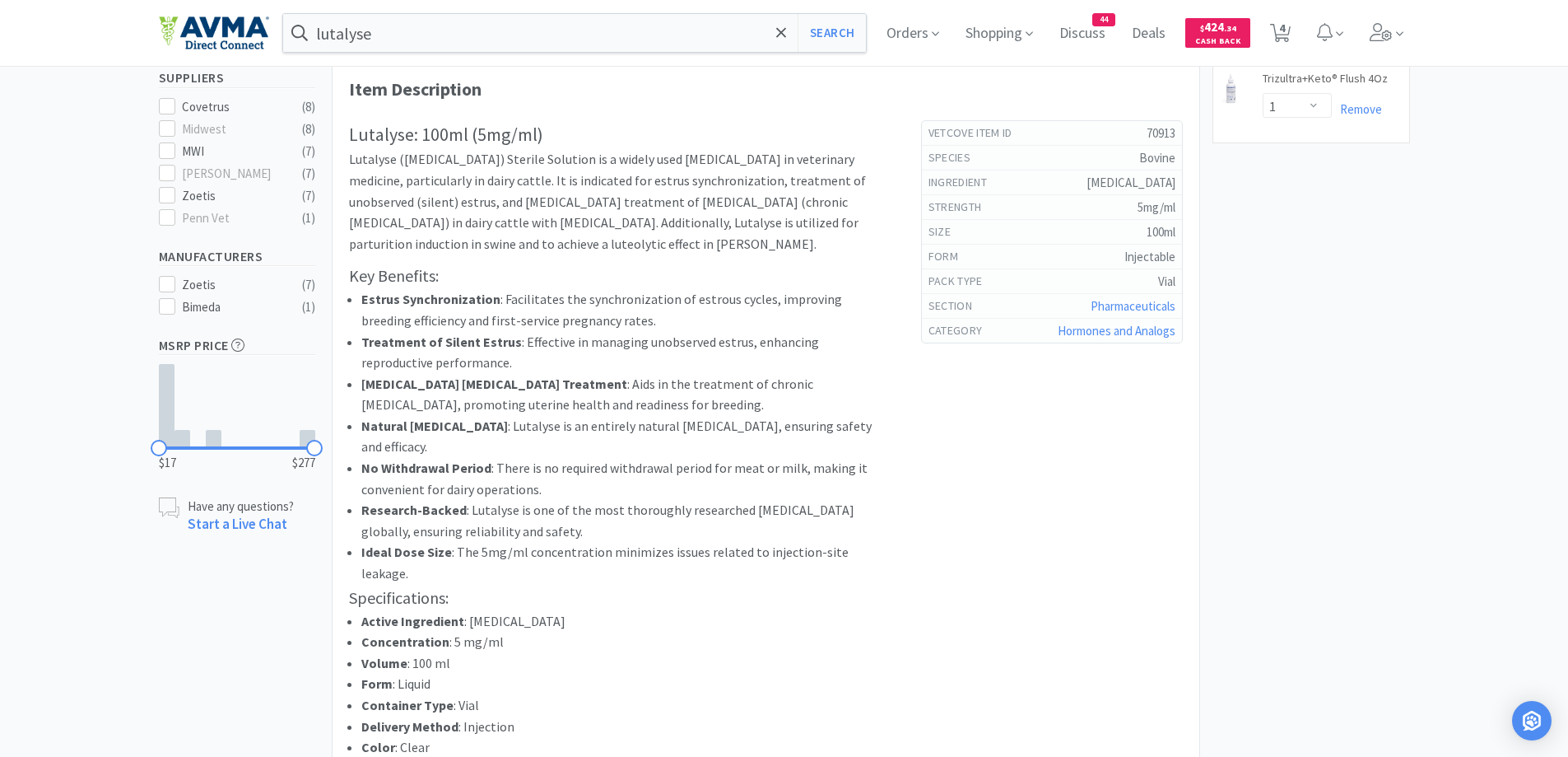
scroll to position [659, 0]
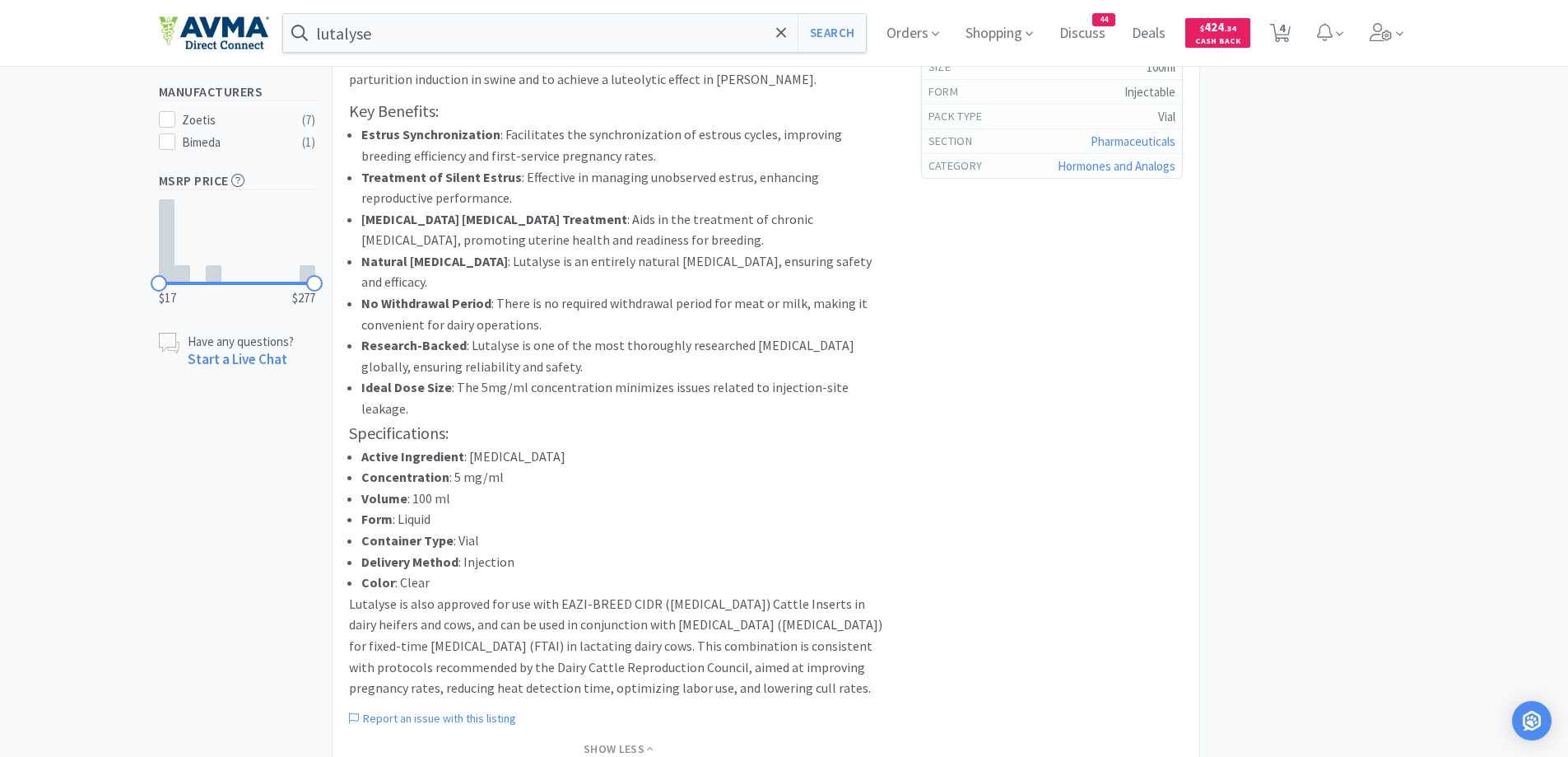
click at [1412, 447] on div "× Filter Results Synced Suppliers Only Manufacturers Only Compounds Only Previo…" at bounding box center [784, 766] width 1568 height 2651
drag, startPoint x: 1526, startPoint y: 496, endPoint x: 1517, endPoint y: 502, distance: 10.8
click at [1522, 499] on div "× Filter Results Synced Suppliers Only Manufacturers Only Compounds Only Previo…" at bounding box center [784, 766] width 1568 height 2651
click at [973, 534] on div "Vetcove Item Id 70913 Species Bovine ingredient [MEDICAL_DATA] strength 5mg/ml …" at bounding box center [1043, 394] width 278 height 879
click at [1466, 431] on div "× Filter Results Synced Suppliers Only Manufacturers Only Compounds Only Previo…" at bounding box center [784, 766] width 1568 height 2651
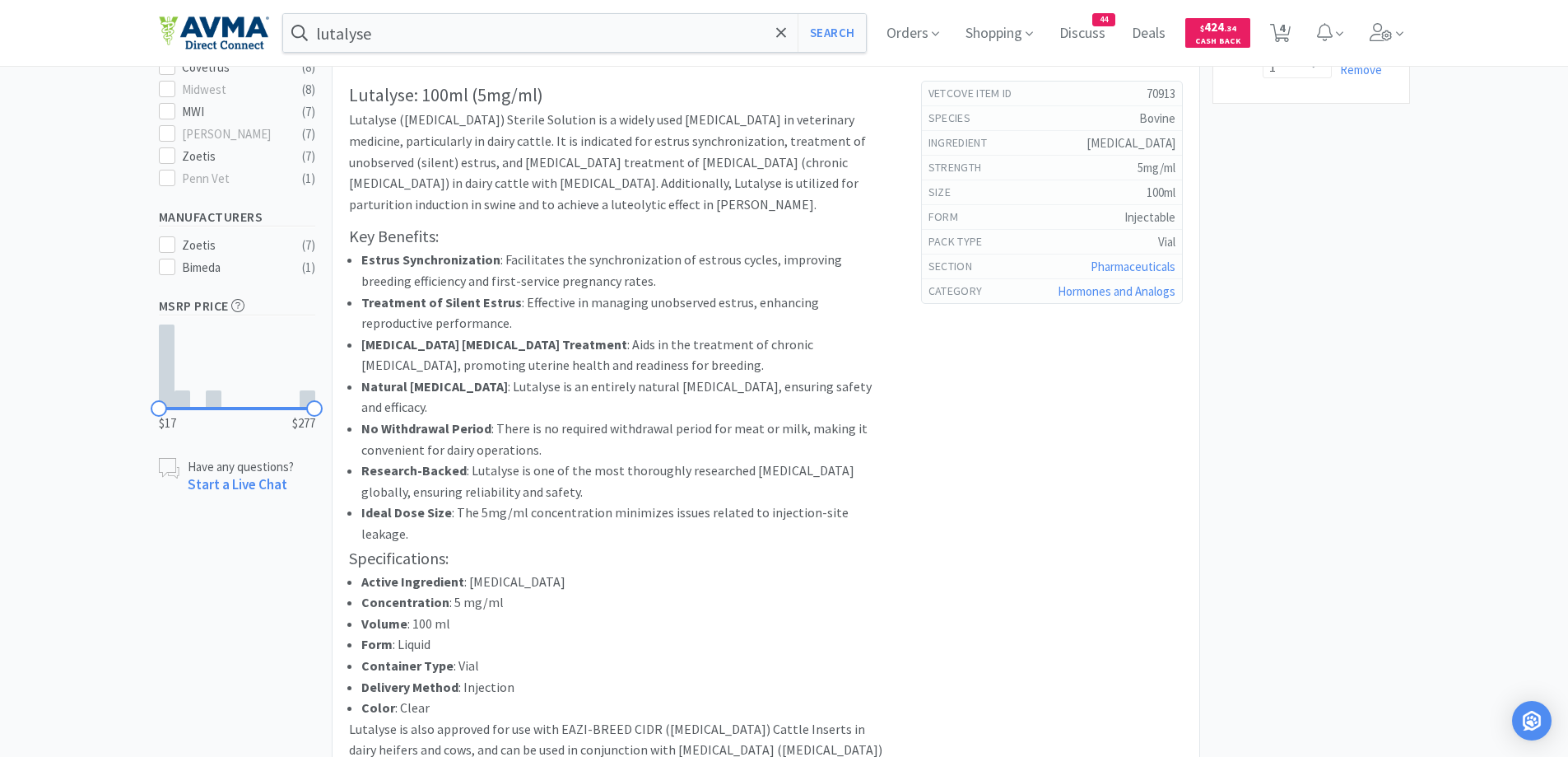
scroll to position [494, 0]
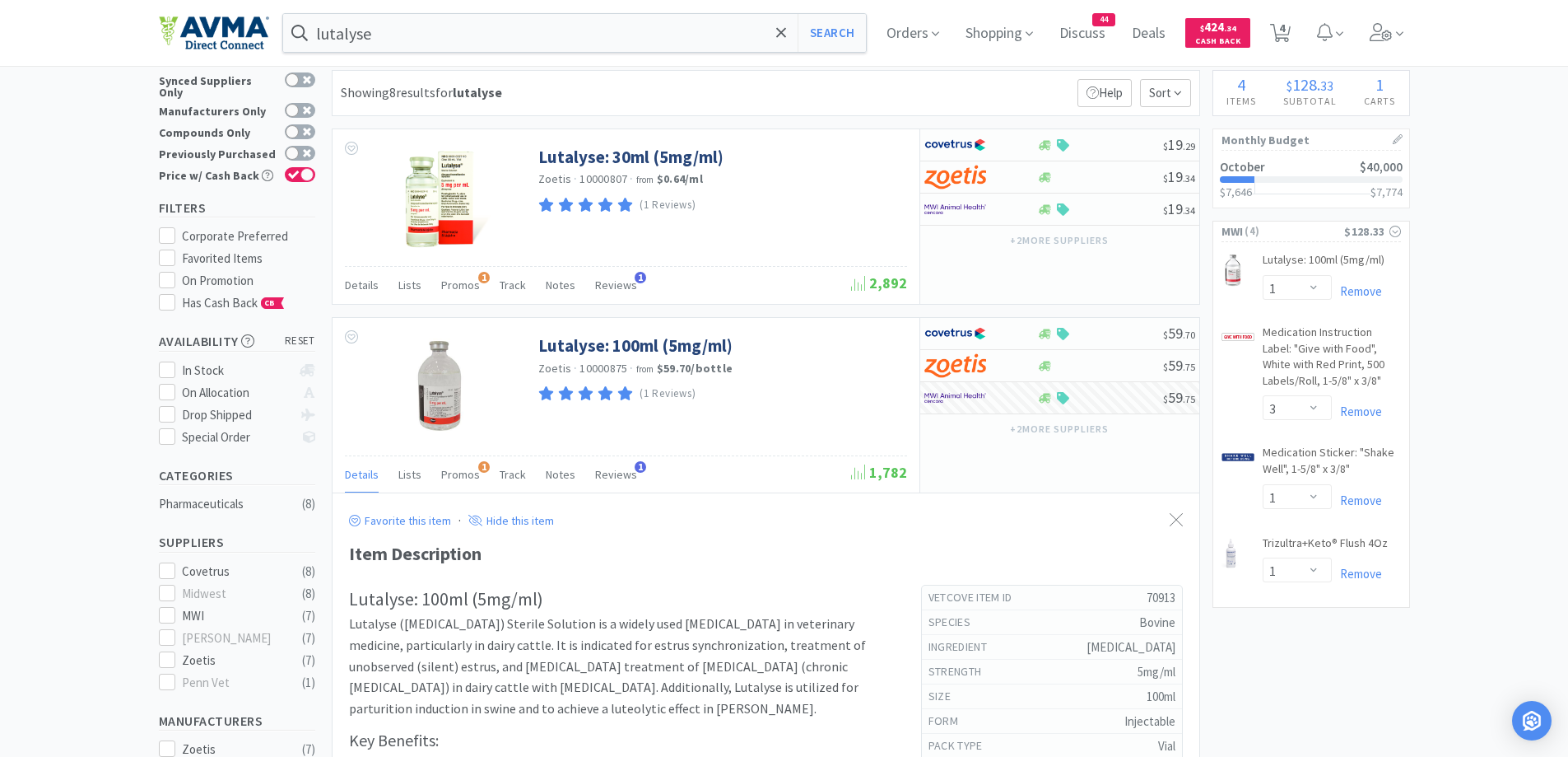
scroll to position [0, 0]
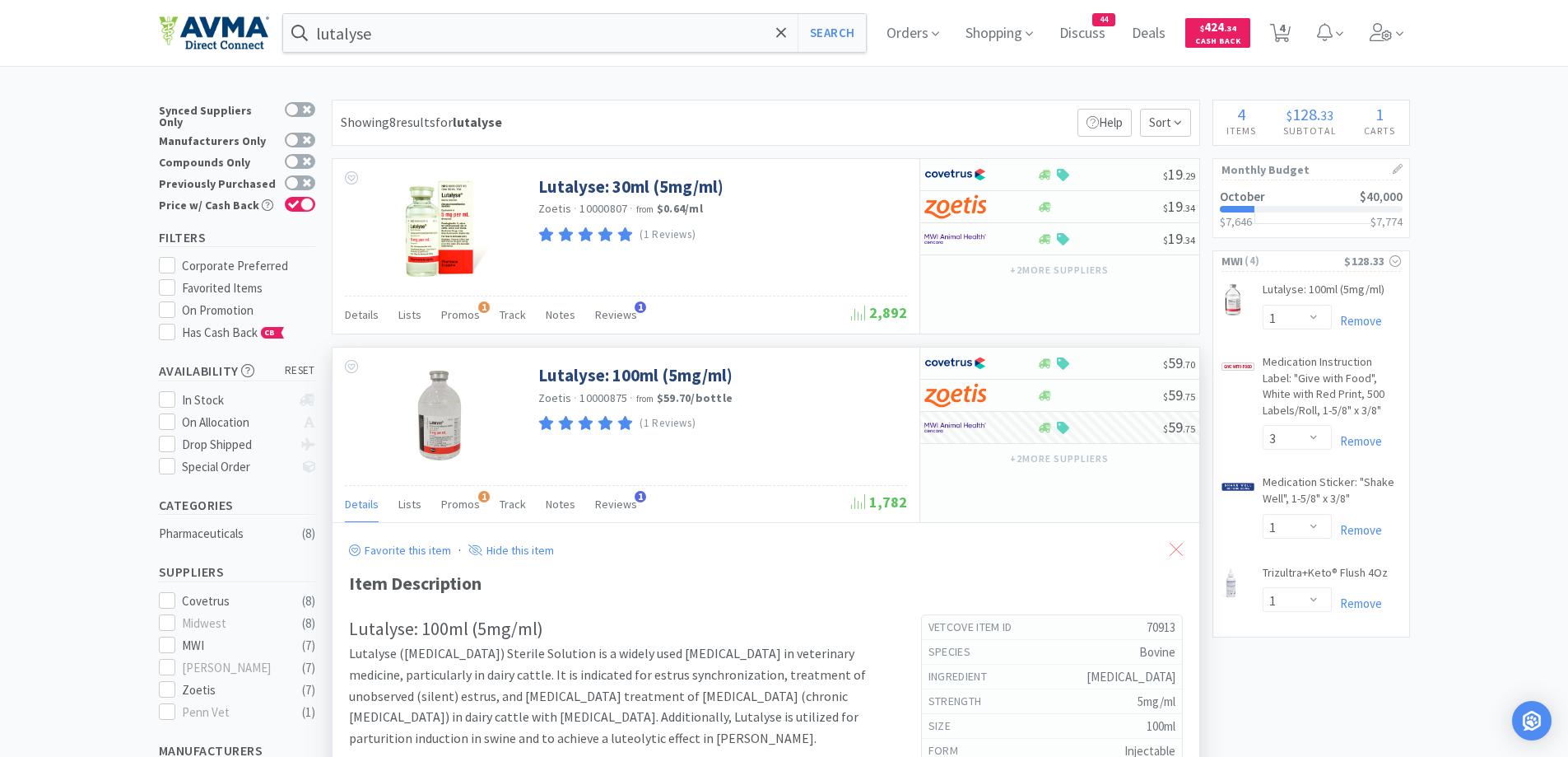
click at [1181, 548] on icon at bounding box center [1176, 549] width 13 height 13
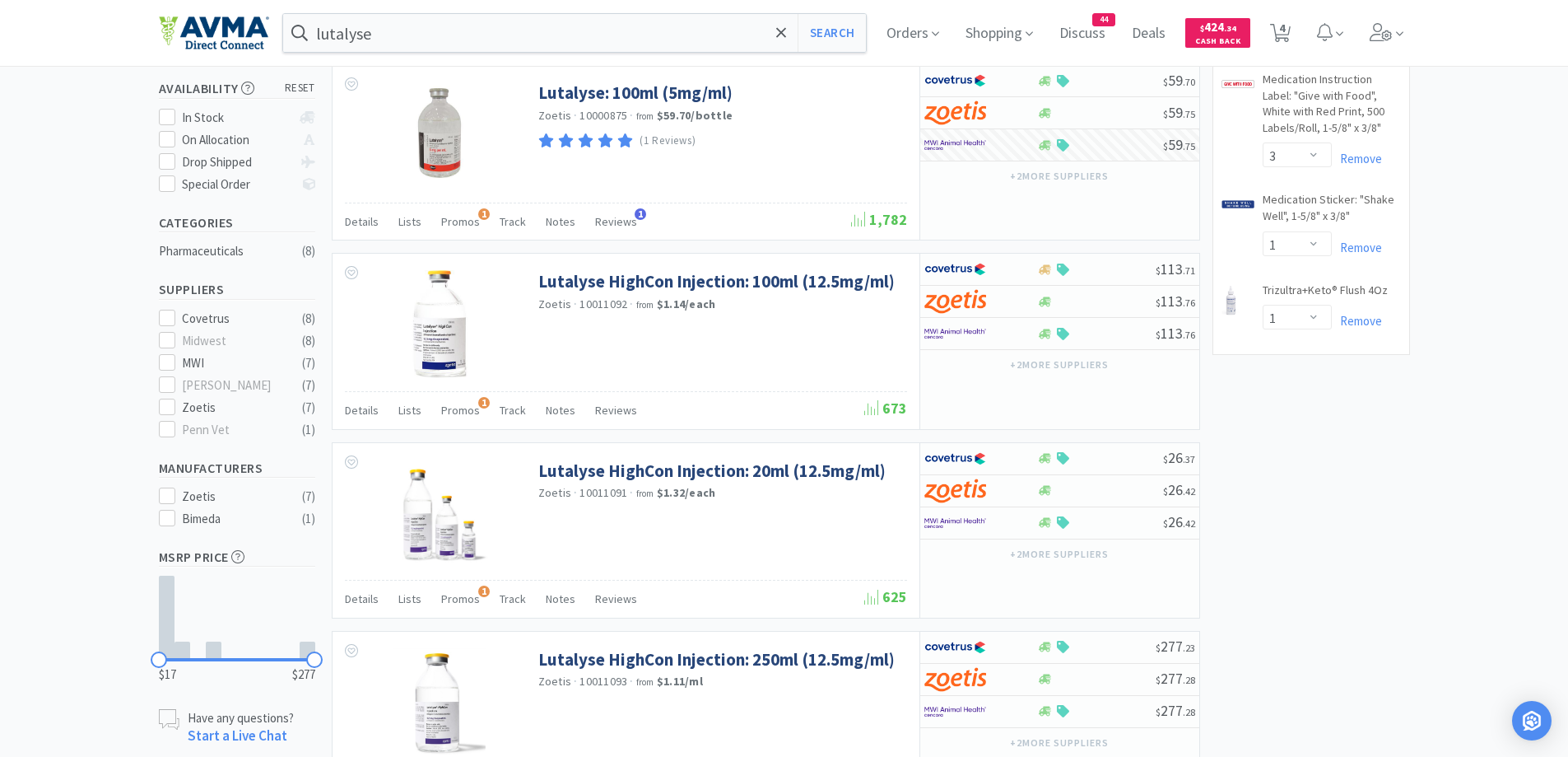
scroll to position [494, 0]
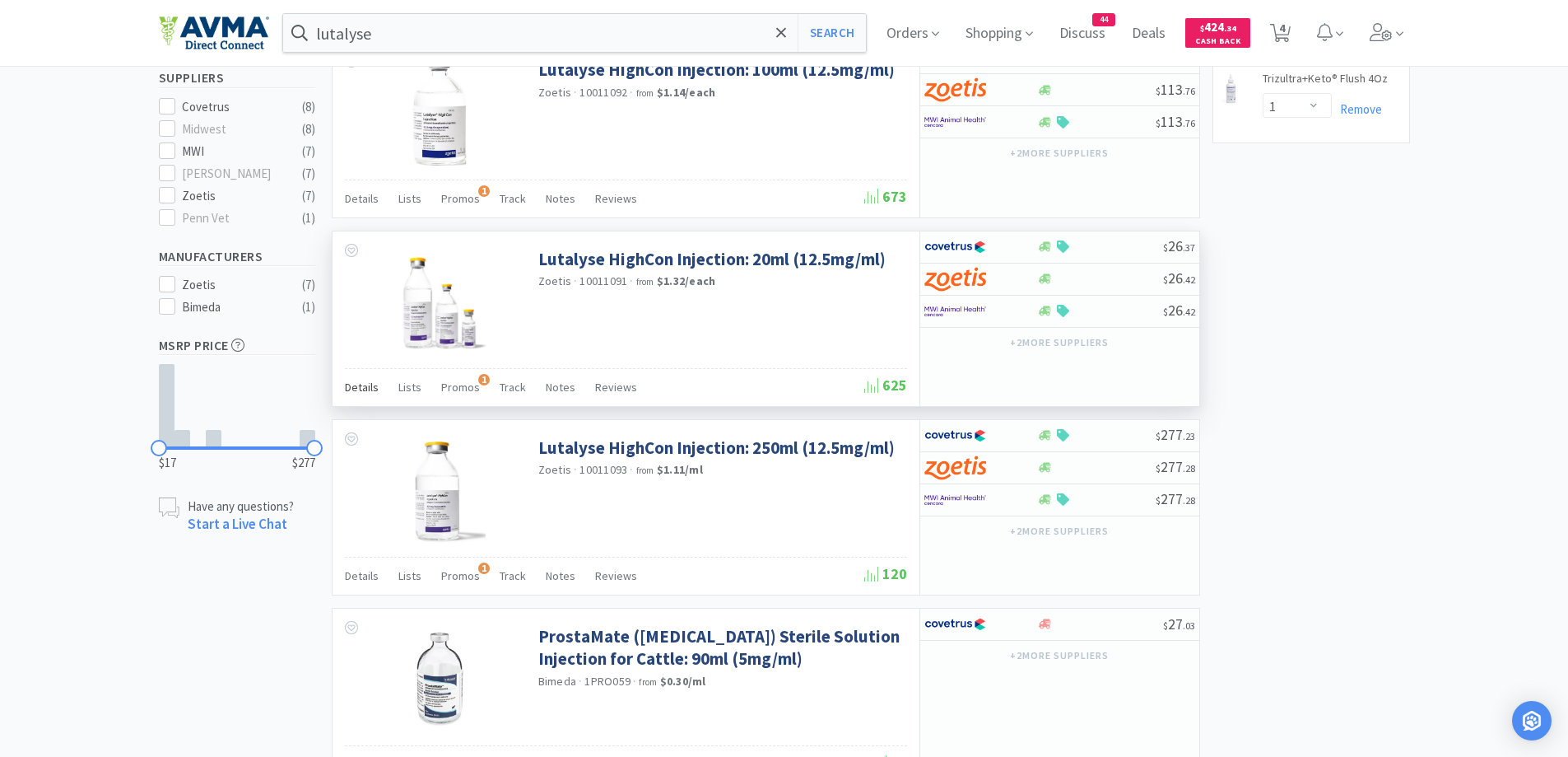
click at [372, 388] on span "Details" at bounding box center [362, 386] width 33 height 15
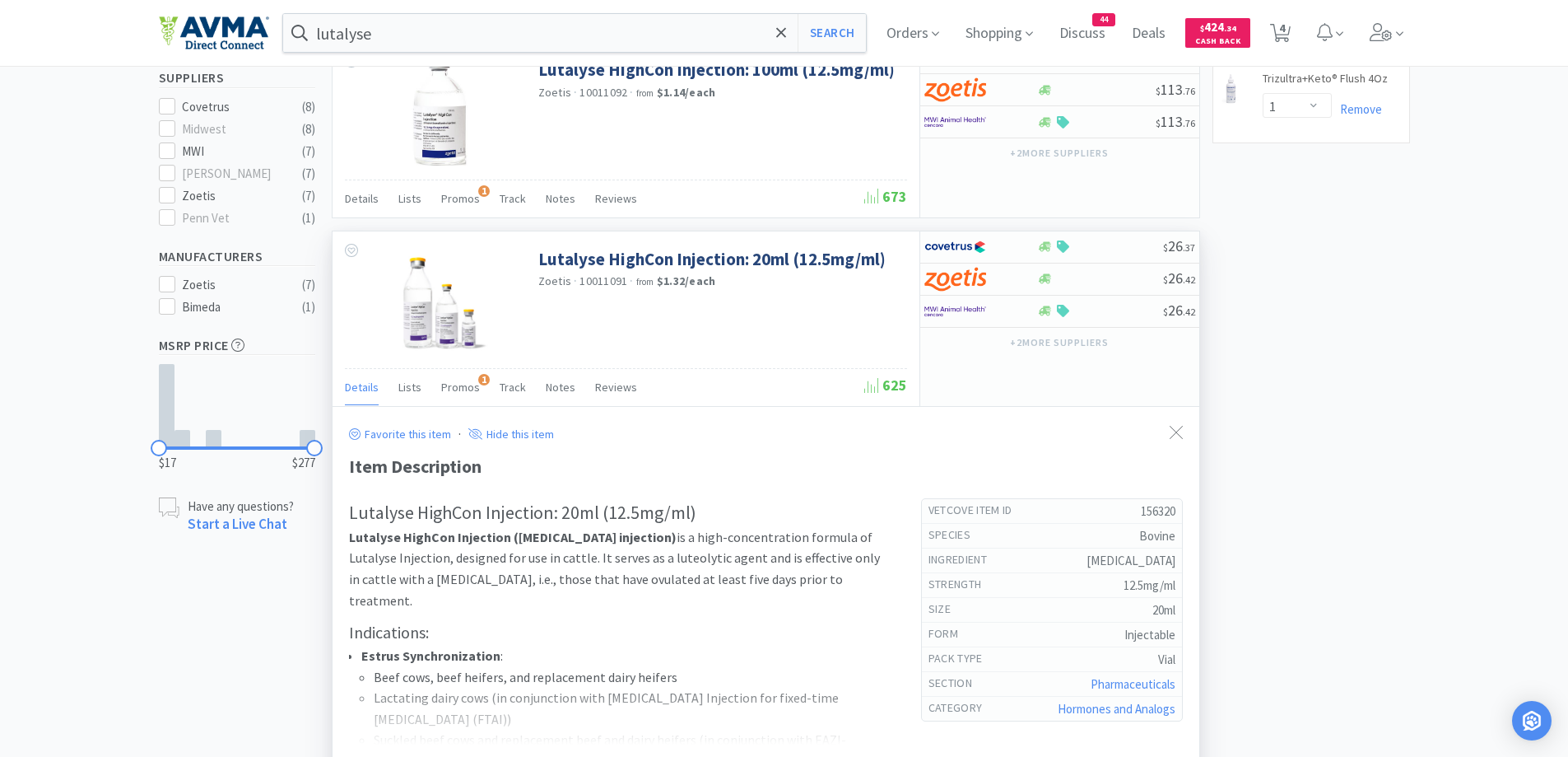
scroll to position [824, 0]
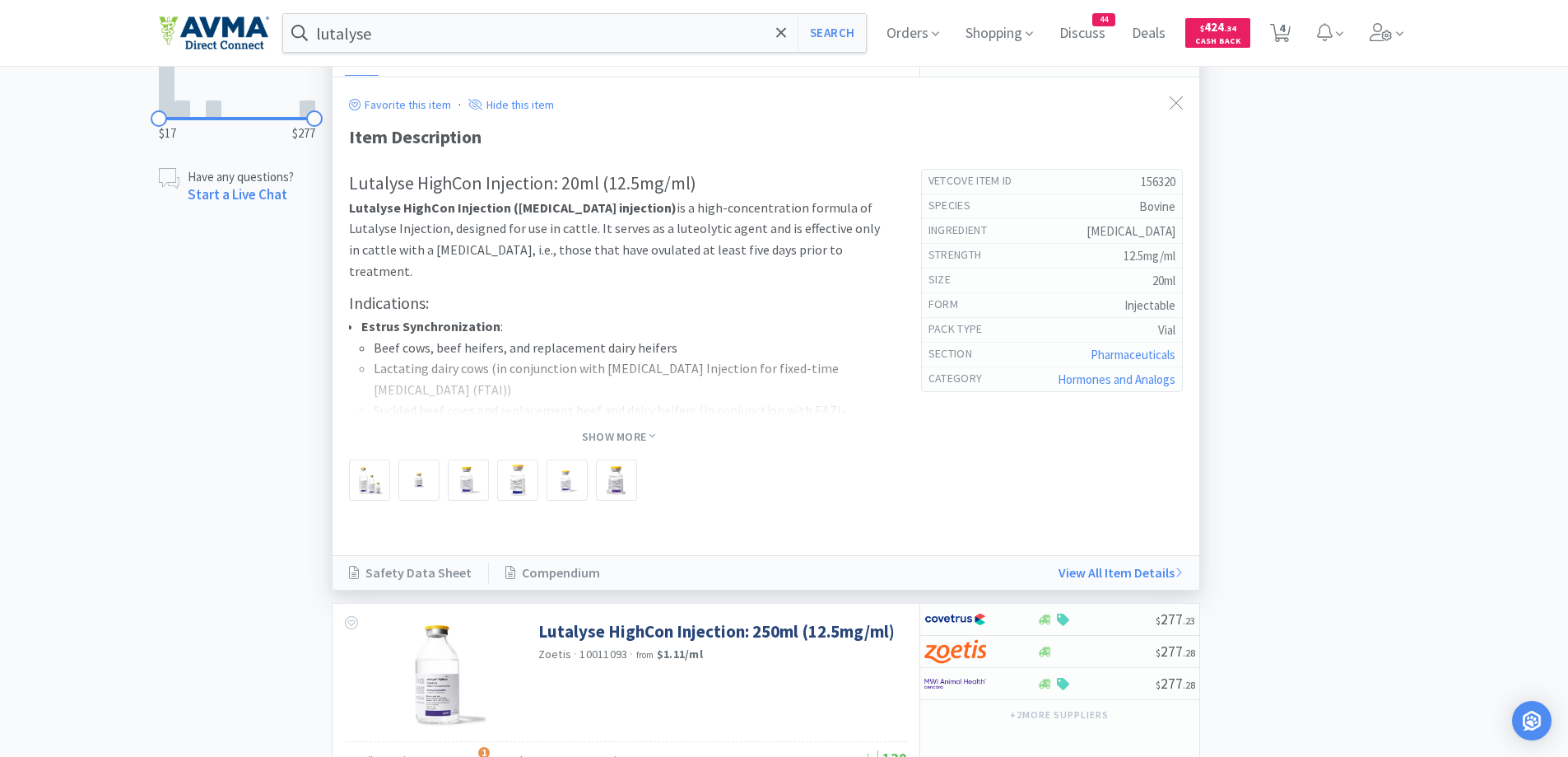
click at [624, 426] on span "Show More" at bounding box center [618, 436] width 73 height 21
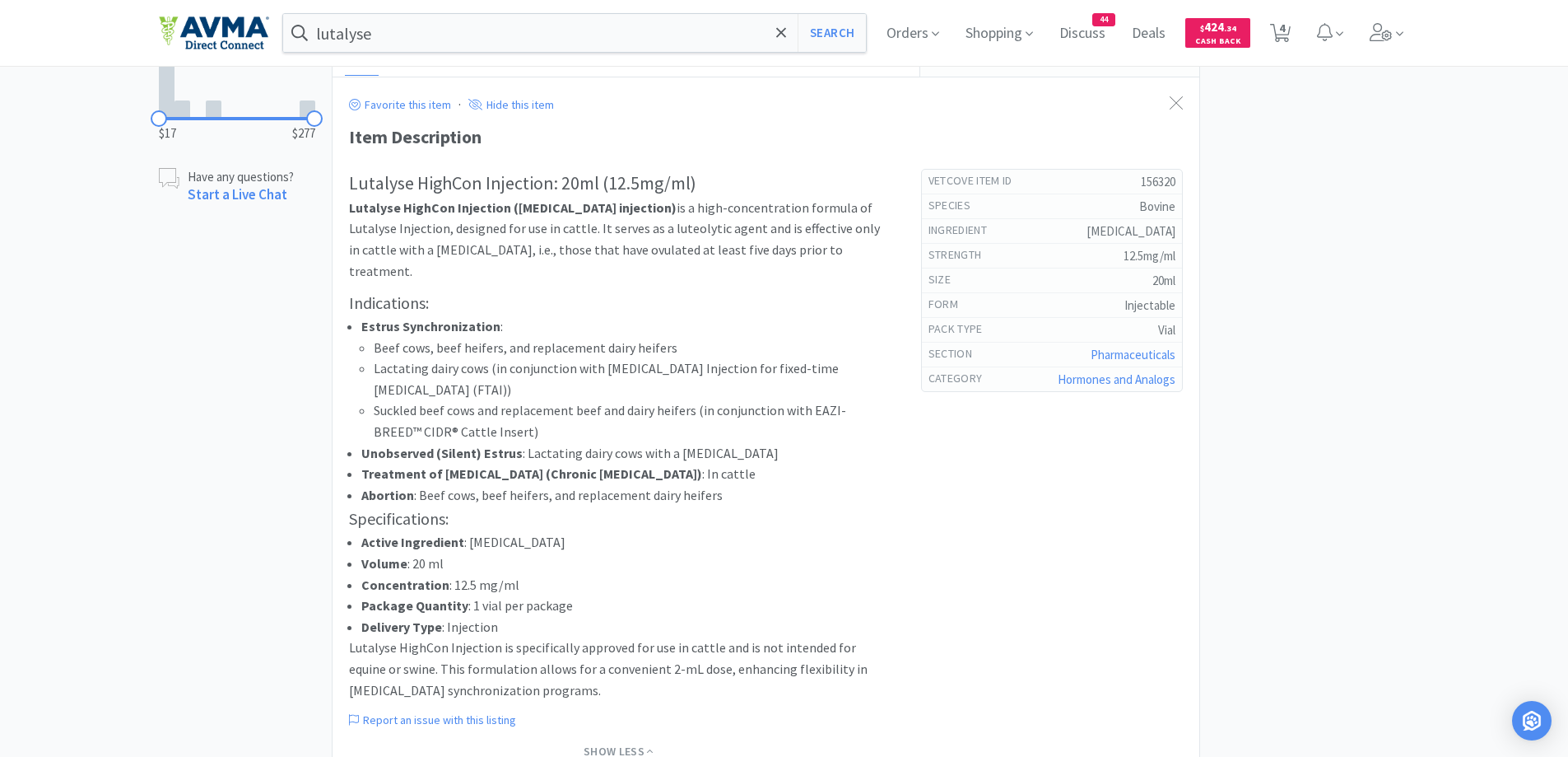
click at [1337, 332] on div "× Filter Results Synced Suppliers Only Manufacturers Only Compounds Only Previo…" at bounding box center [784, 496] width 1251 height 2440
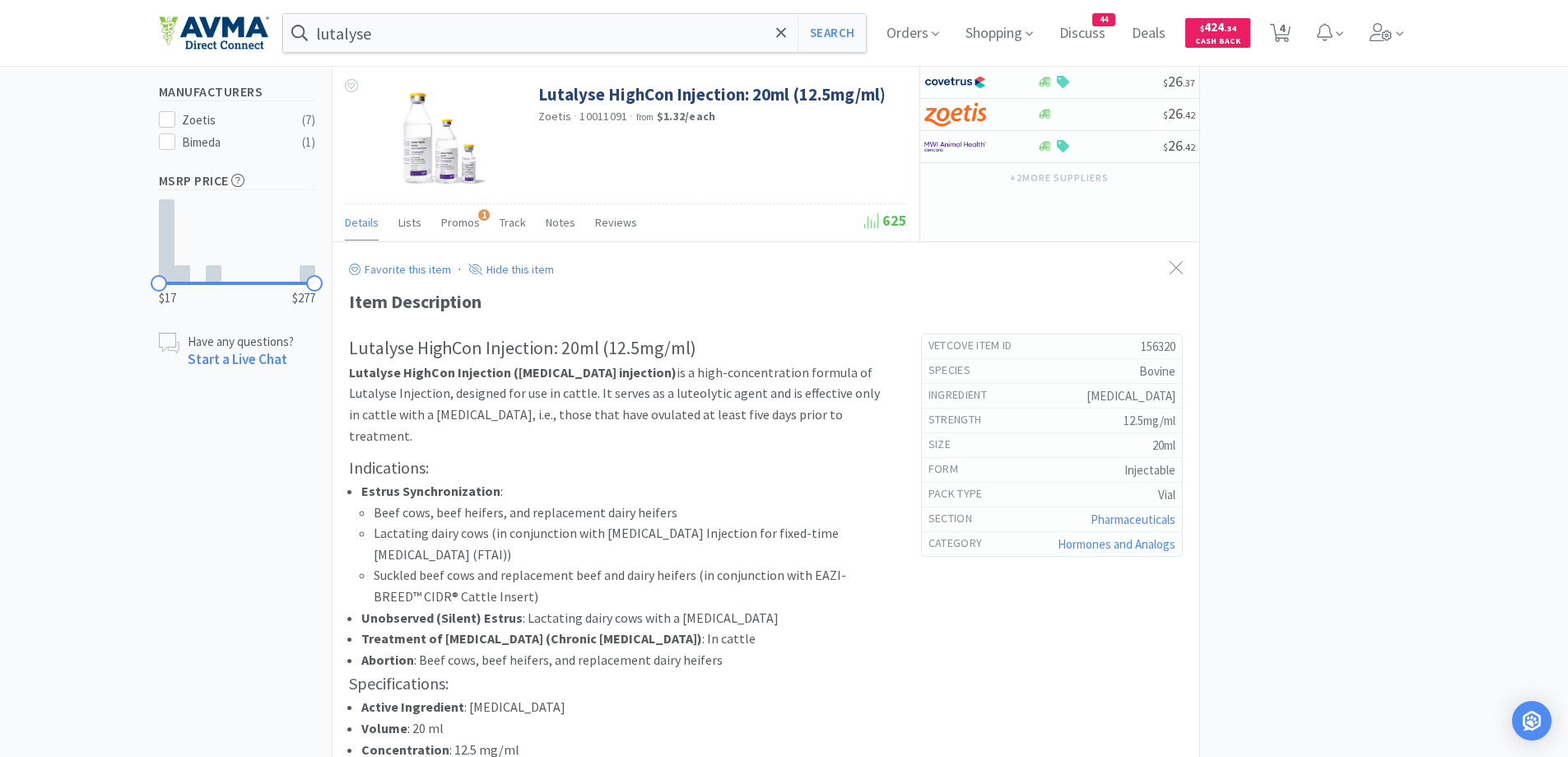
scroll to position [494, 0]
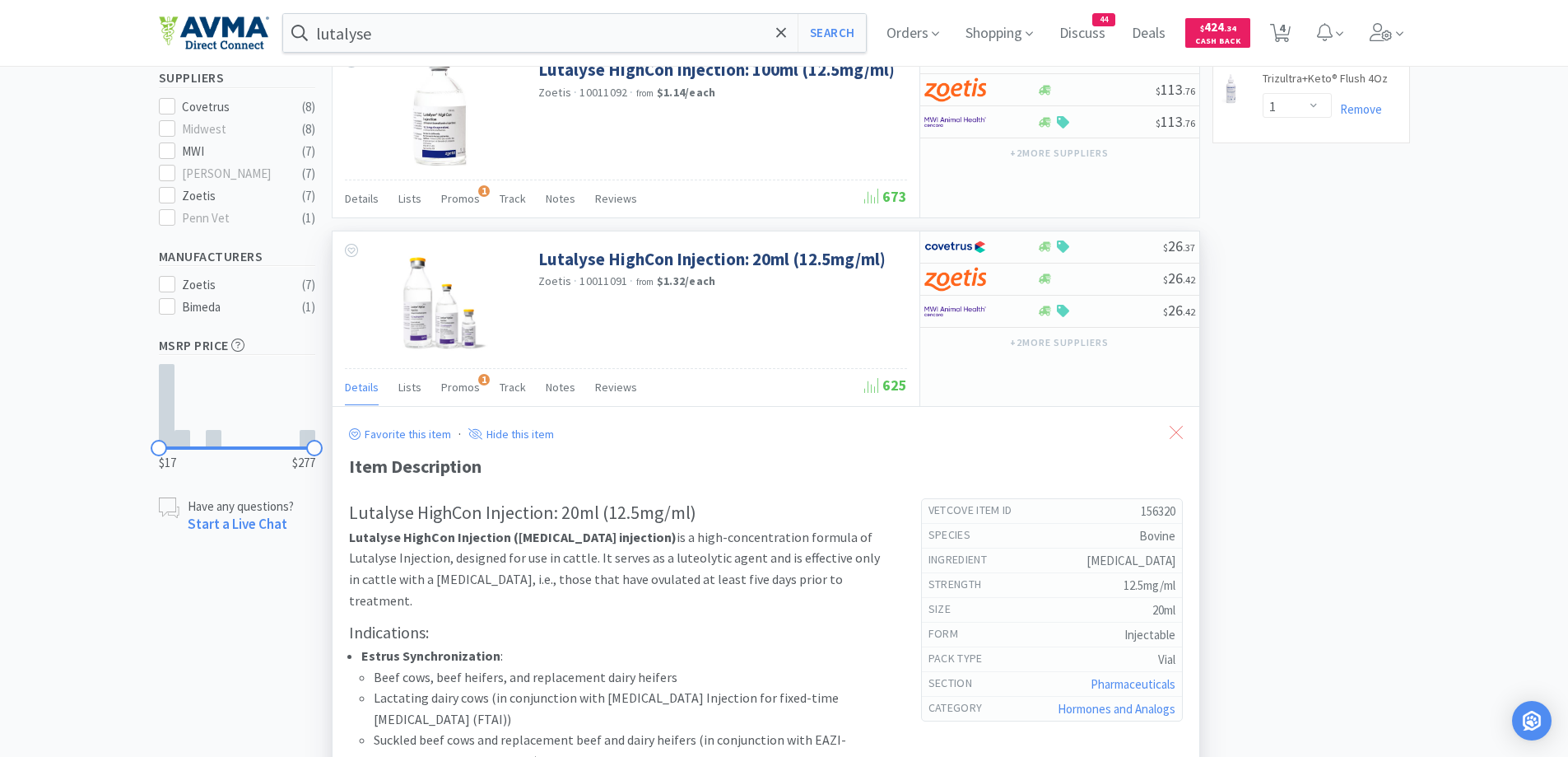
click at [1178, 440] on div at bounding box center [1176, 433] width 30 height 38
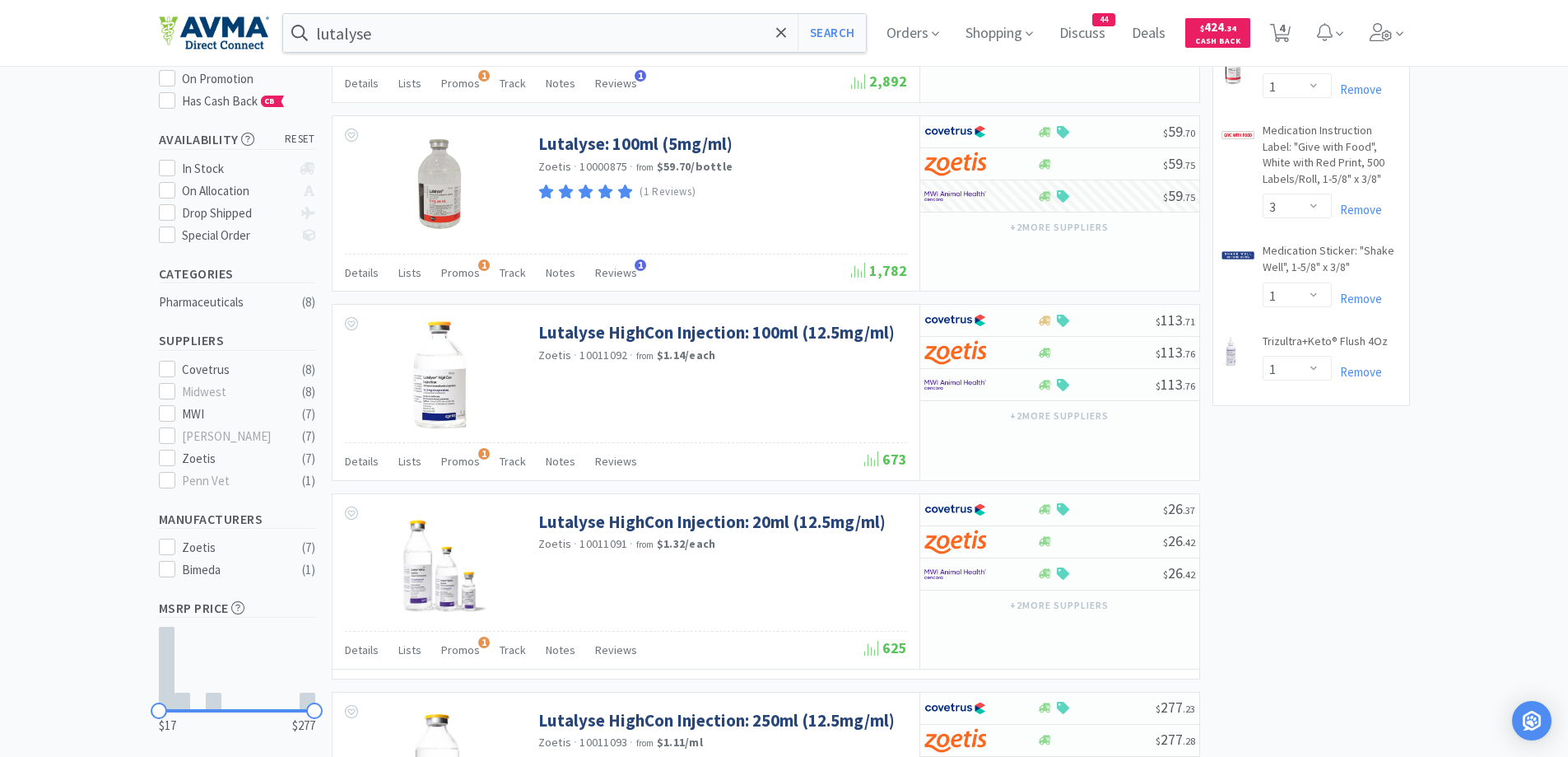
scroll to position [0, 0]
